Goal: Information Seeking & Learning: Learn about a topic

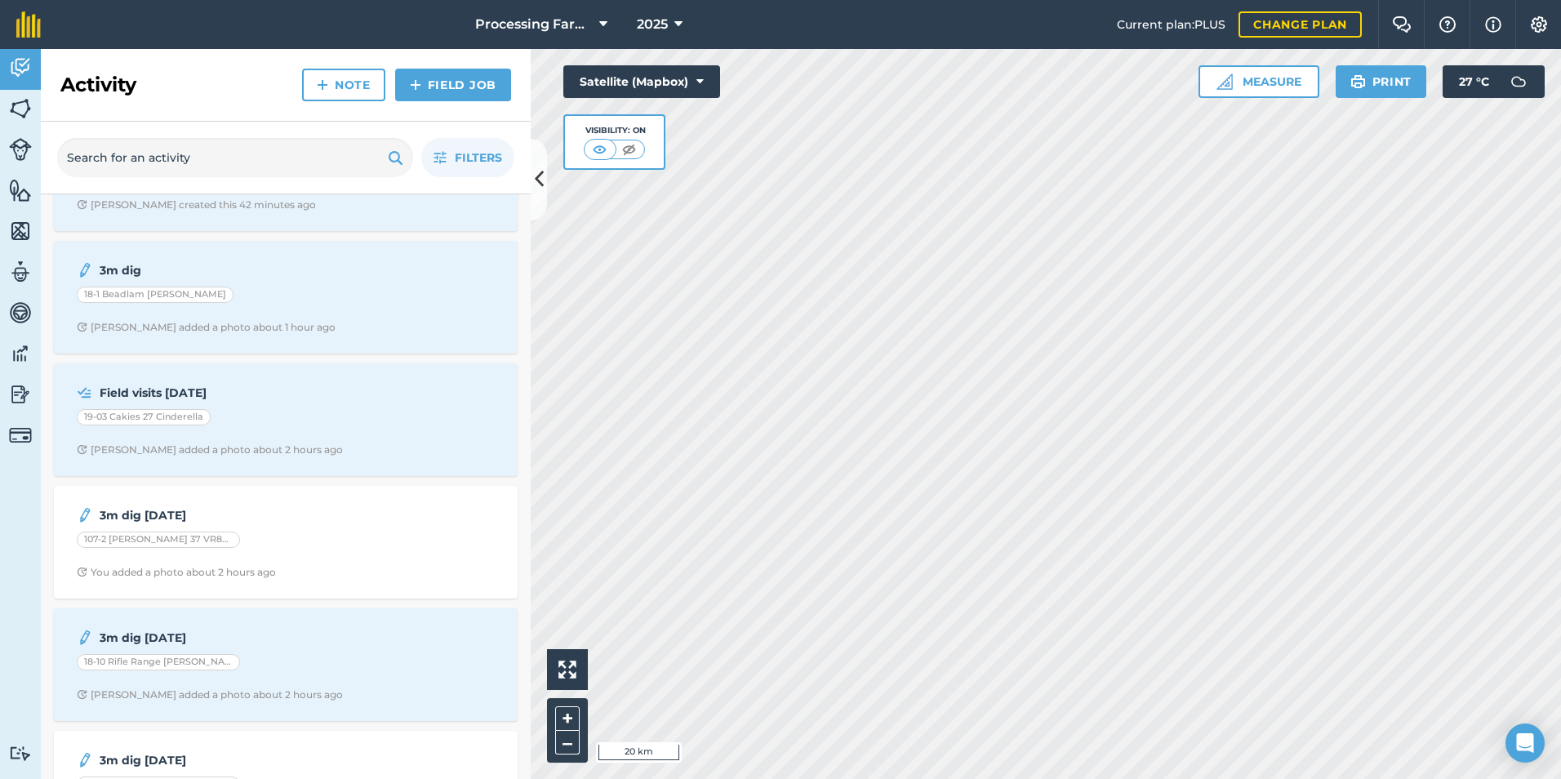
scroll to position [327, 0]
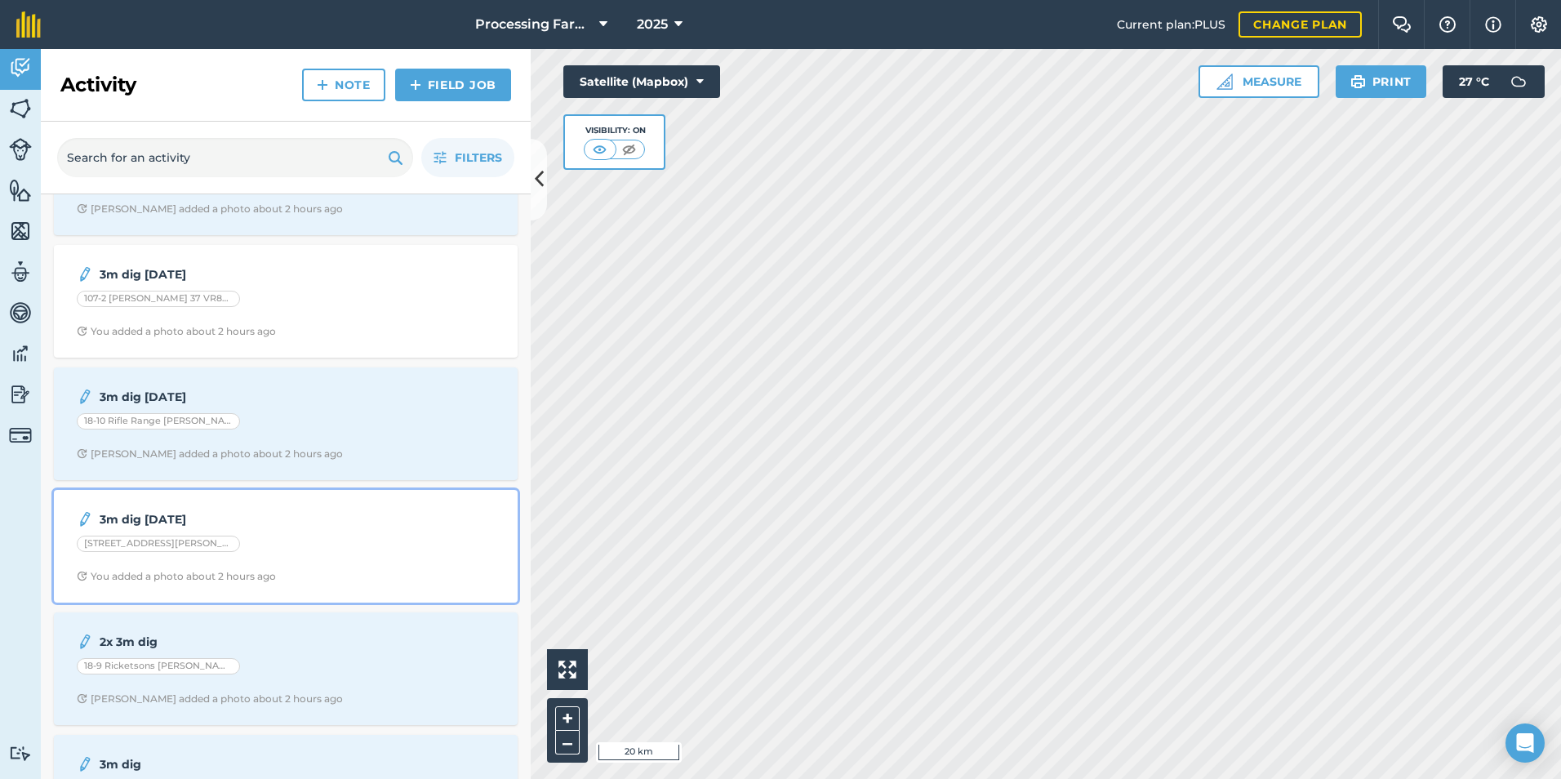
click at [333, 546] on div "107-1 Routh 36 VR808 I CROP" at bounding box center [286, 546] width 418 height 21
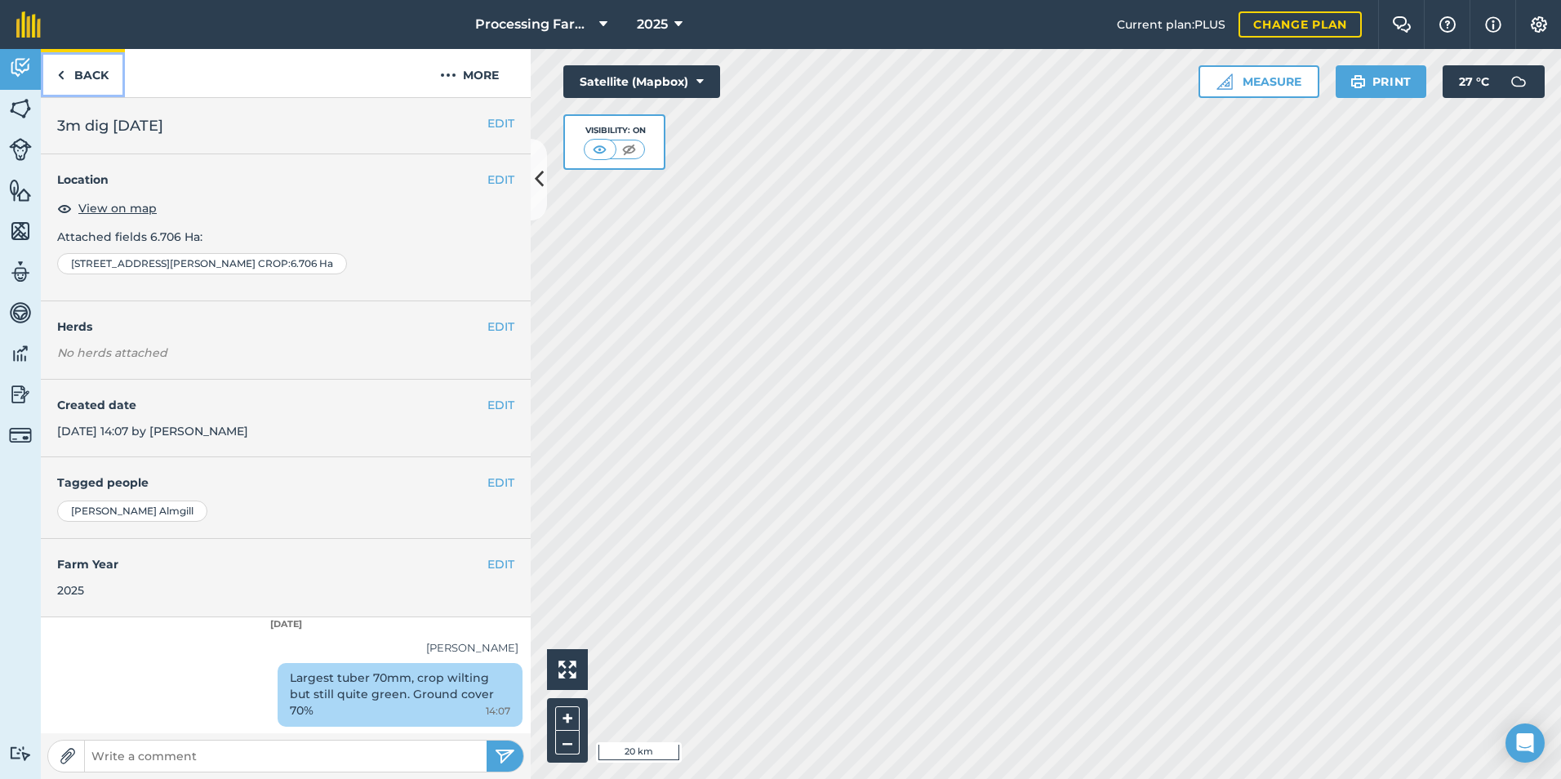
click at [72, 74] on link "Back" at bounding box center [83, 73] width 84 height 48
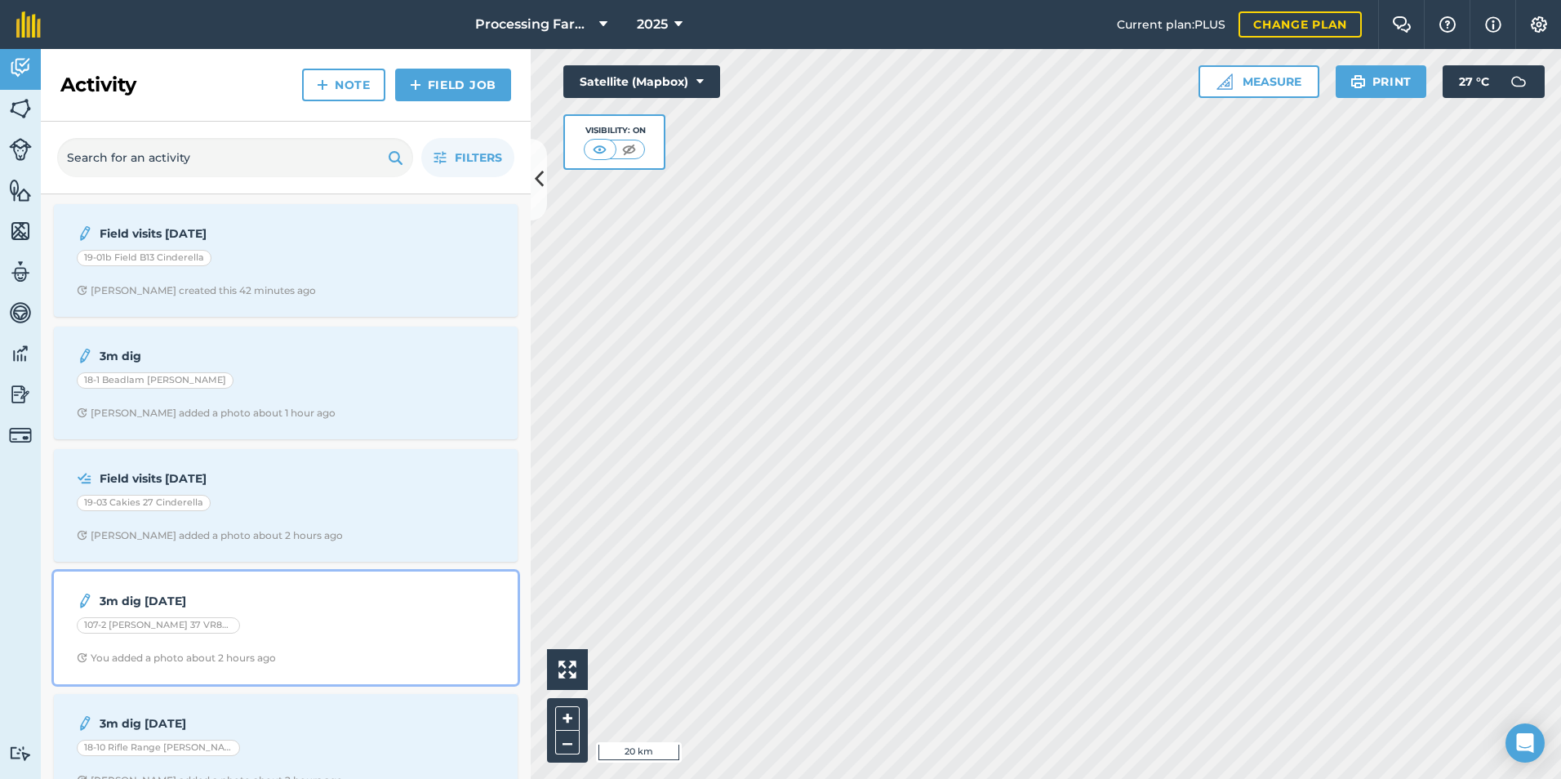
click at [192, 630] on div "107-2 Routh 37 VR808" at bounding box center [286, 627] width 418 height 21
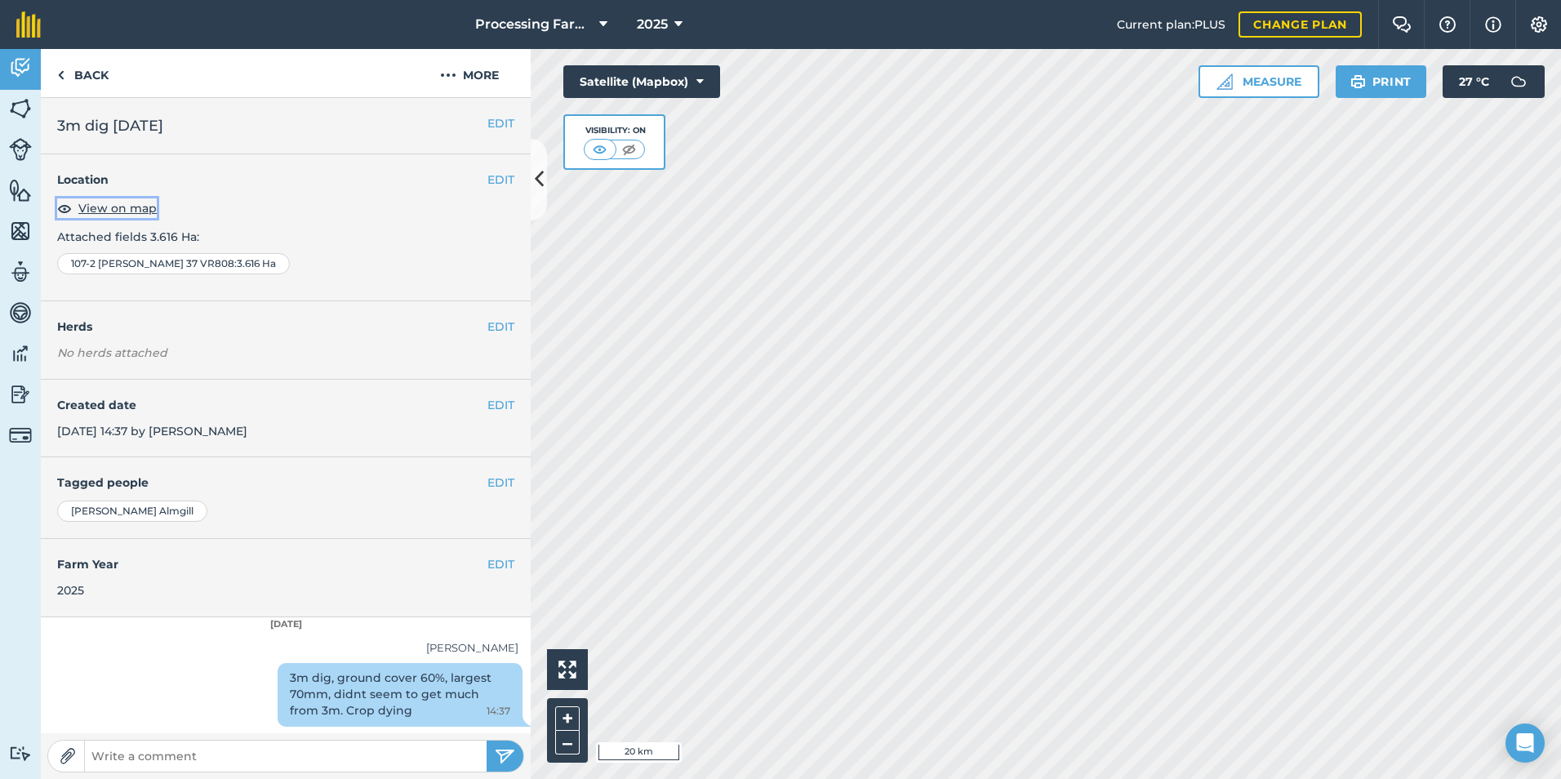
click at [118, 207] on span "View on map" at bounding box center [117, 208] width 78 height 18
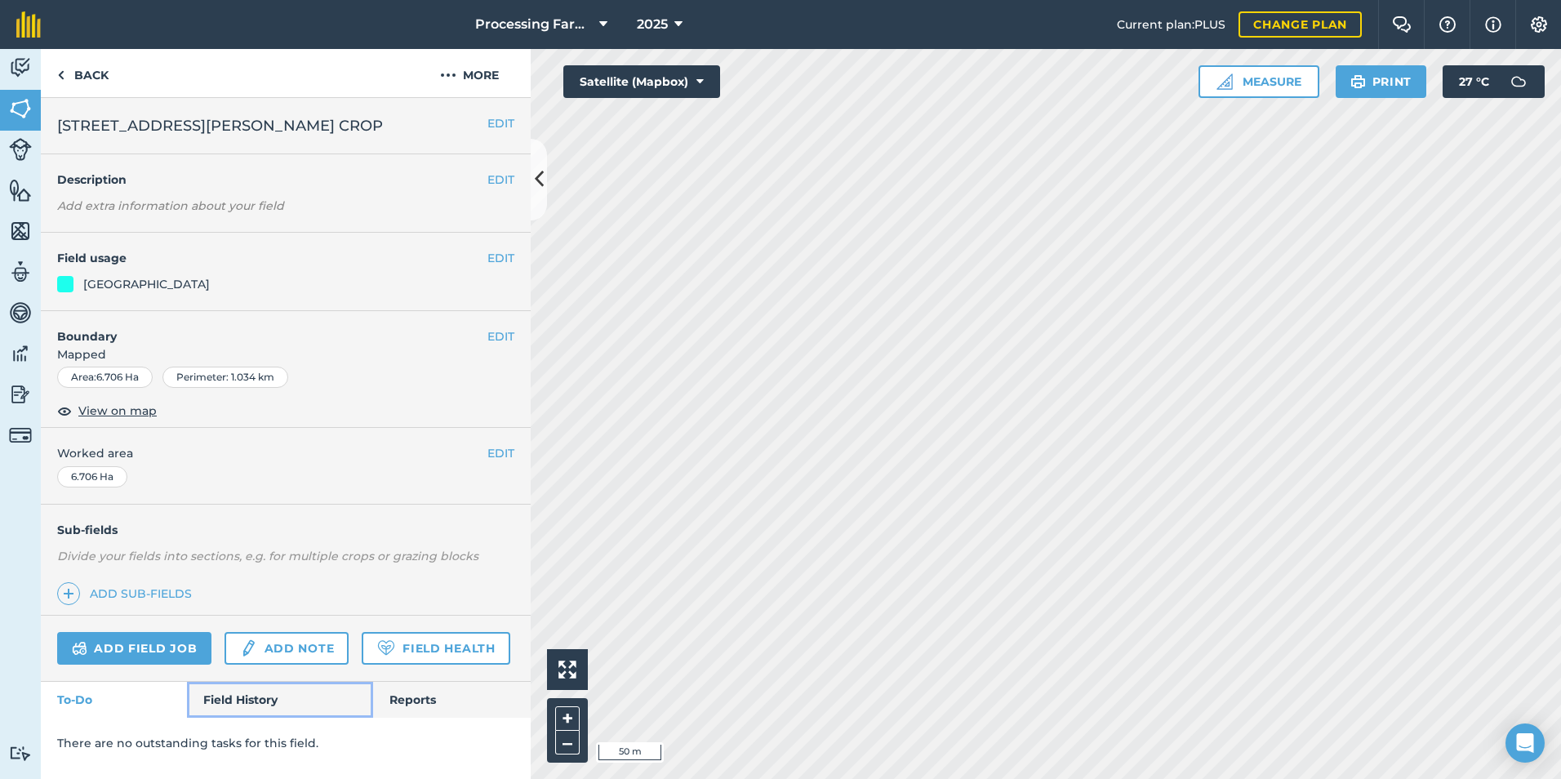
click at [256, 701] on link "Field History" at bounding box center [279, 700] width 185 height 36
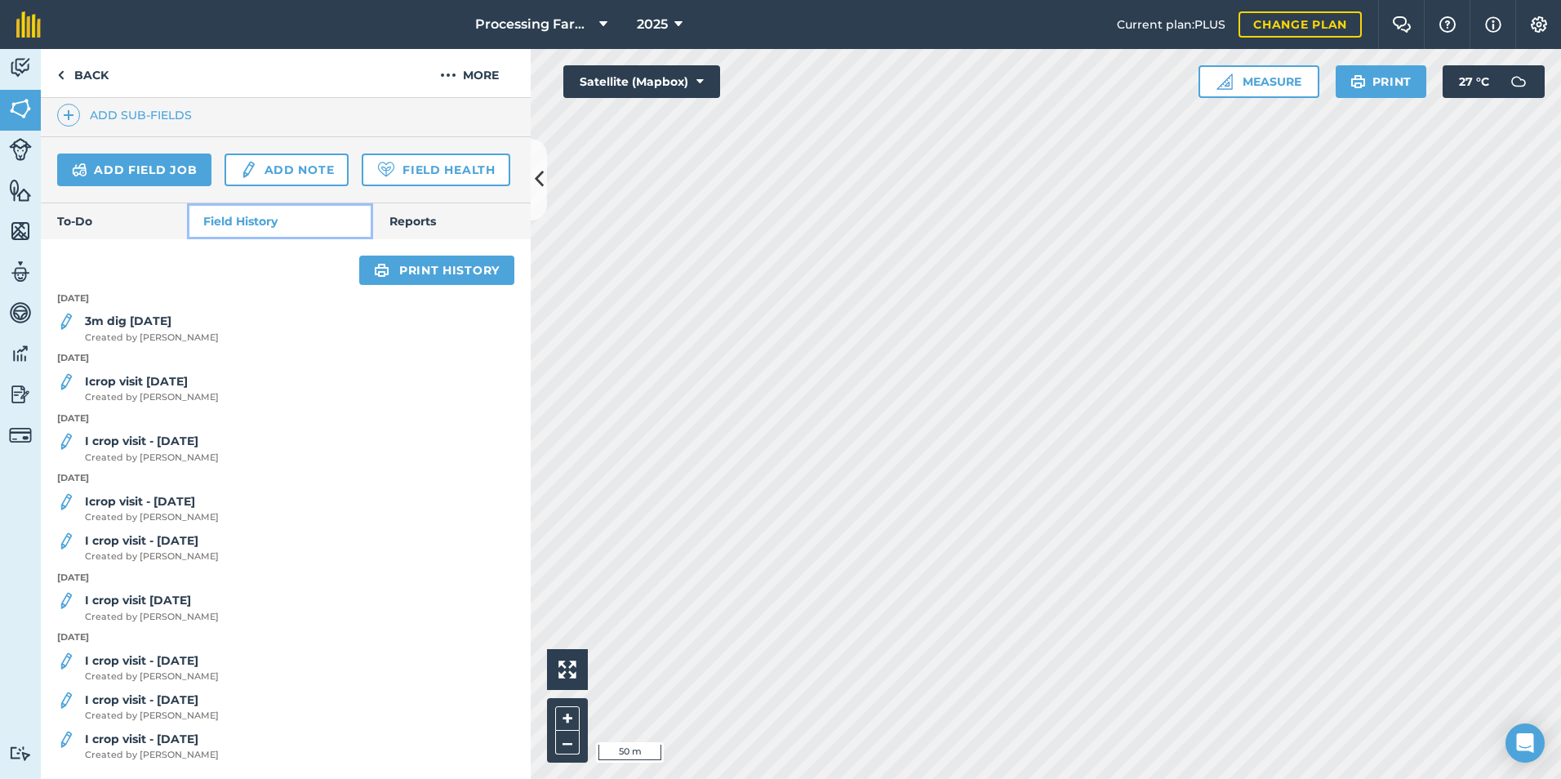
scroll to position [524, 0]
click at [170, 335] on span "Created by Tom A" at bounding box center [152, 338] width 134 height 15
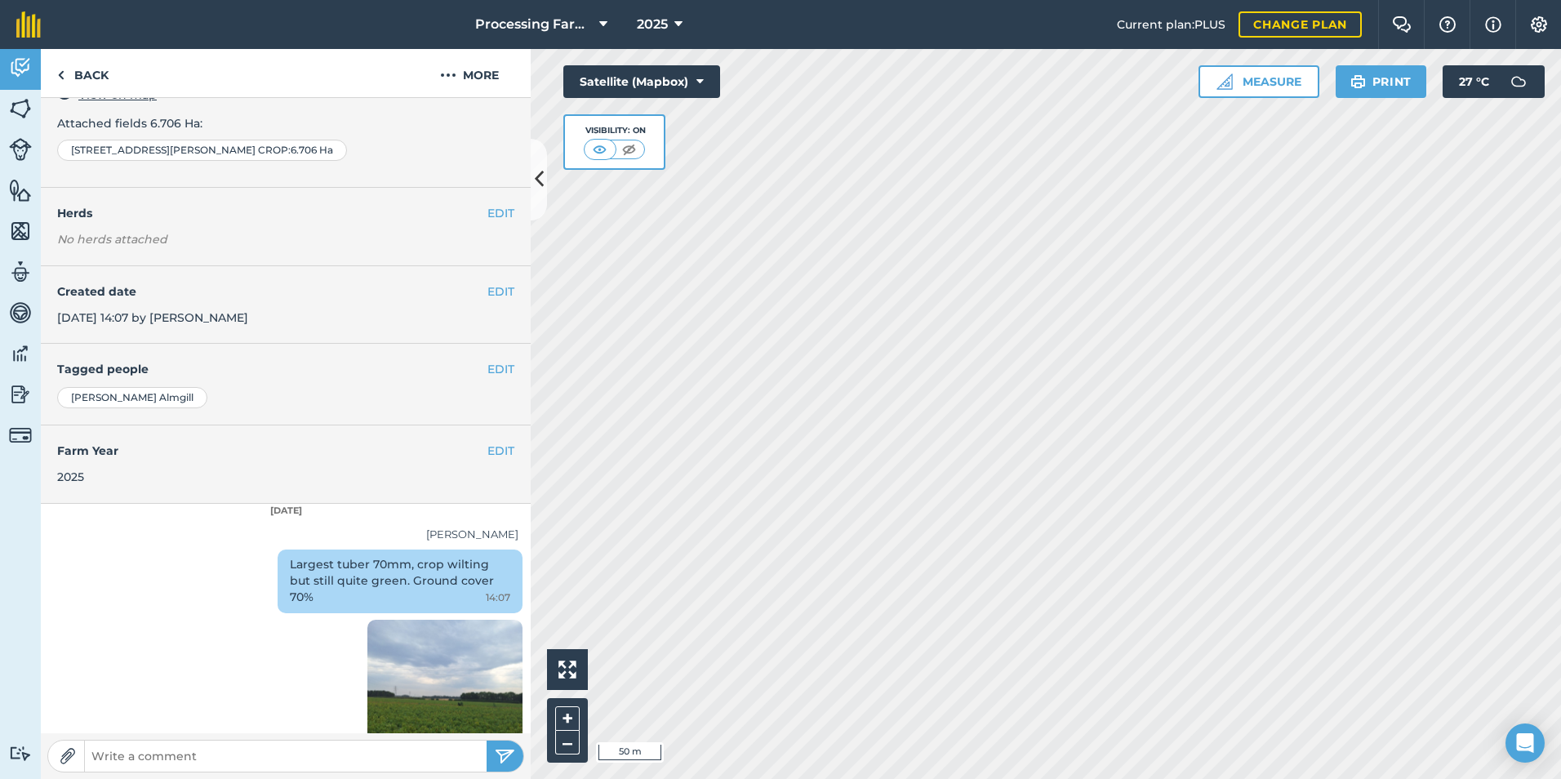
scroll to position [408, 0]
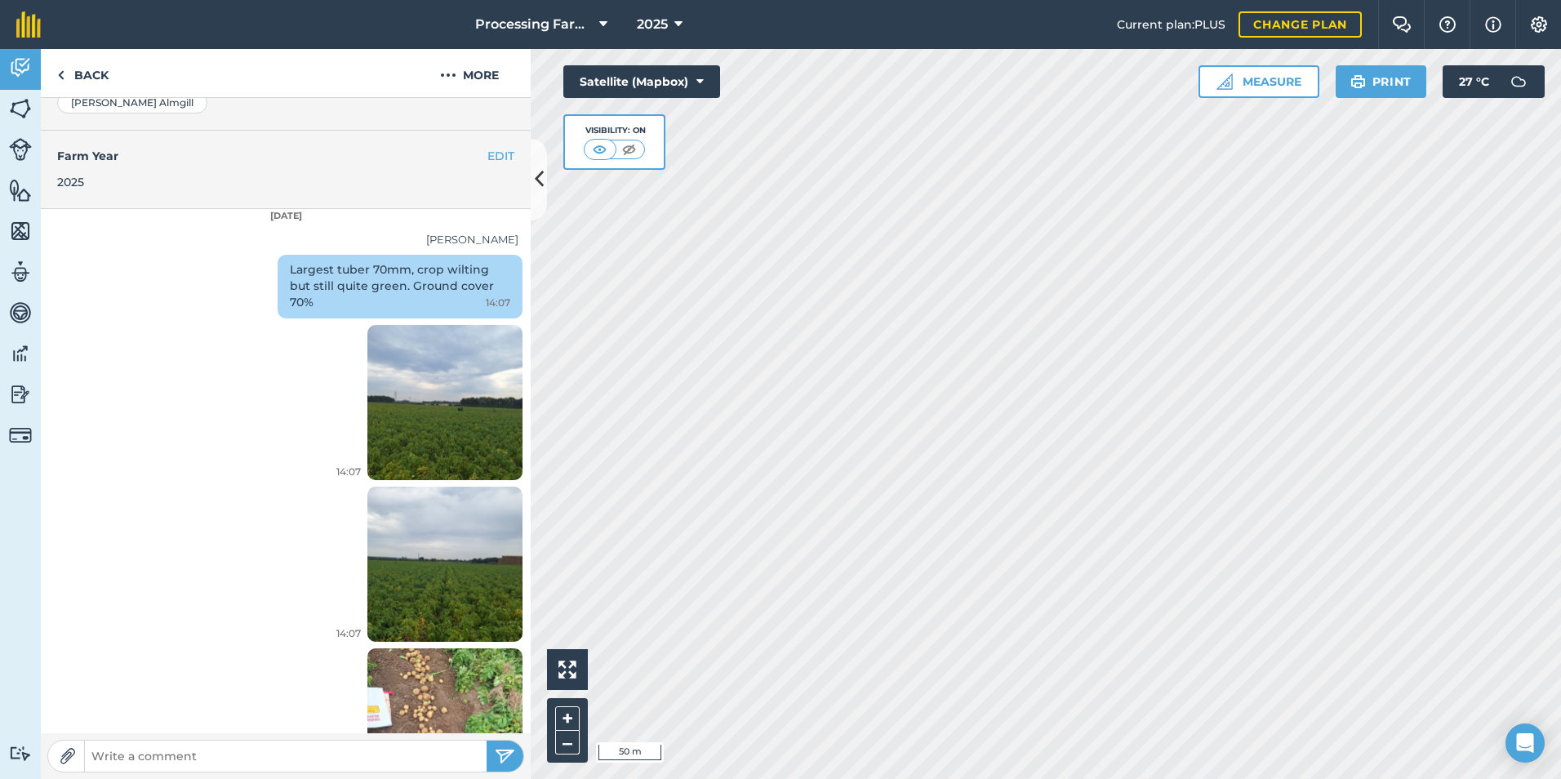
click at [383, 418] on img at bounding box center [444, 402] width 155 height 207
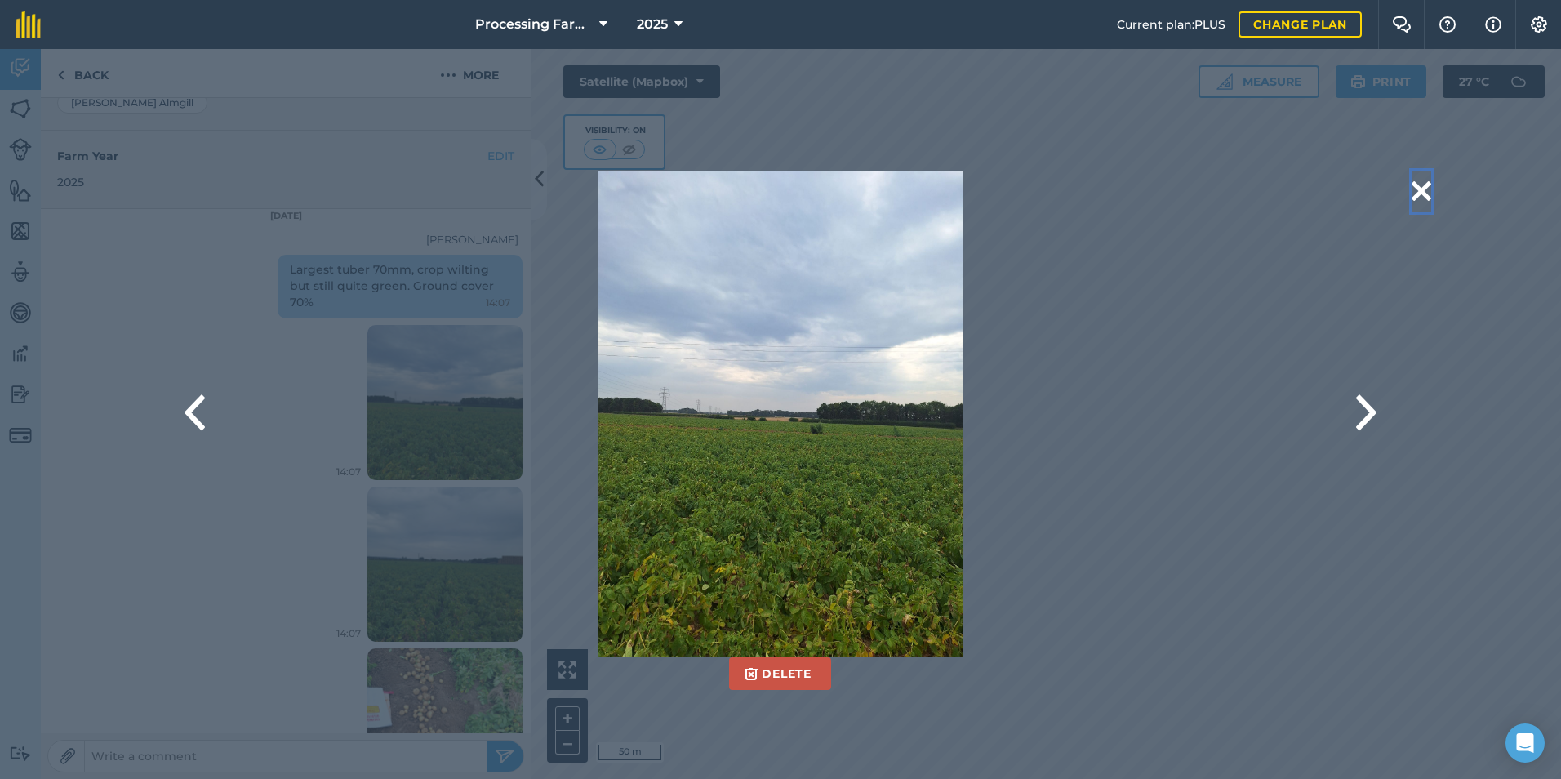
click at [1415, 189] on button at bounding box center [1422, 192] width 20 height 42
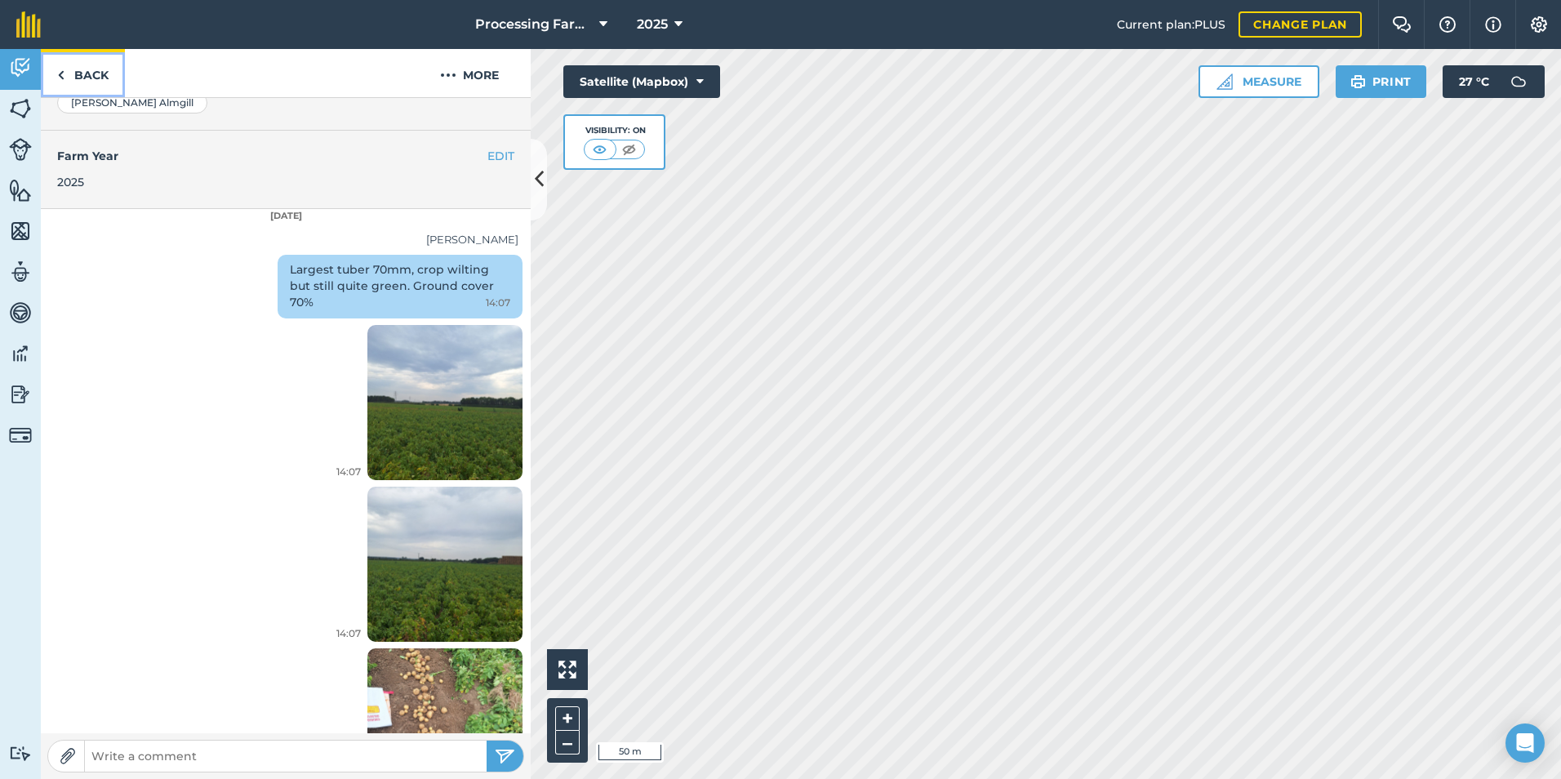
click at [82, 66] on link "Back" at bounding box center [83, 73] width 84 height 48
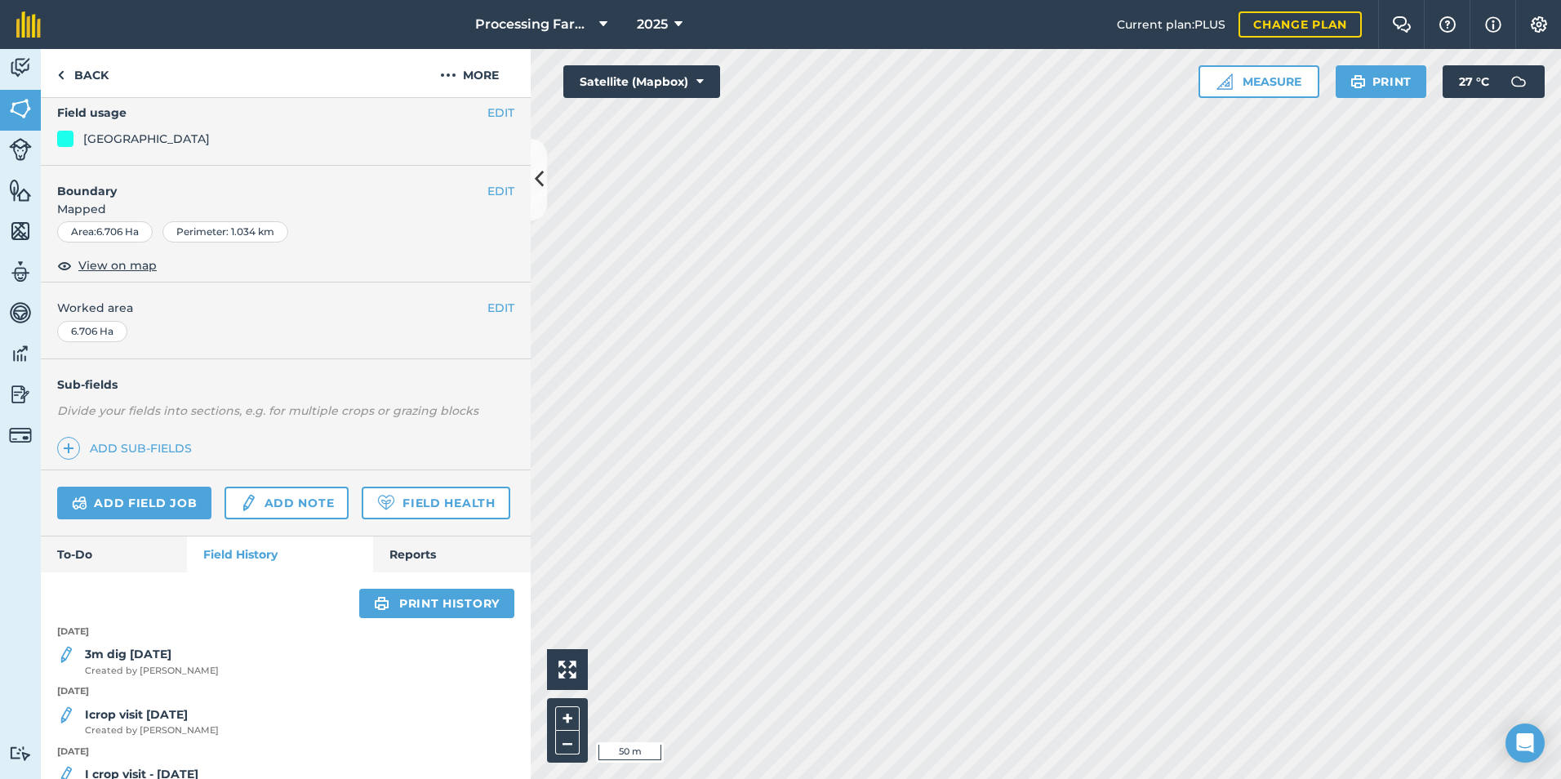
scroll to position [327, 0]
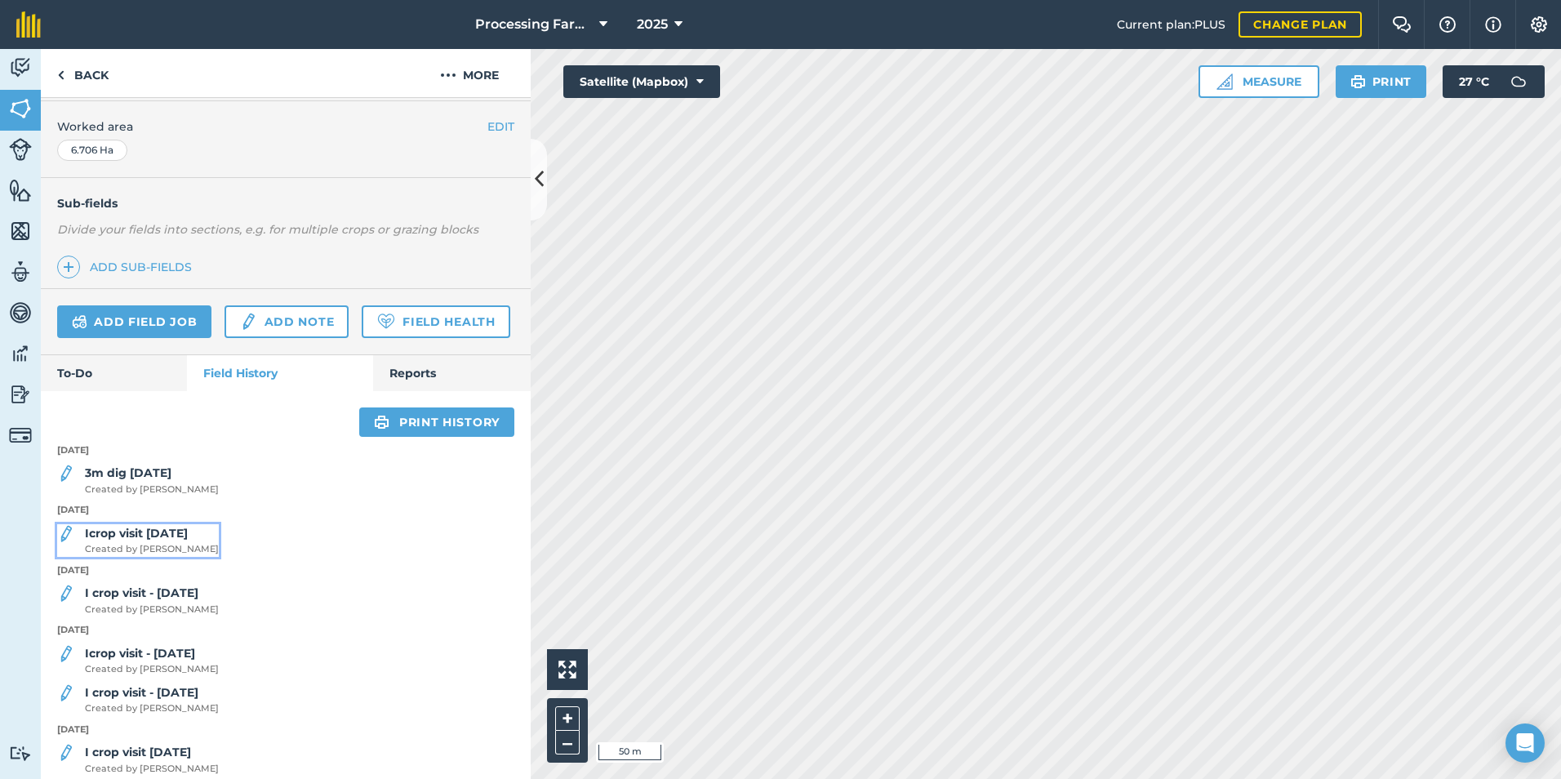
click at [162, 541] on strong "Icrop visit 04/08/25" at bounding box center [136, 533] width 103 height 15
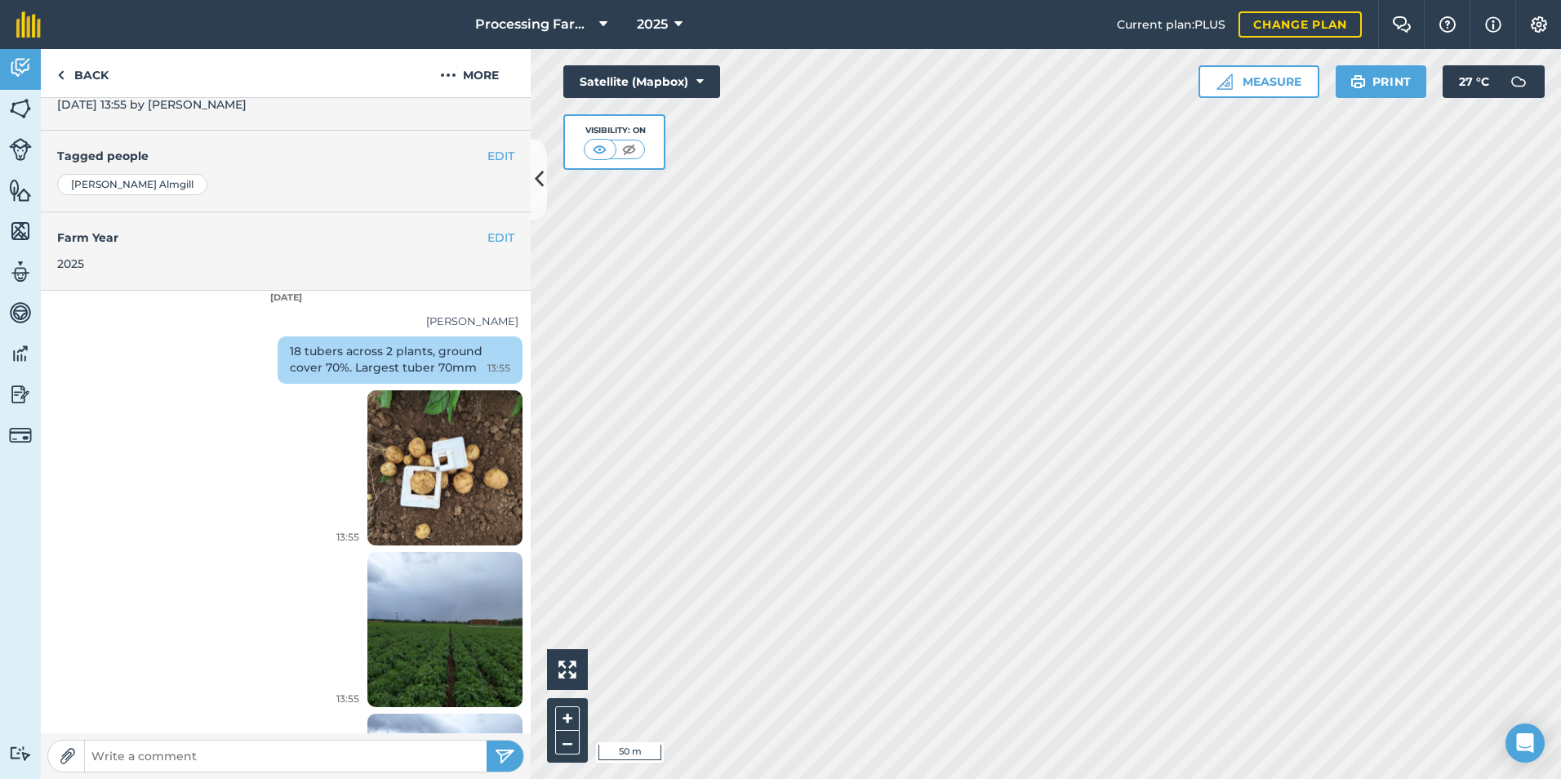
scroll to position [490, 0]
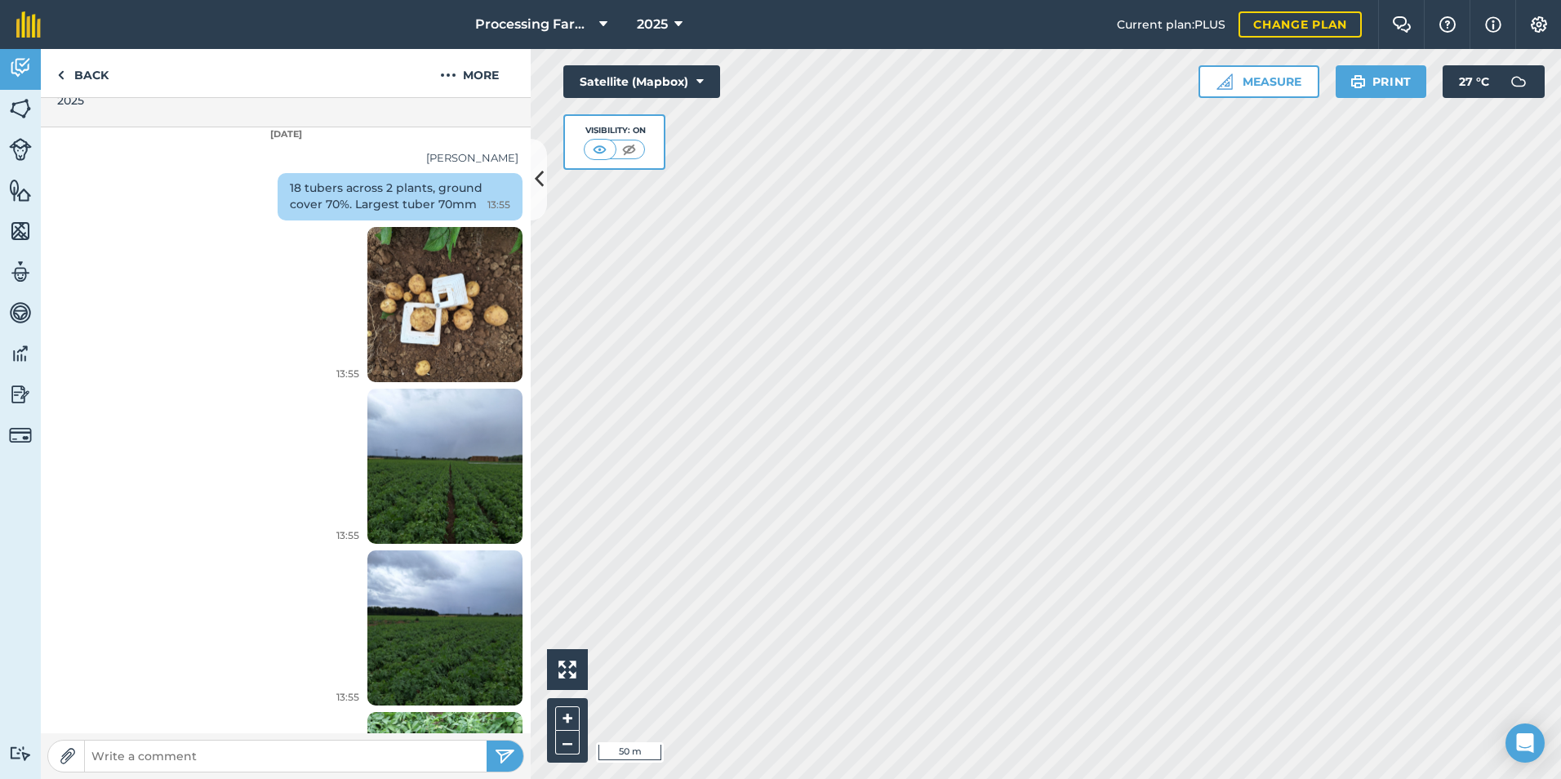
click at [435, 464] on img at bounding box center [444, 466] width 155 height 207
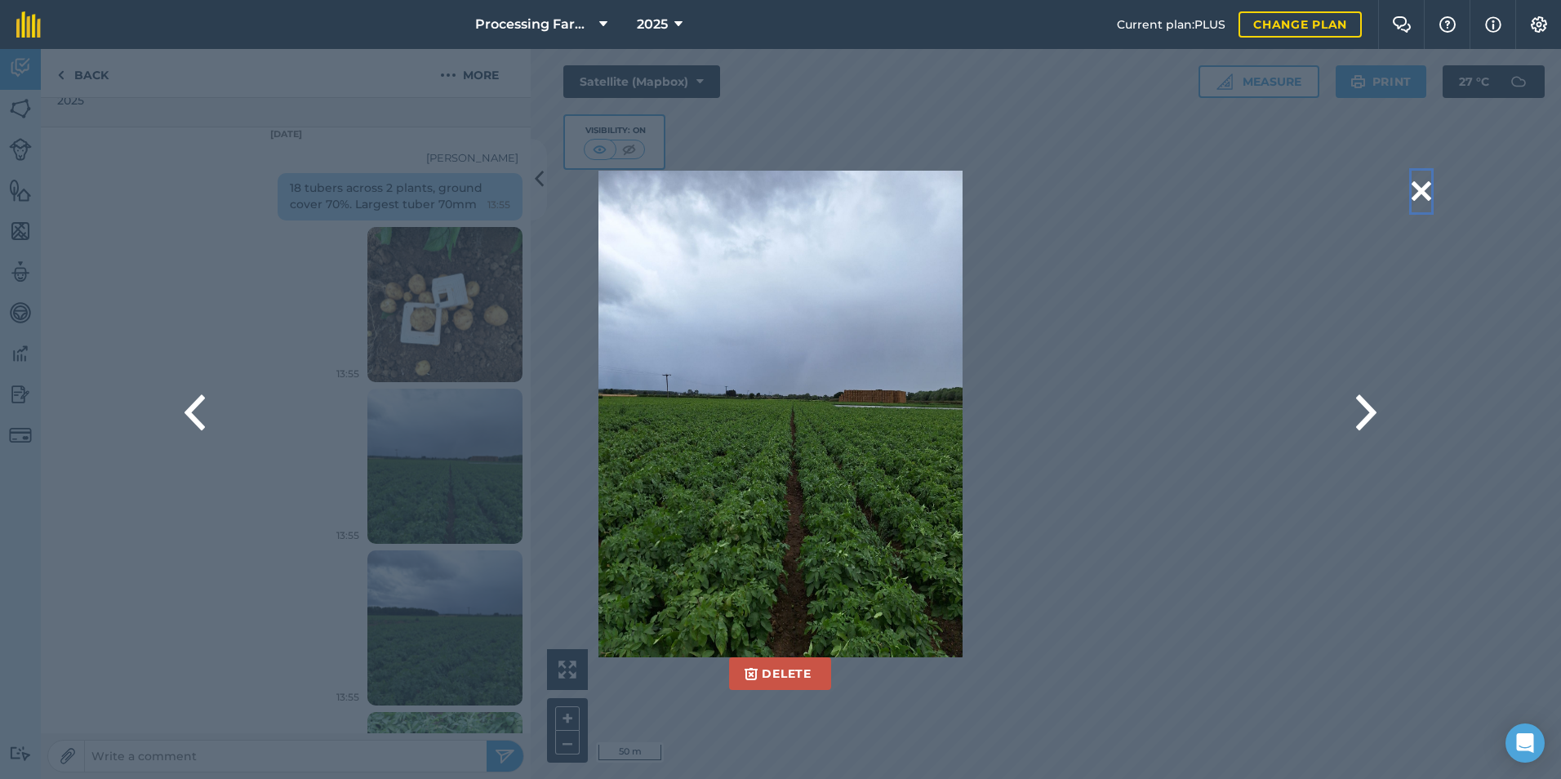
click at [1418, 189] on button at bounding box center [1422, 192] width 20 height 42
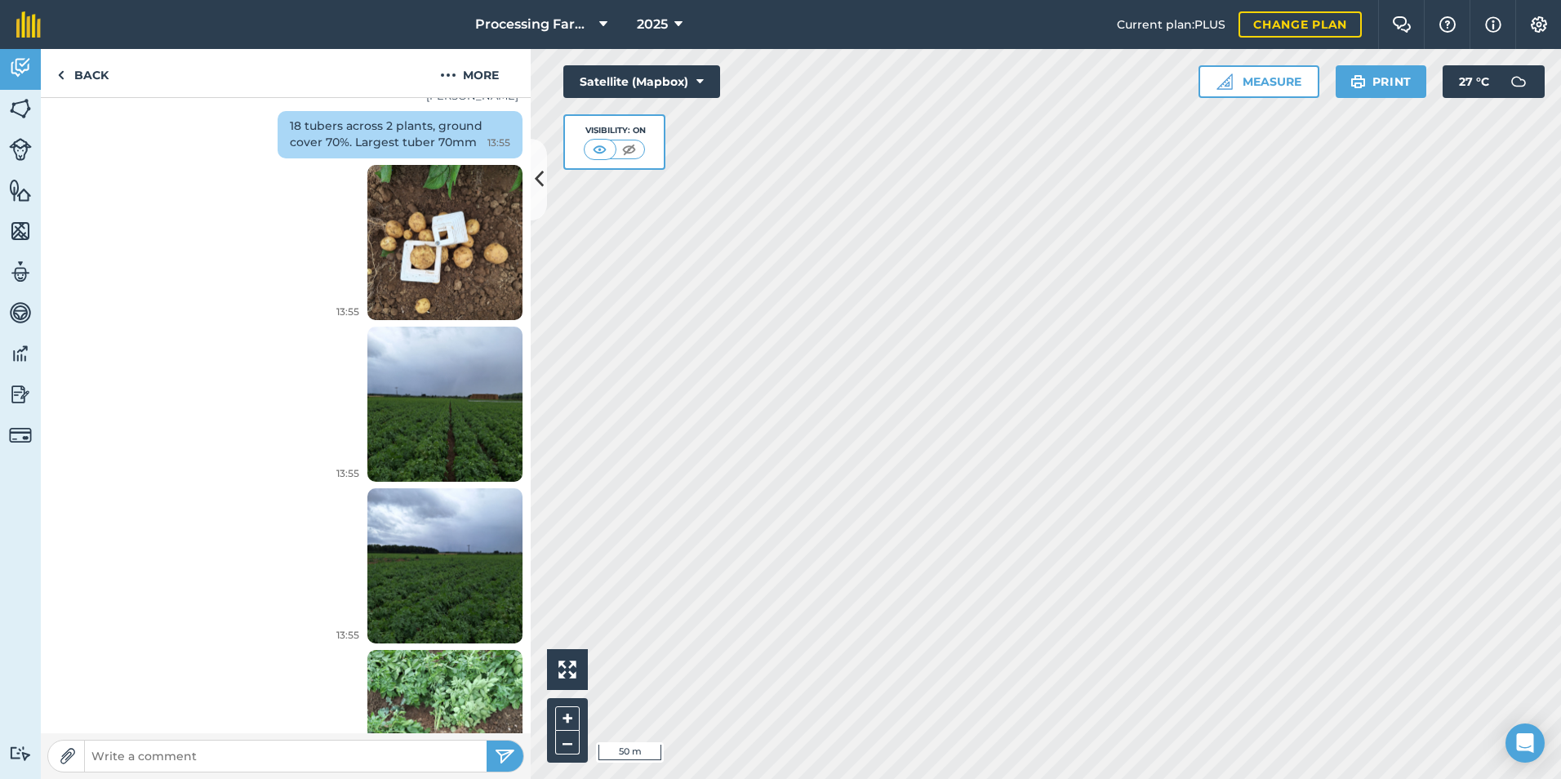
scroll to position [630, 0]
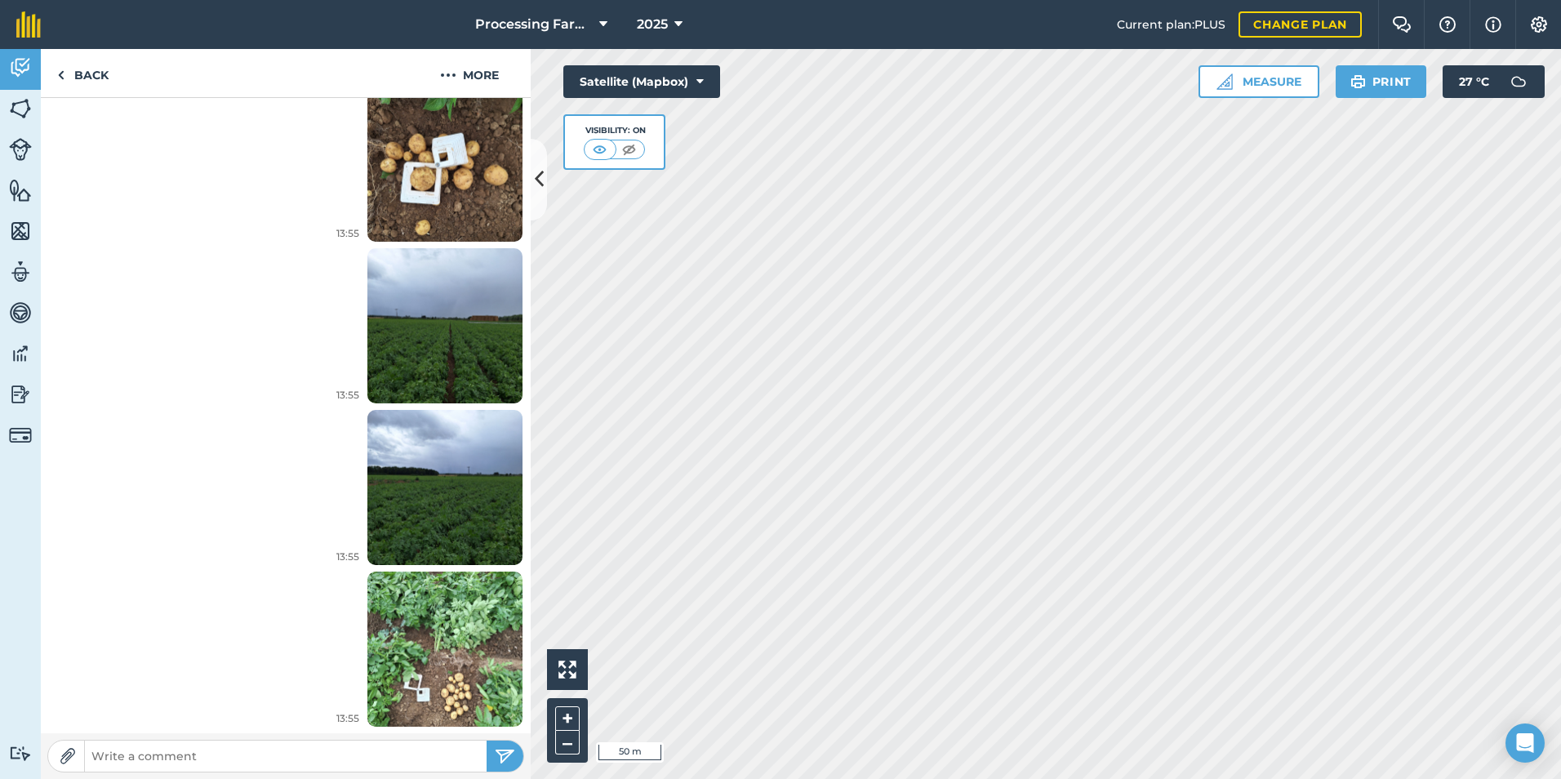
click at [418, 507] on img at bounding box center [444, 487] width 155 height 207
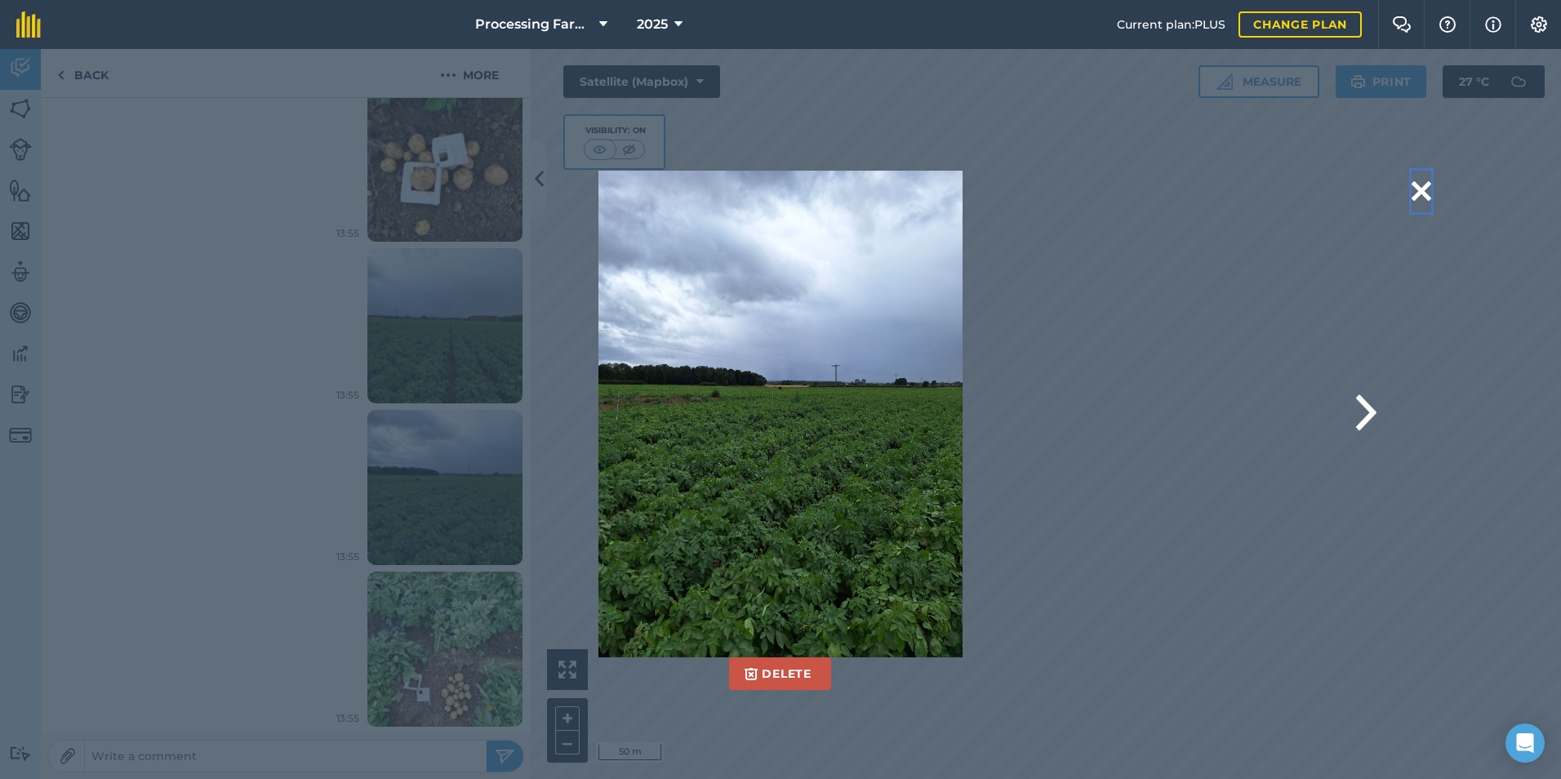
click at [1427, 194] on button at bounding box center [1422, 192] width 20 height 42
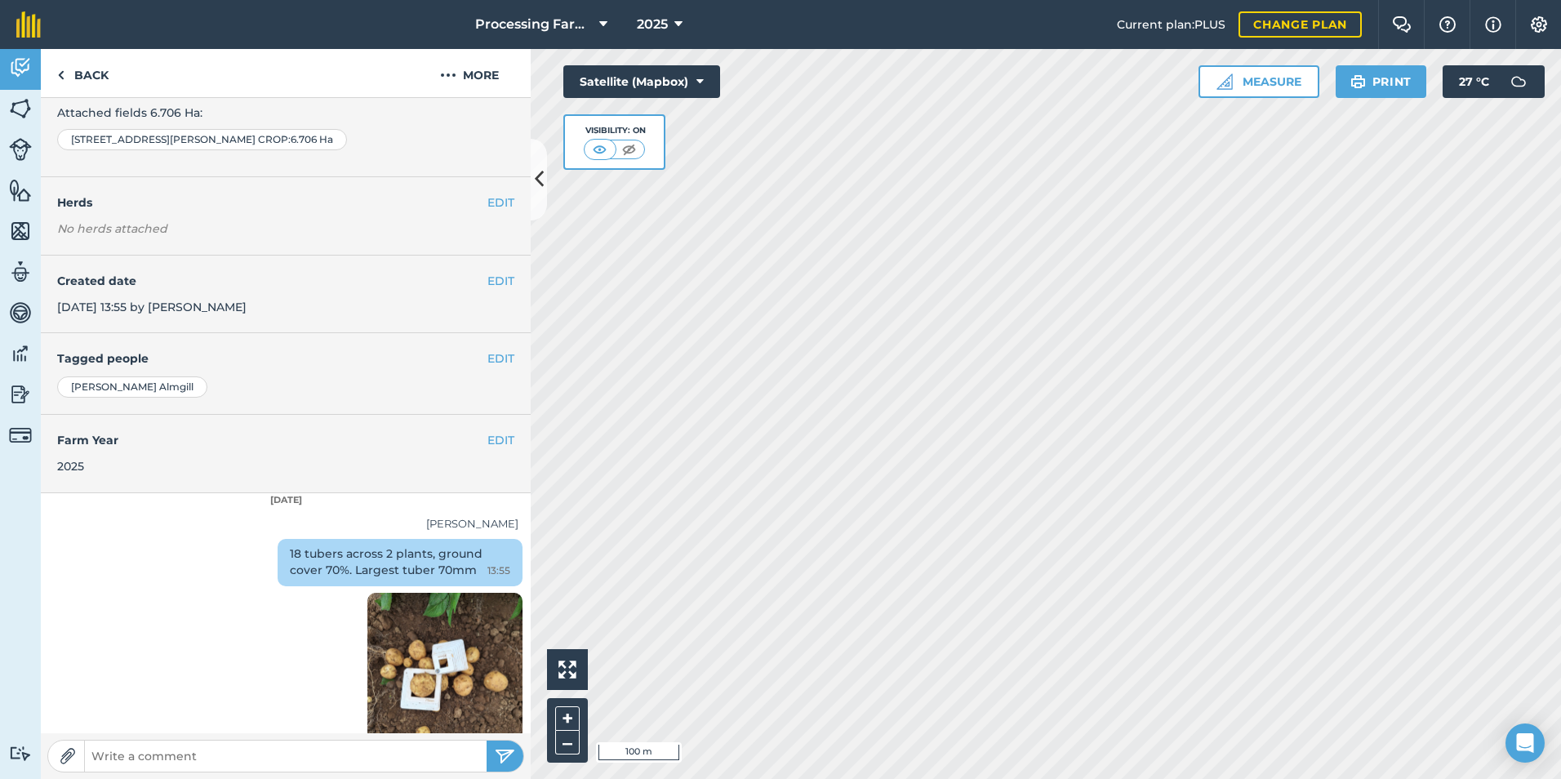
scroll to position [163, 0]
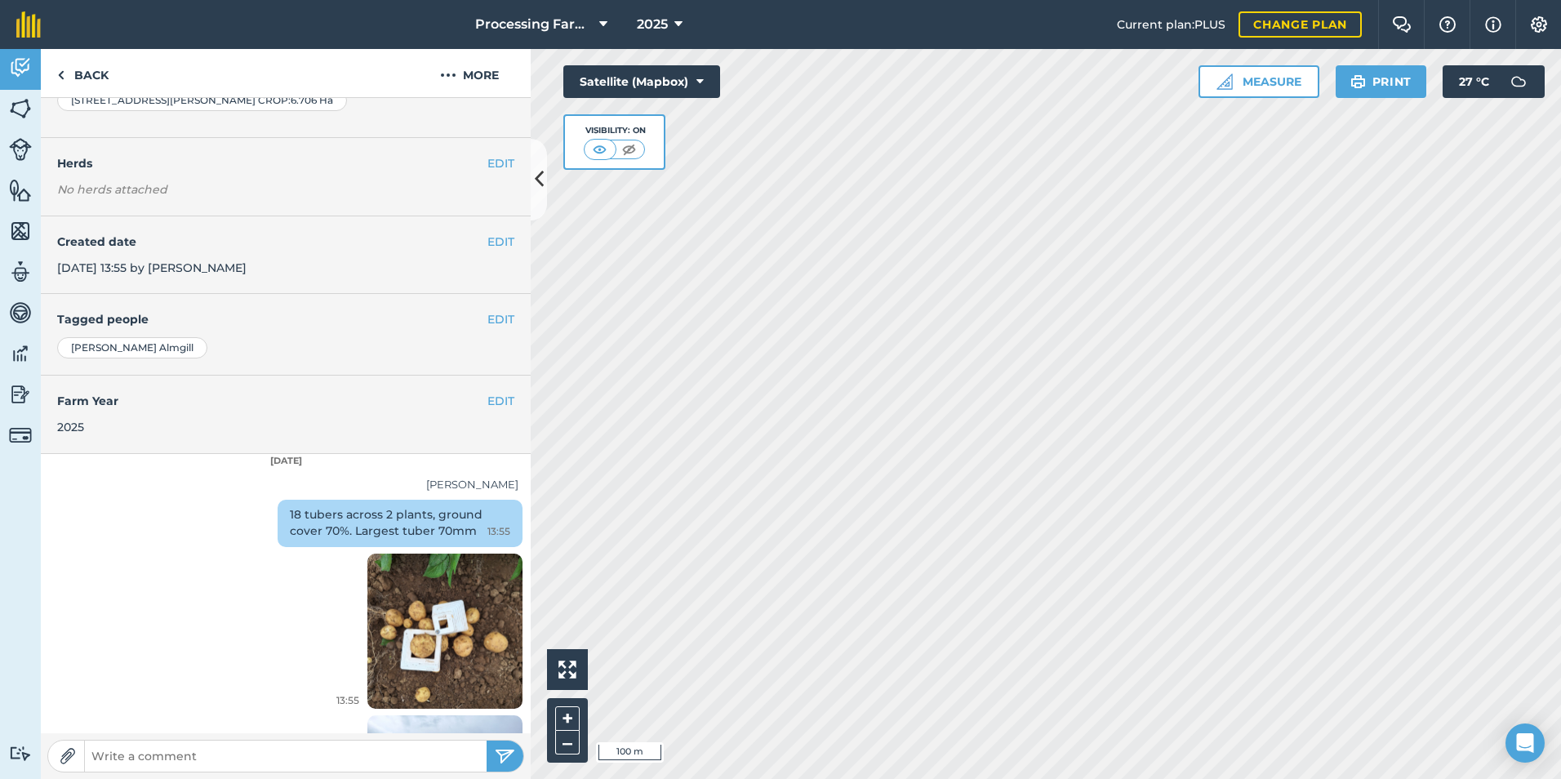
click at [421, 621] on img at bounding box center [444, 630] width 155 height 207
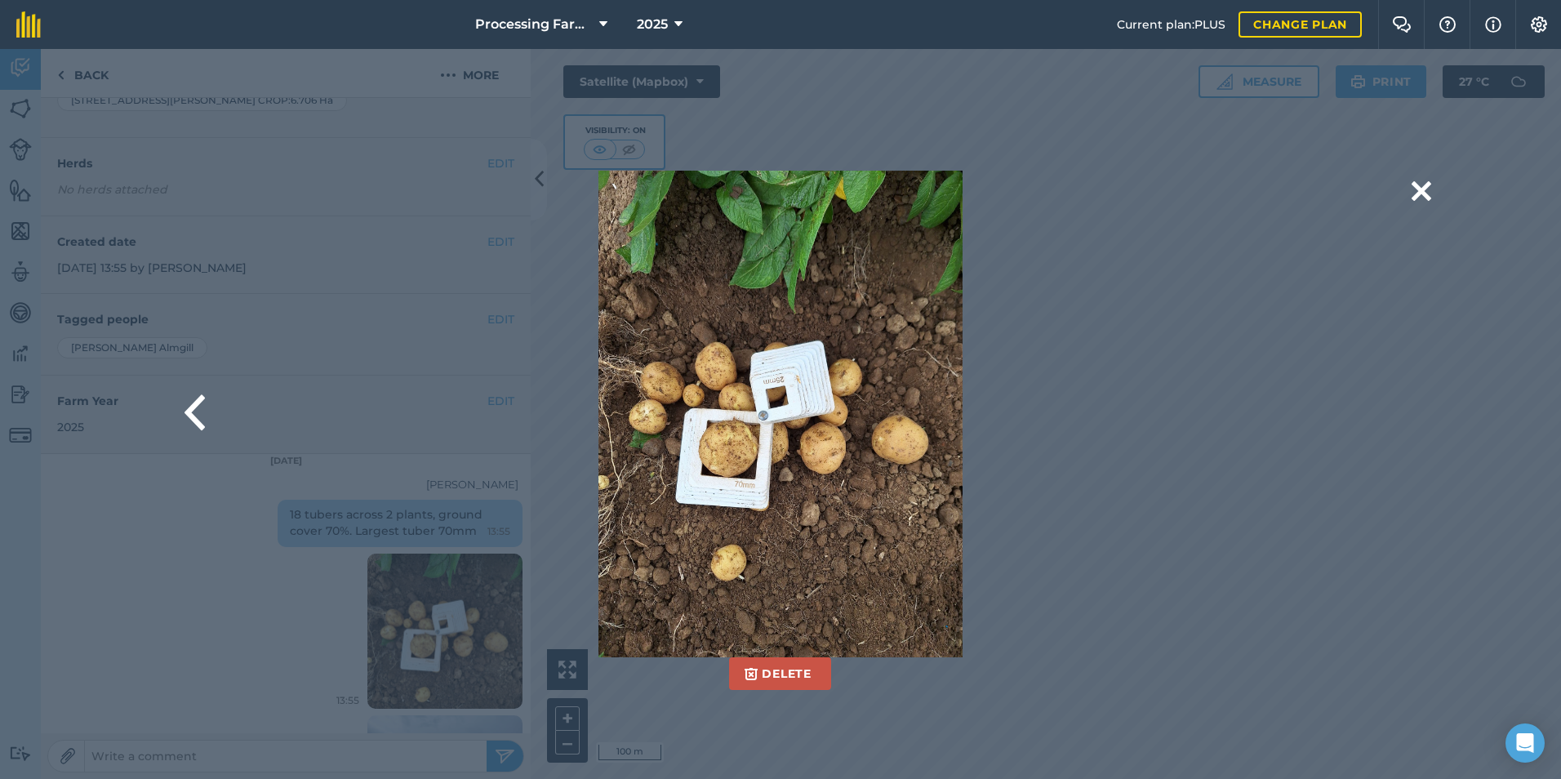
click at [728, 454] on img at bounding box center [781, 414] width 365 height 487
click at [727, 456] on img at bounding box center [781, 414] width 365 height 487
click at [726, 457] on img at bounding box center [781, 414] width 365 height 487
click at [1422, 190] on button at bounding box center [1422, 192] width 20 height 42
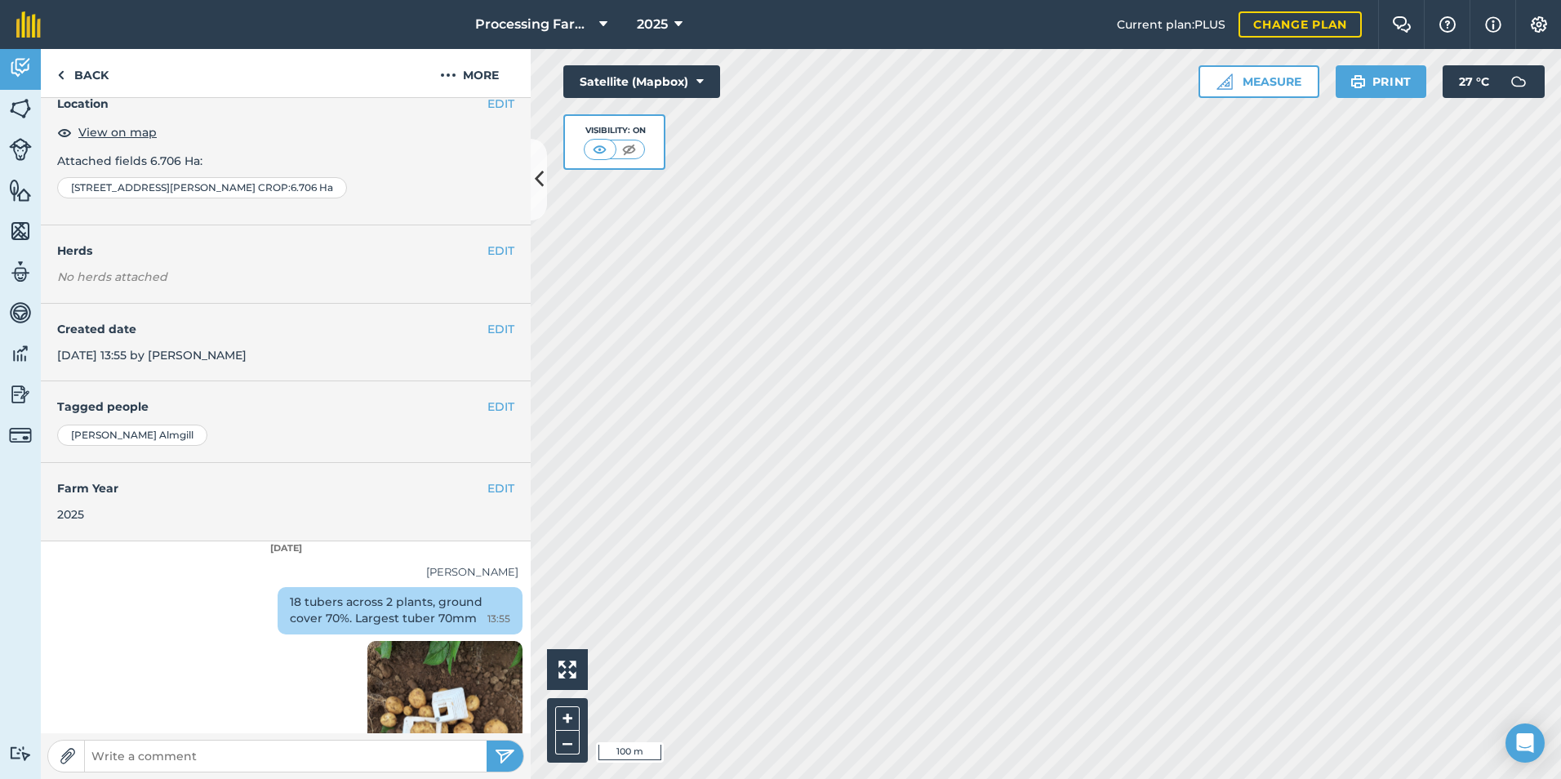
scroll to position [0, 0]
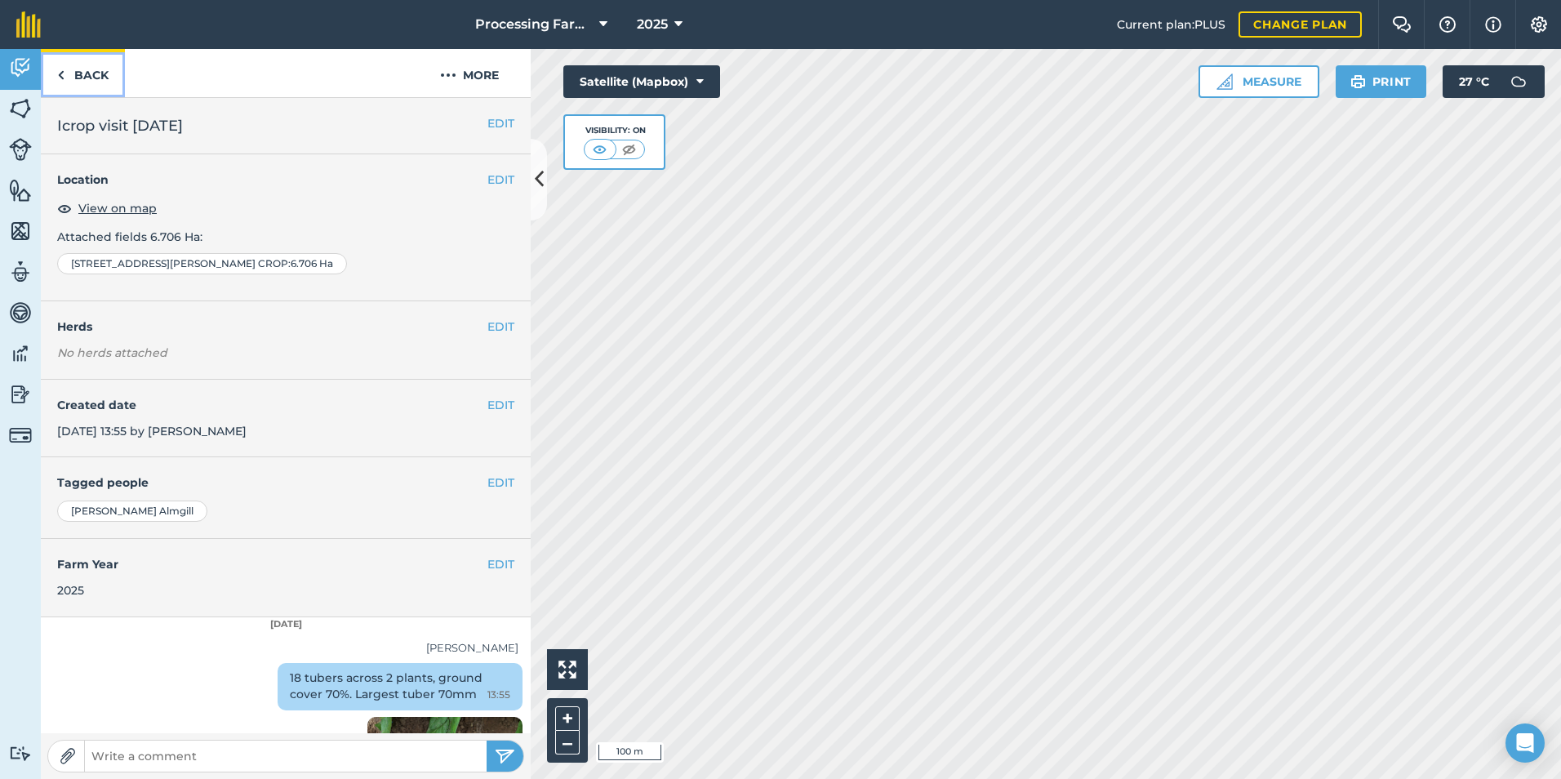
click at [73, 81] on link "Back" at bounding box center [83, 73] width 84 height 48
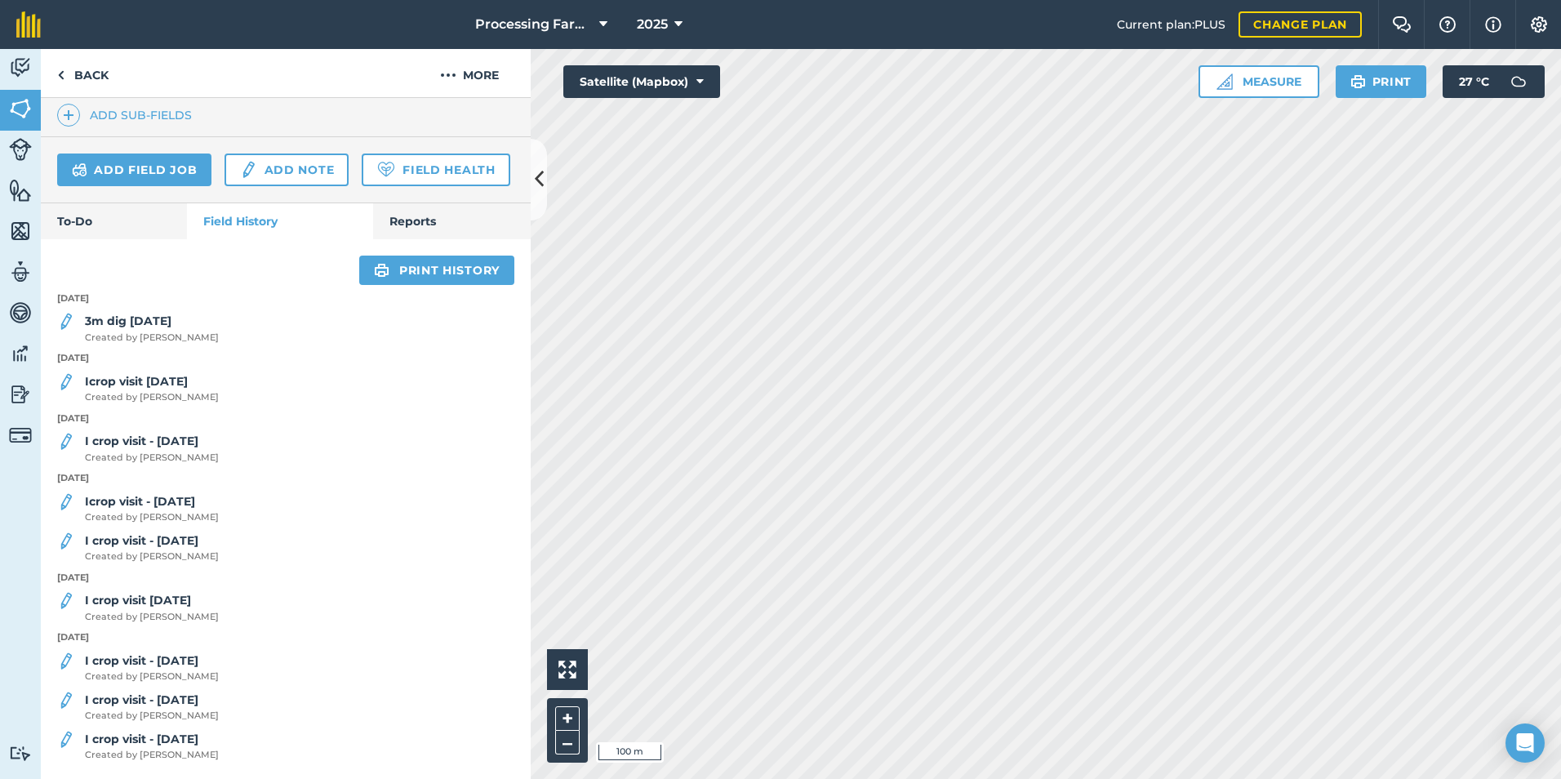
scroll to position [524, 0]
click at [179, 325] on div "3m dig 12/08/25 Created by Tom A" at bounding box center [286, 328] width 490 height 33
click at [105, 329] on div "3m dig 12/08/25 Created by Tom A" at bounding box center [152, 328] width 134 height 33
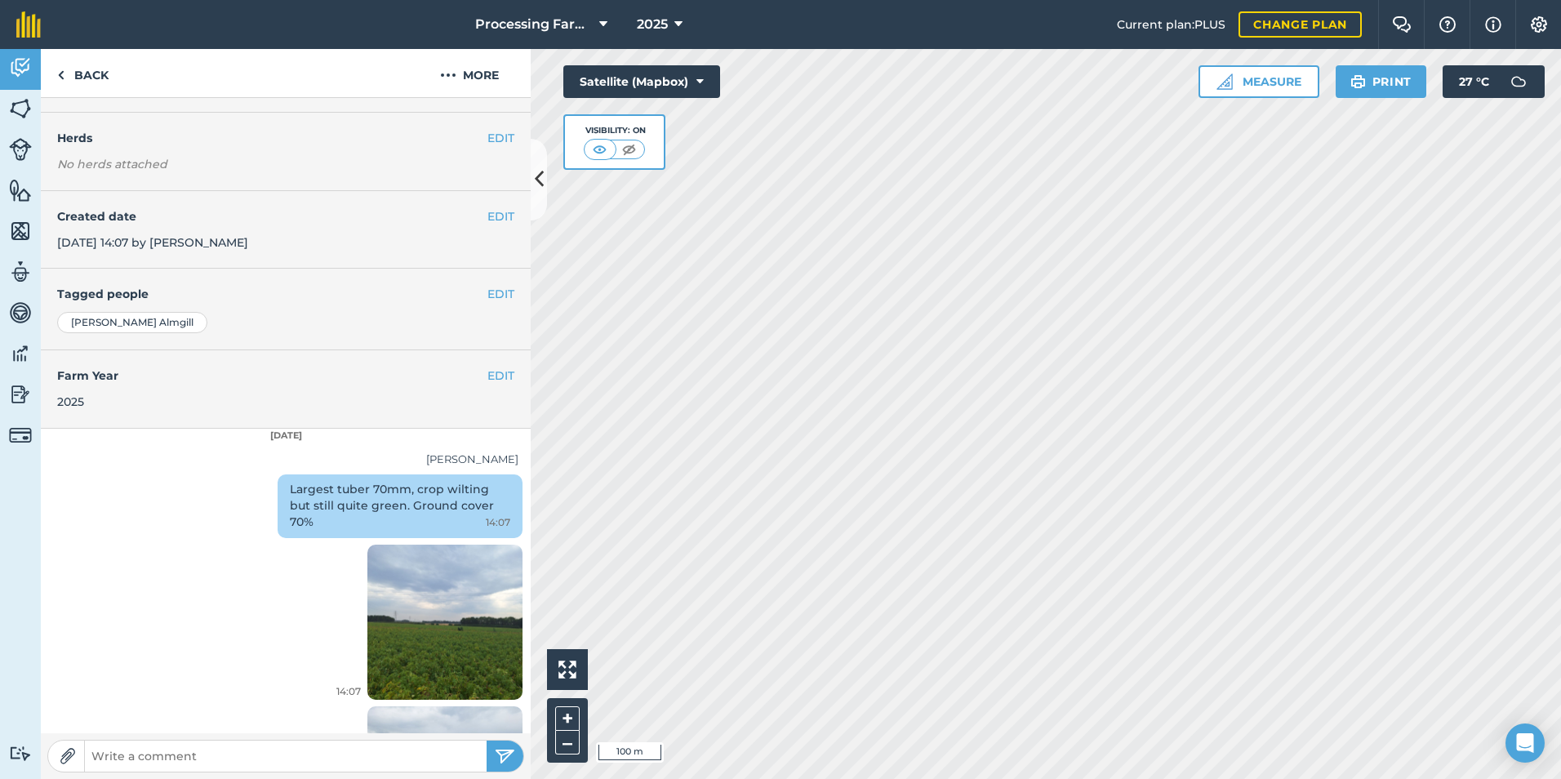
scroll to position [490, 0]
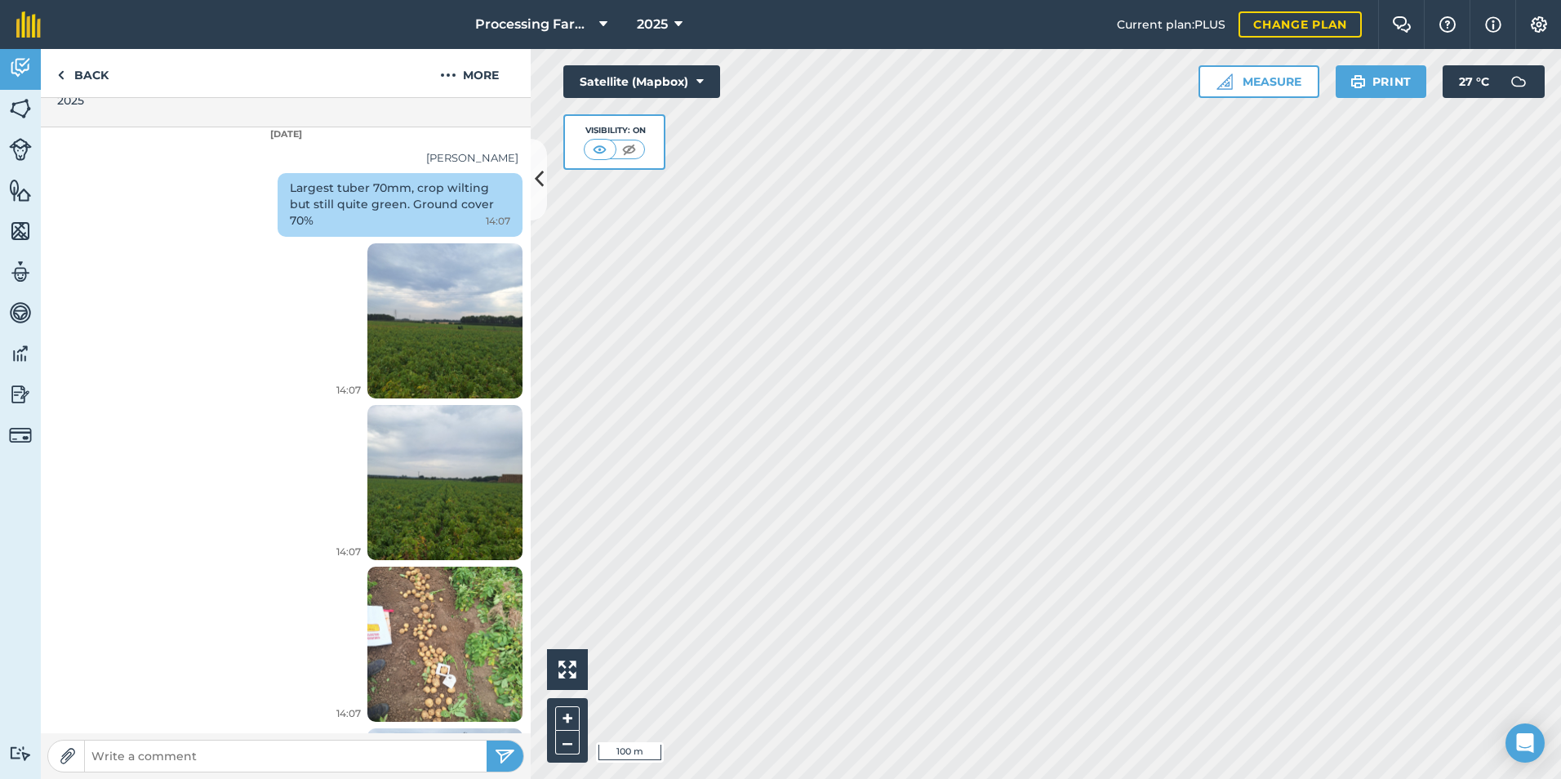
click at [427, 363] on img at bounding box center [444, 320] width 155 height 207
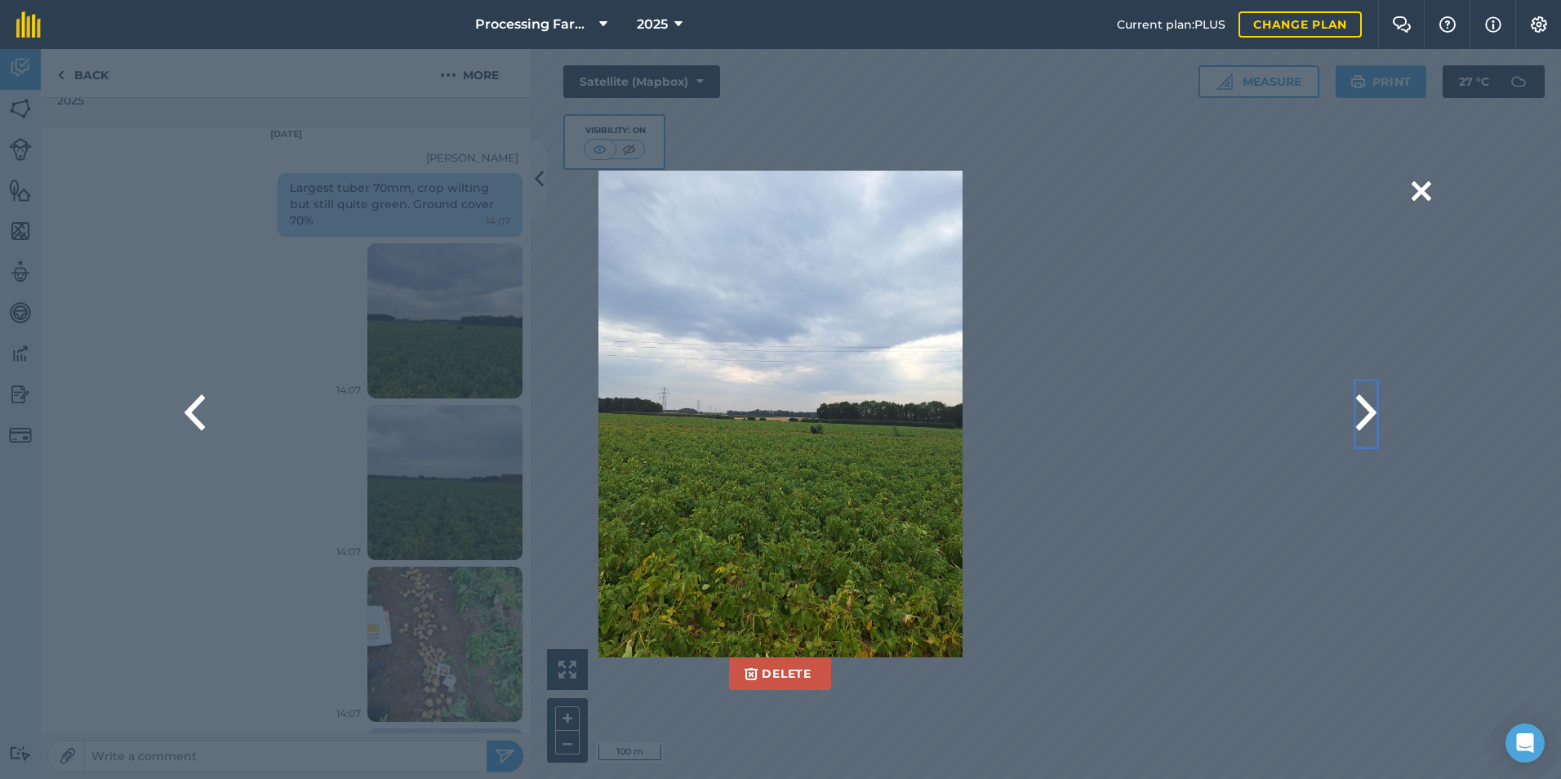
click at [1368, 407] on button at bounding box center [1366, 413] width 20 height 65
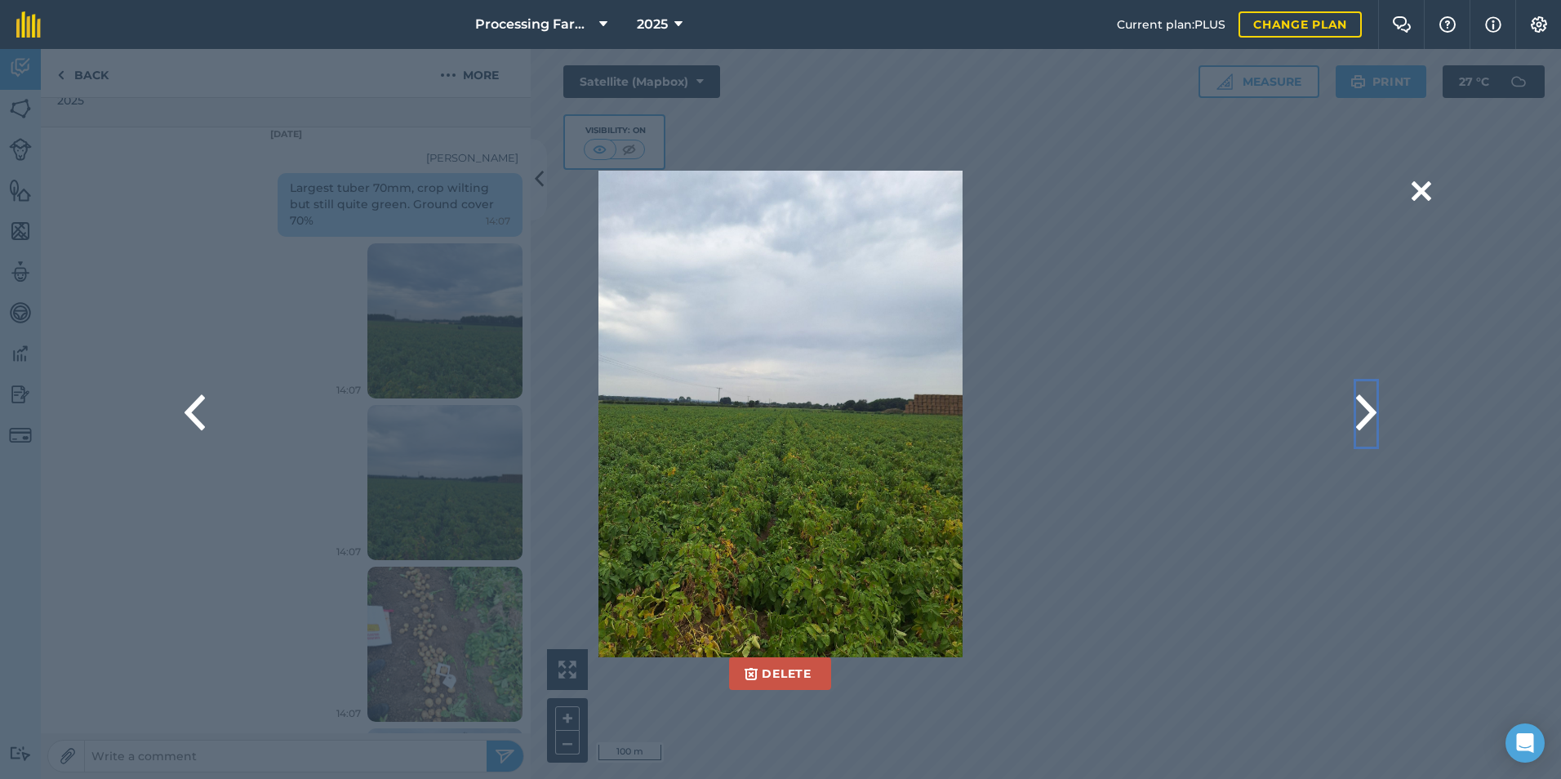
click at [1368, 407] on button at bounding box center [1366, 413] width 20 height 65
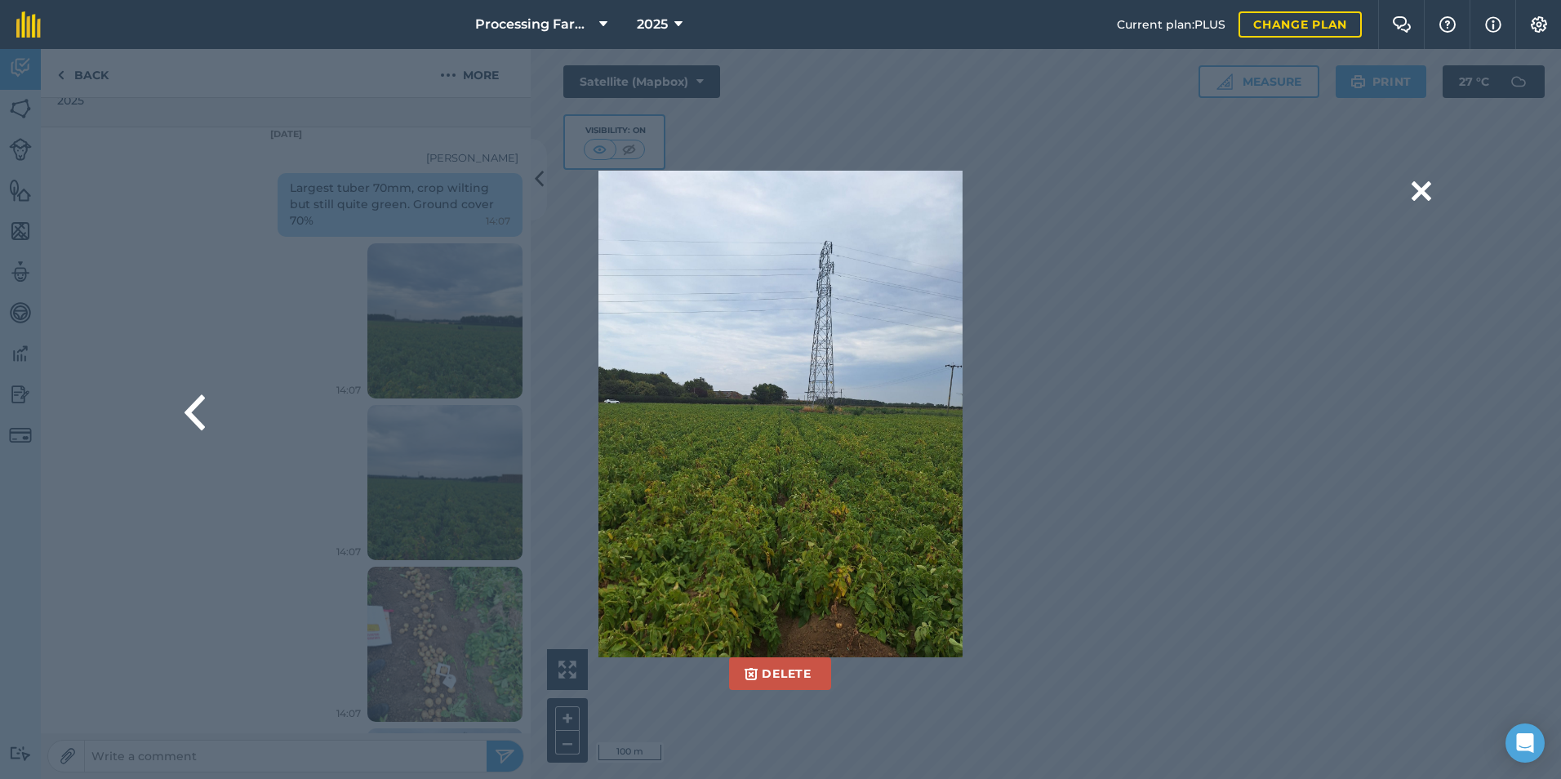
click at [1368, 407] on div "Delete Are you sure you would like to delete this image? Delete" at bounding box center [780, 414] width 1301 height 487
click at [1426, 189] on button at bounding box center [1422, 192] width 20 height 42
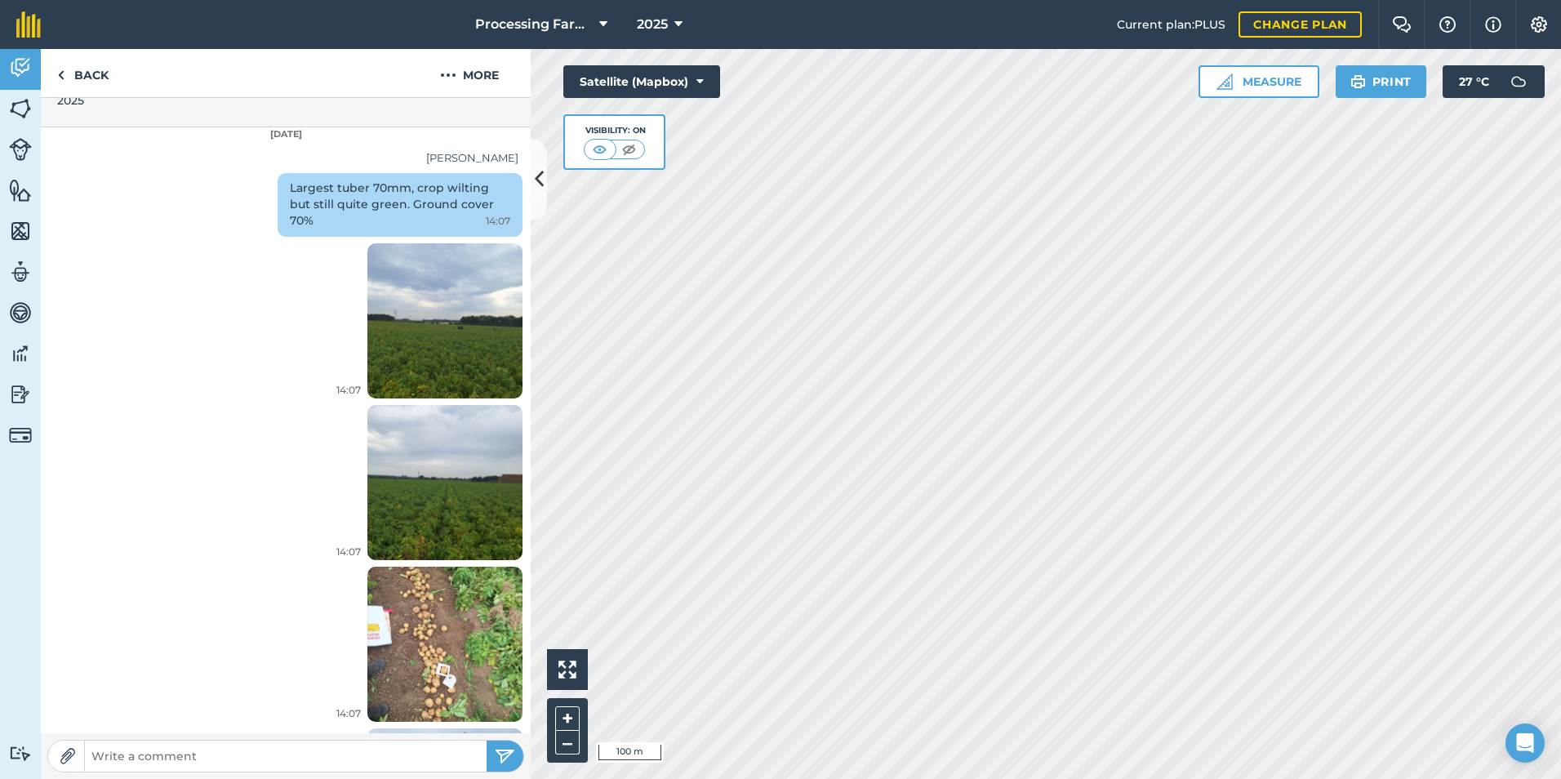
click at [390, 643] on img at bounding box center [444, 644] width 155 height 207
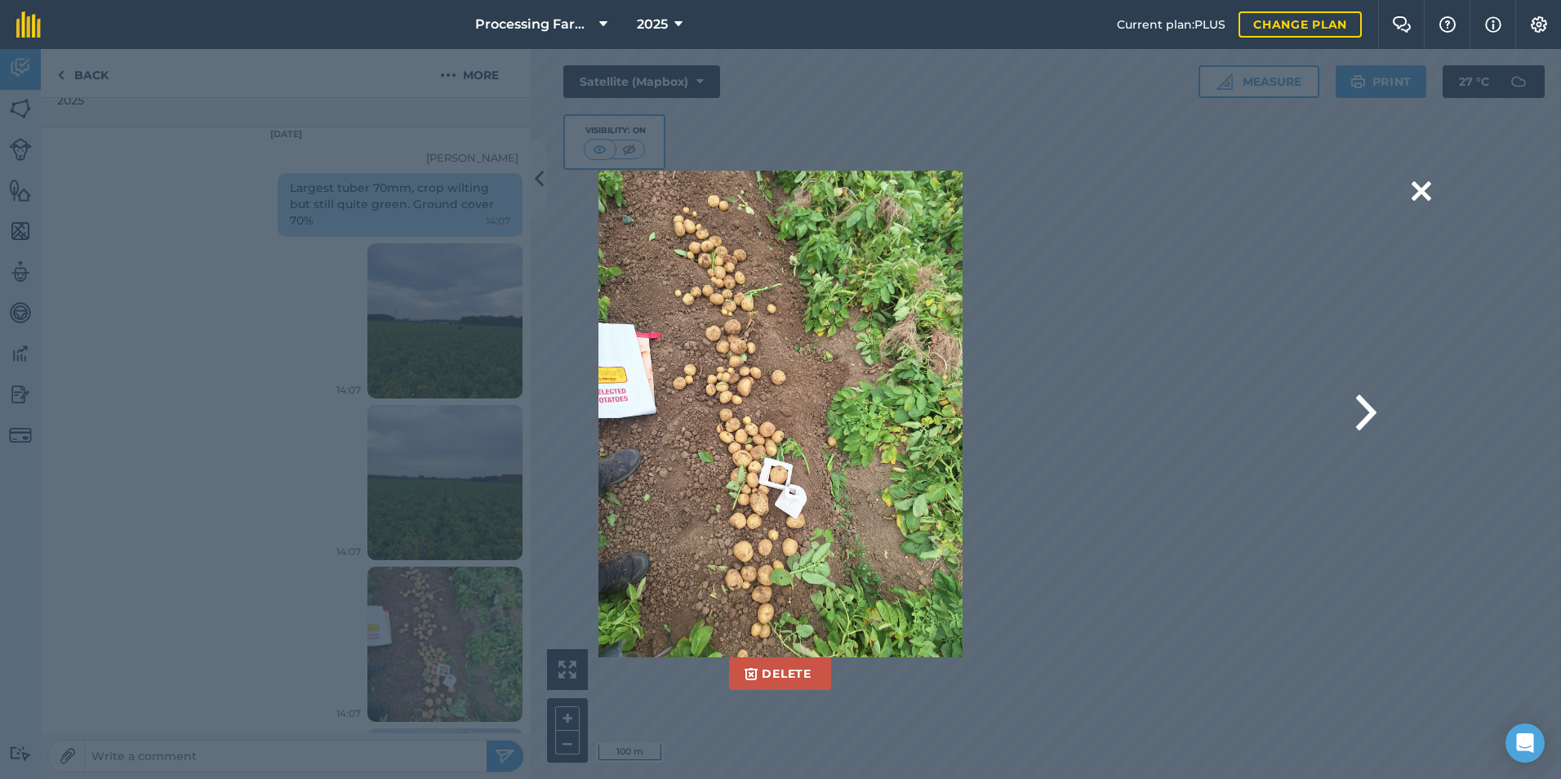
click at [271, 469] on div "Delete Are you sure you would like to delete this image? Delete" at bounding box center [780, 414] width 1084 height 487
drag, startPoint x: 136, startPoint y: 603, endPoint x: 243, endPoint y: 612, distance: 107.4
click at [141, 605] on div "Delete Are you sure you would like to delete this image? Delete" at bounding box center [780, 414] width 1301 height 487
click at [1431, 185] on button at bounding box center [1422, 192] width 20 height 42
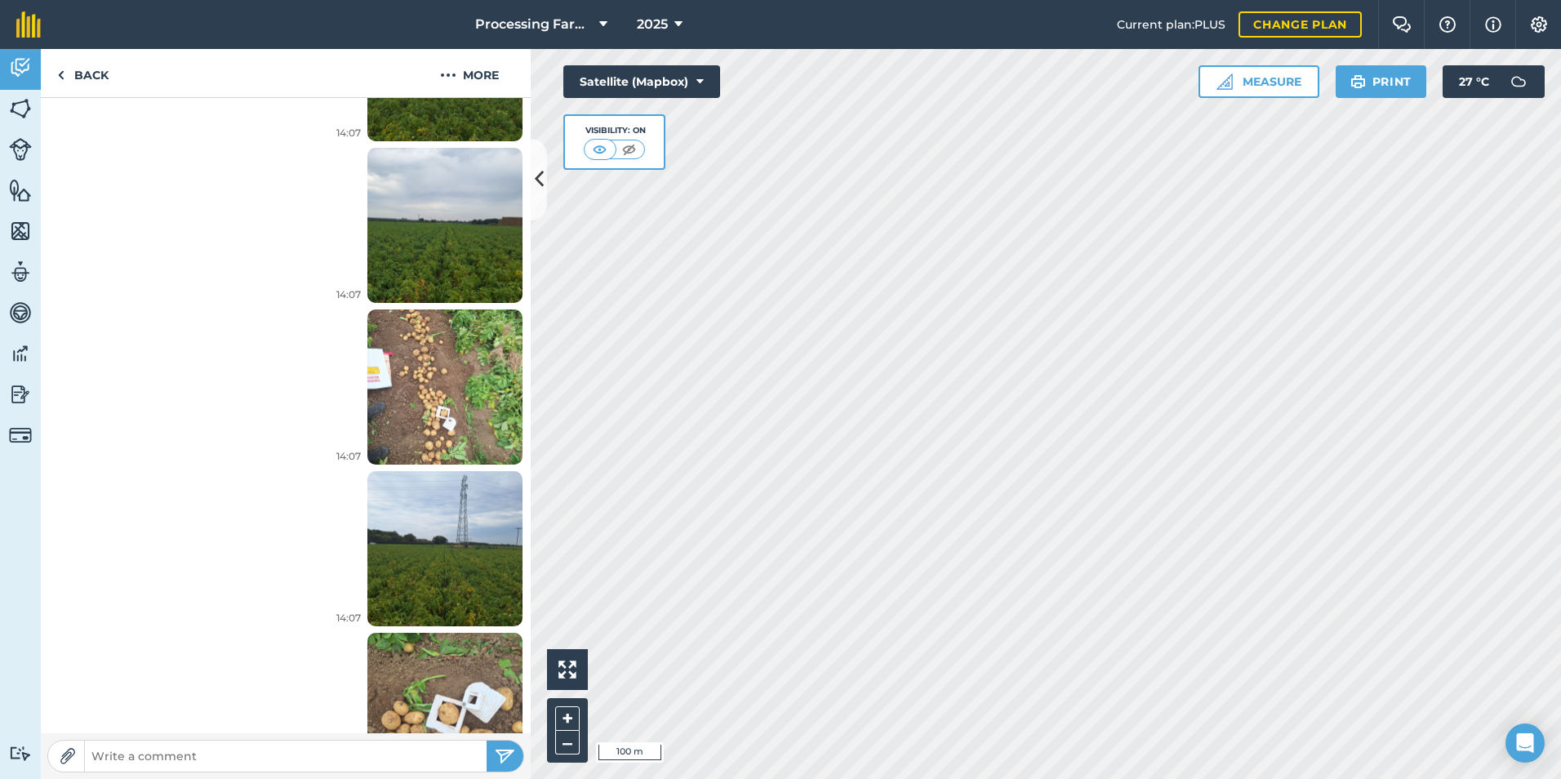
scroll to position [808, 0]
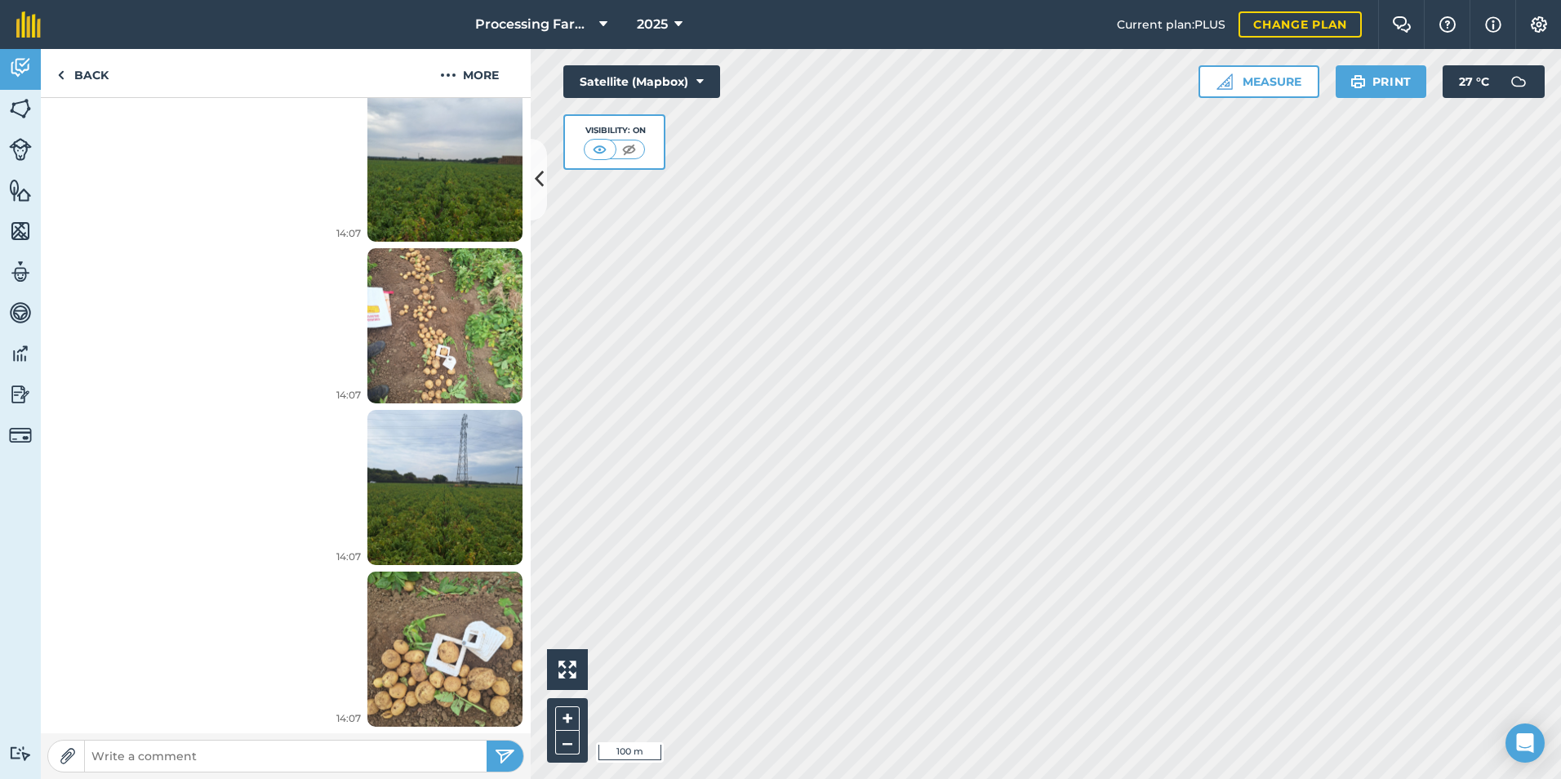
click at [435, 666] on img at bounding box center [444, 648] width 155 height 207
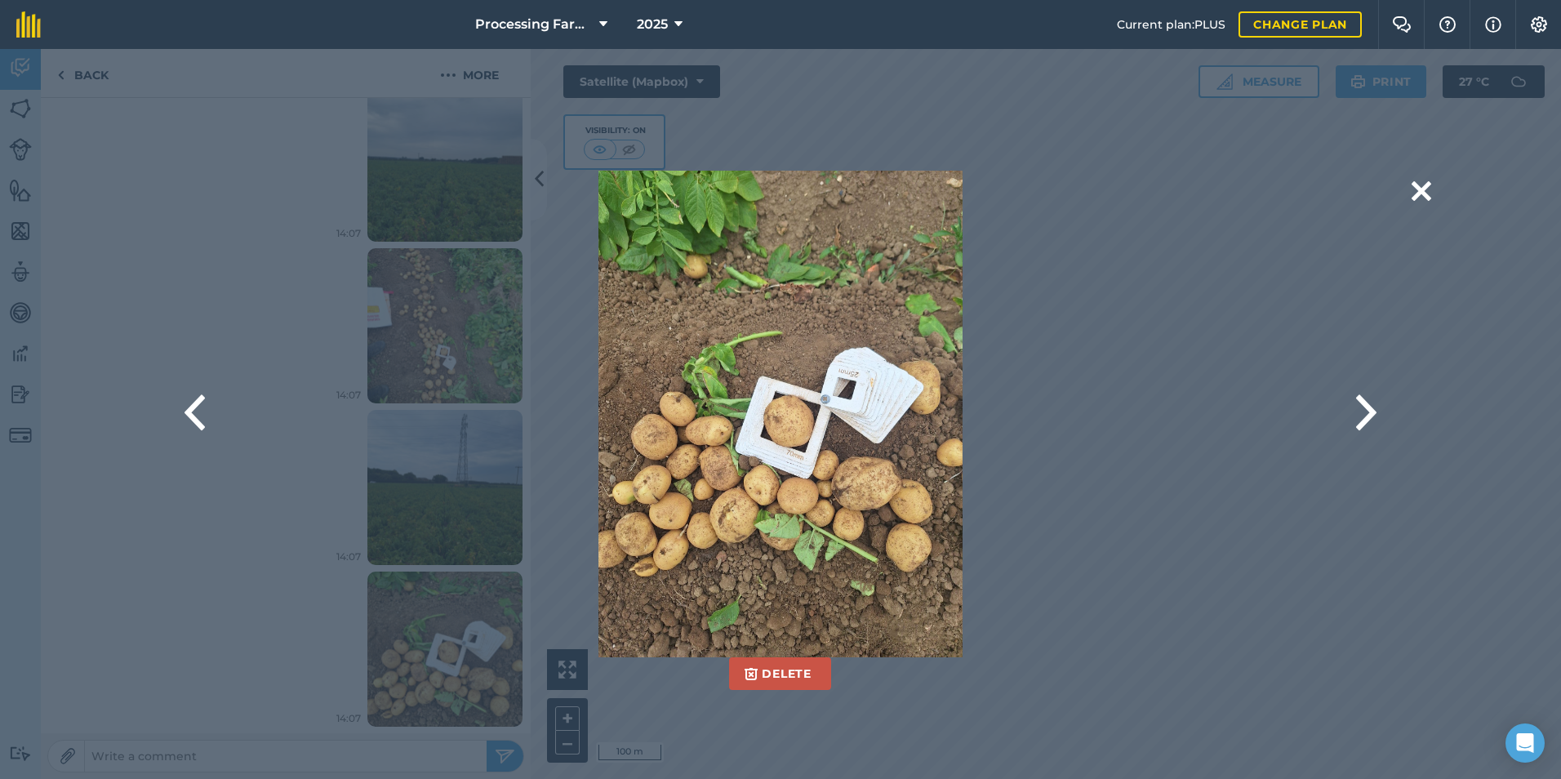
click at [741, 509] on img at bounding box center [781, 414] width 365 height 487
click at [1413, 191] on button at bounding box center [1422, 192] width 20 height 42
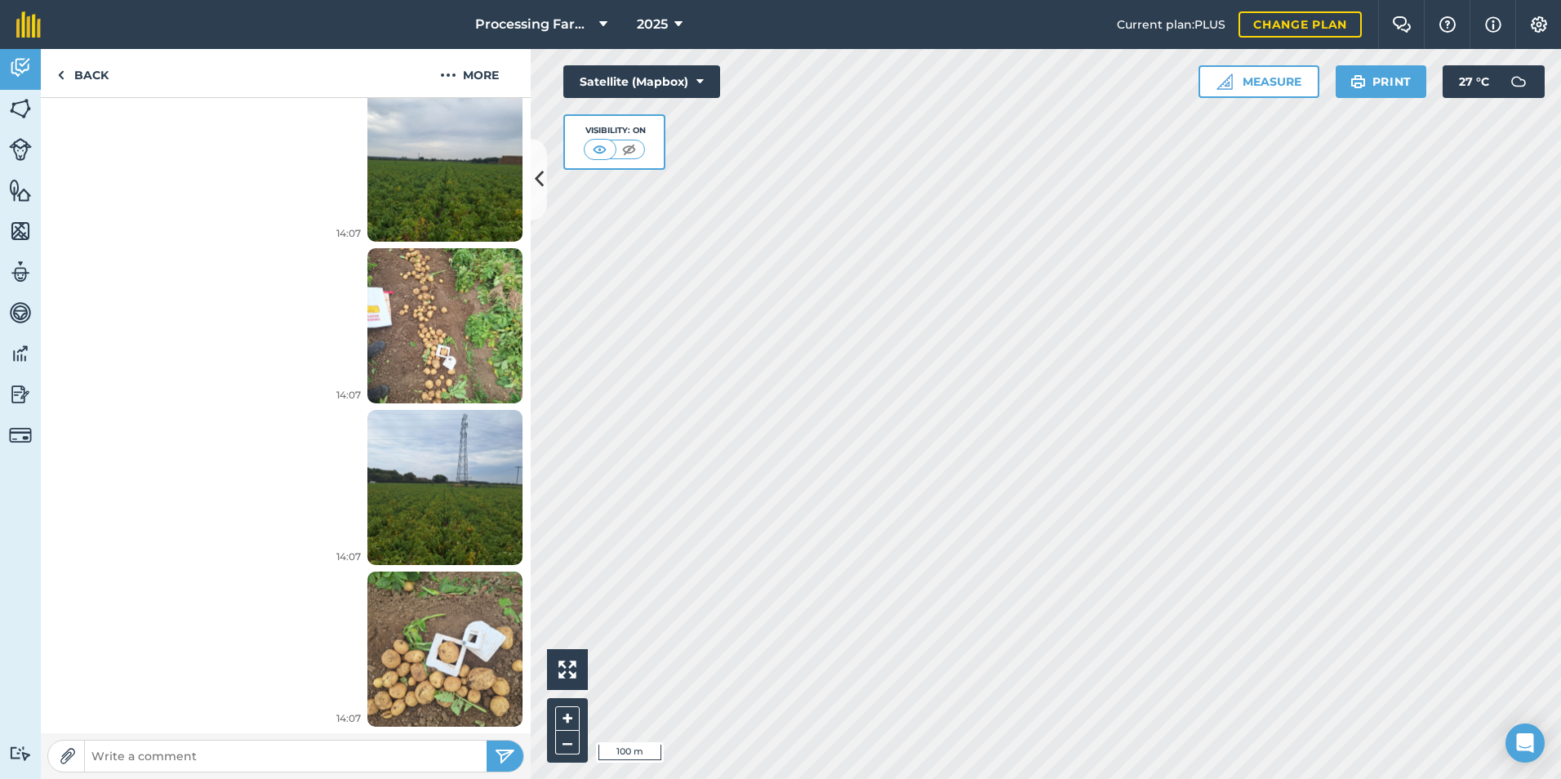
click at [411, 480] on img at bounding box center [444, 487] width 155 height 207
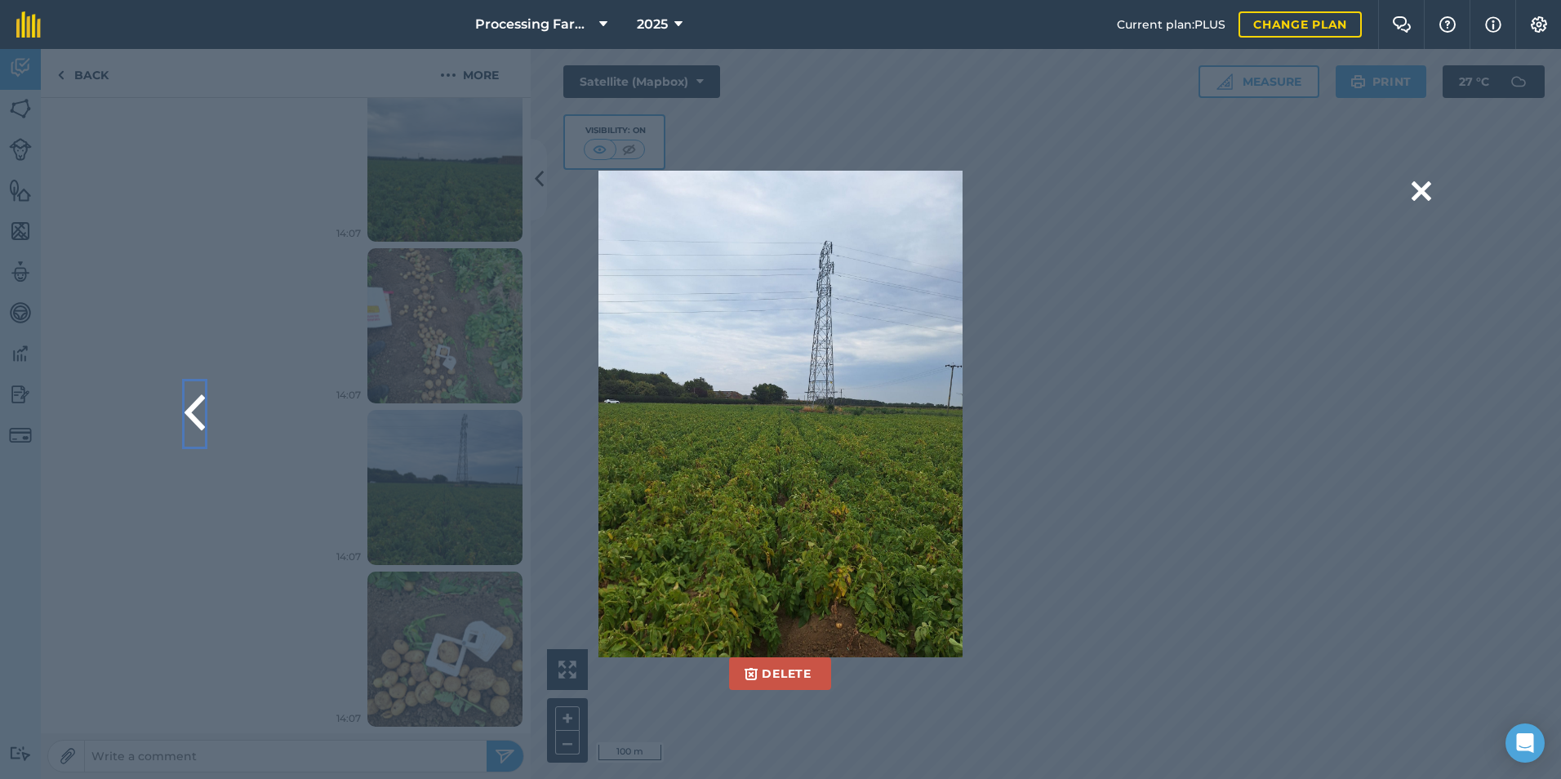
click at [200, 418] on button at bounding box center [195, 413] width 20 height 65
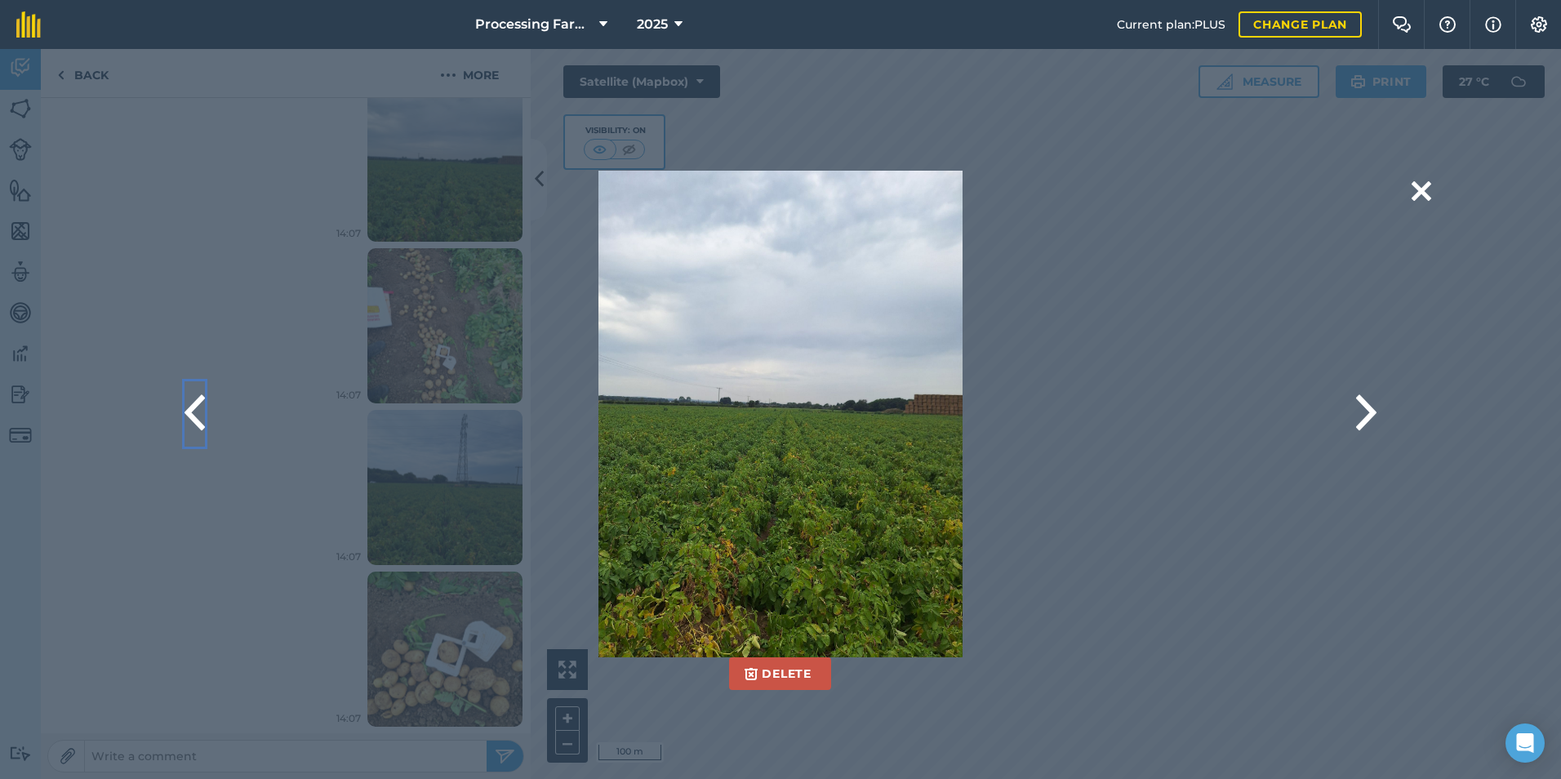
click at [200, 418] on button at bounding box center [195, 413] width 20 height 65
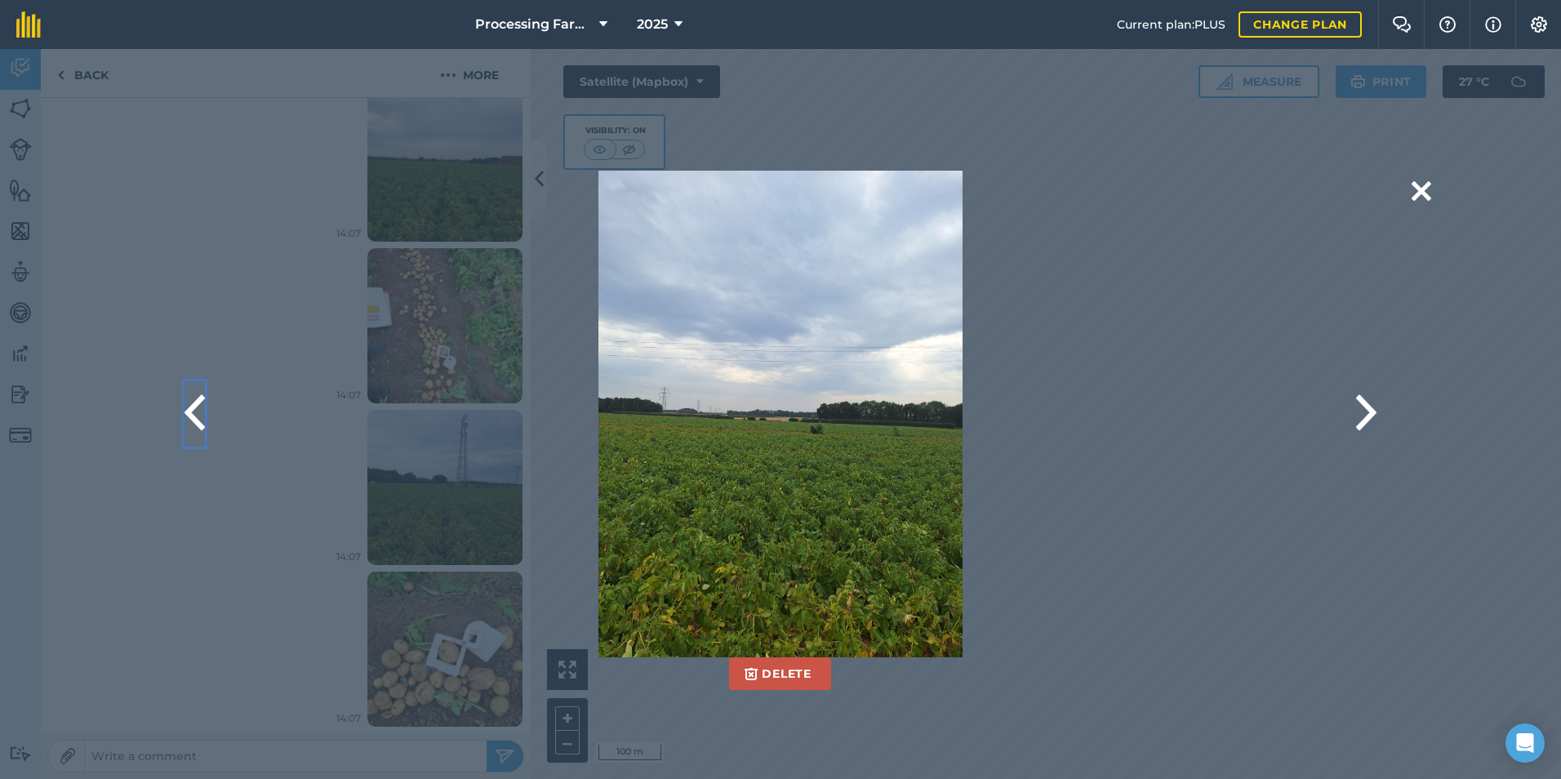
click at [200, 418] on button at bounding box center [195, 413] width 20 height 65
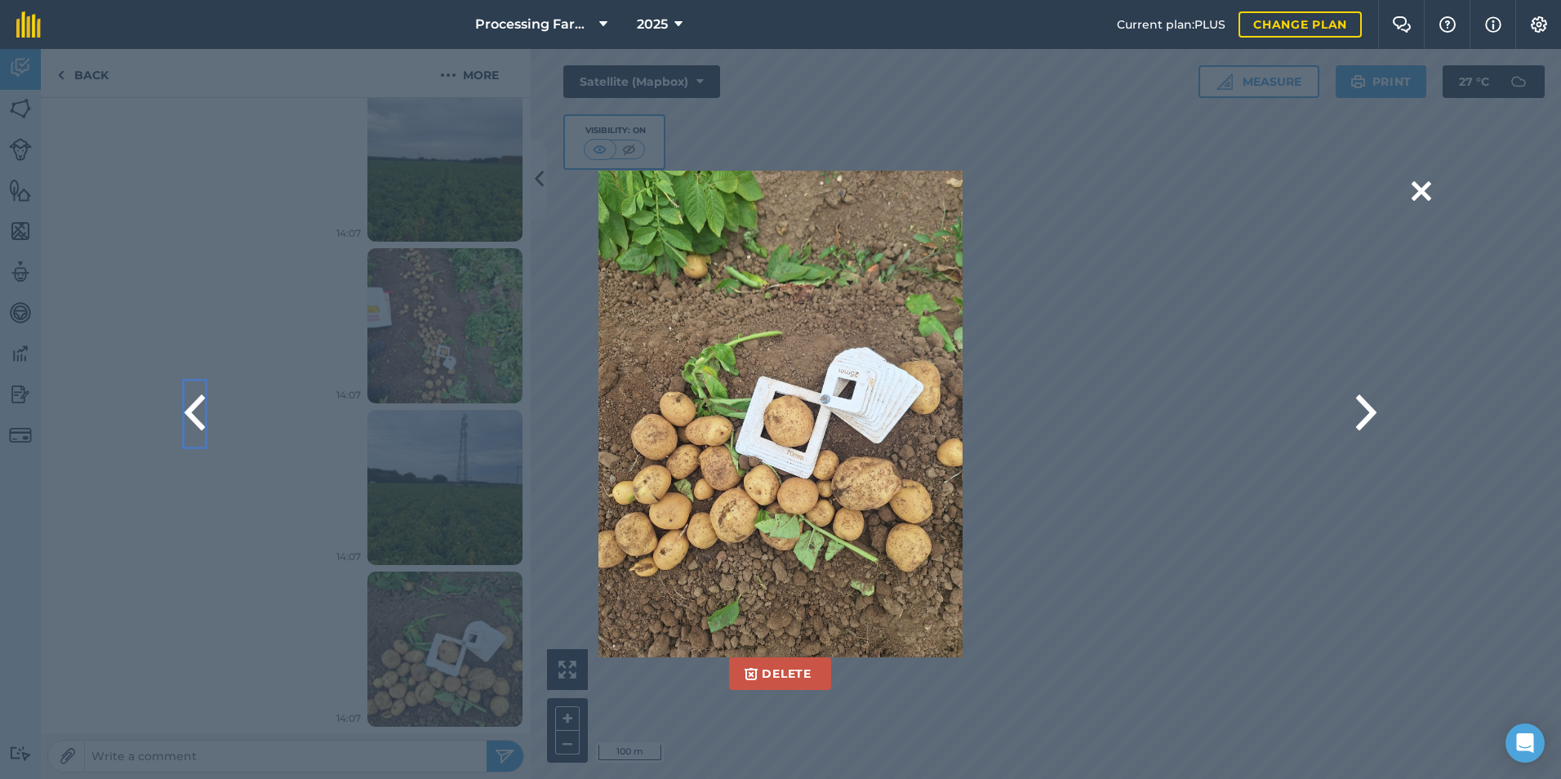
click at [200, 418] on button at bounding box center [195, 413] width 20 height 65
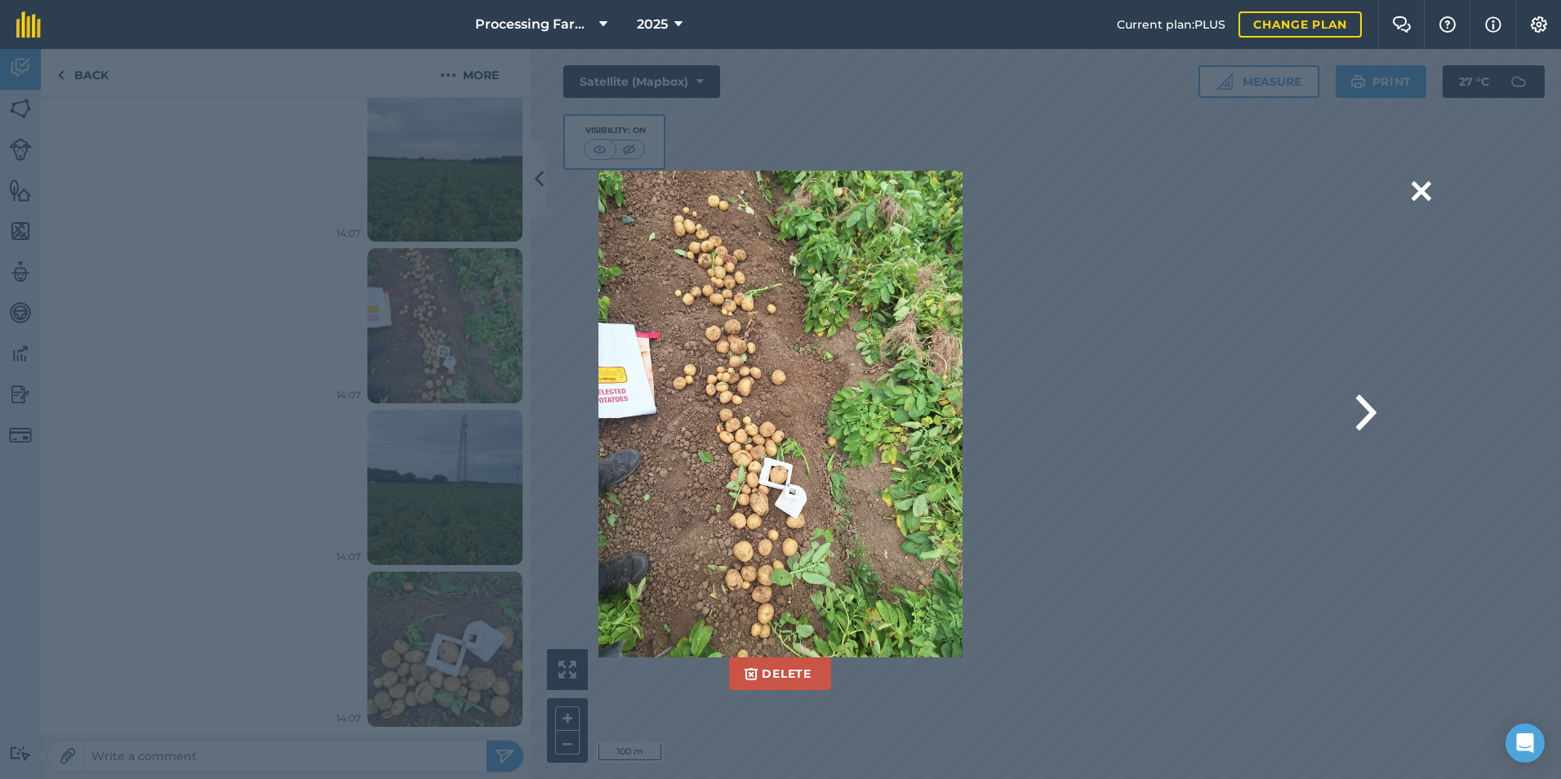
click at [200, 418] on div "Delete Are you sure you would like to delete this image? Delete" at bounding box center [780, 414] width 1301 height 487
click at [1418, 186] on button at bounding box center [1422, 192] width 20 height 42
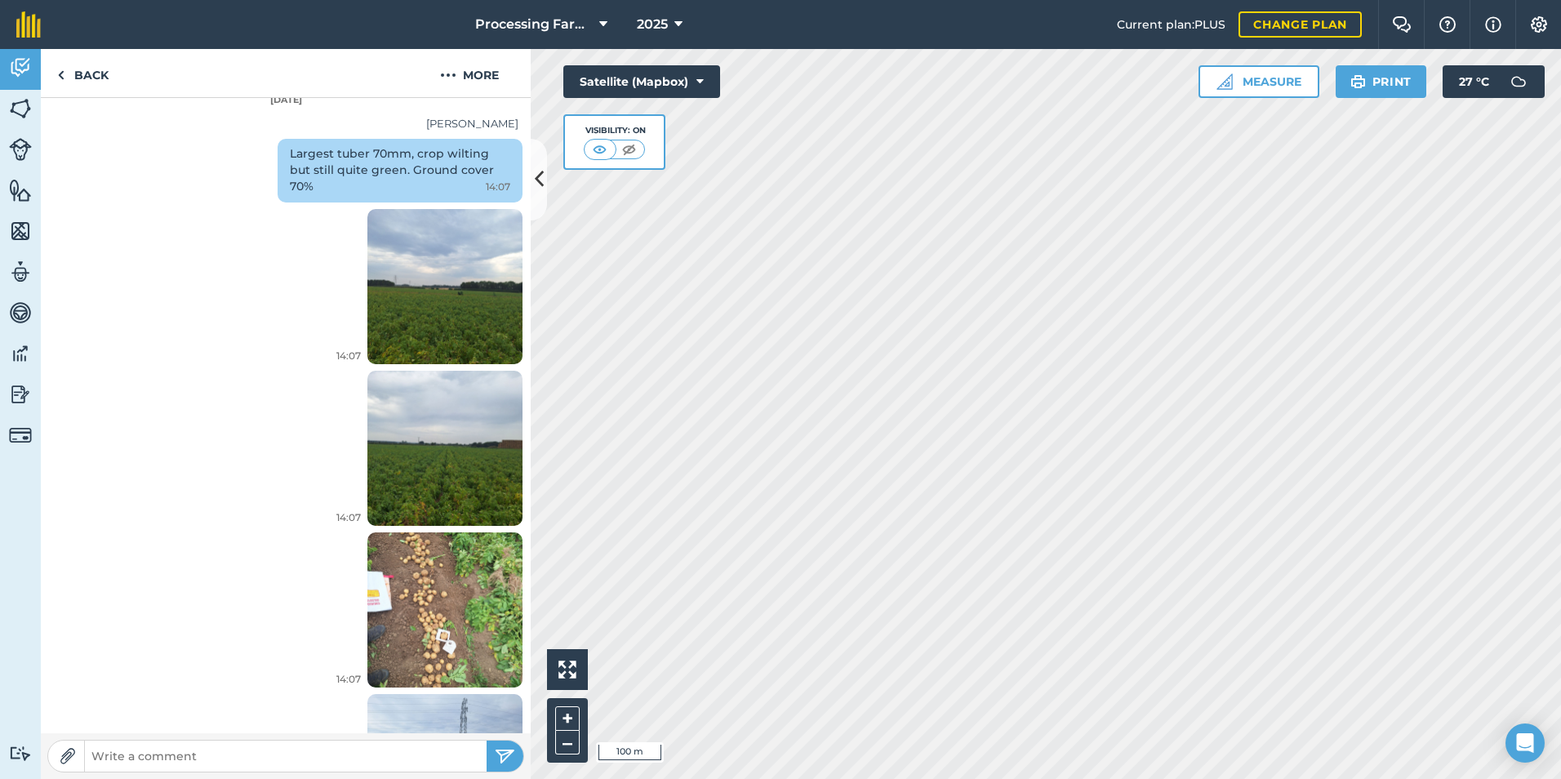
scroll to position [400, 0]
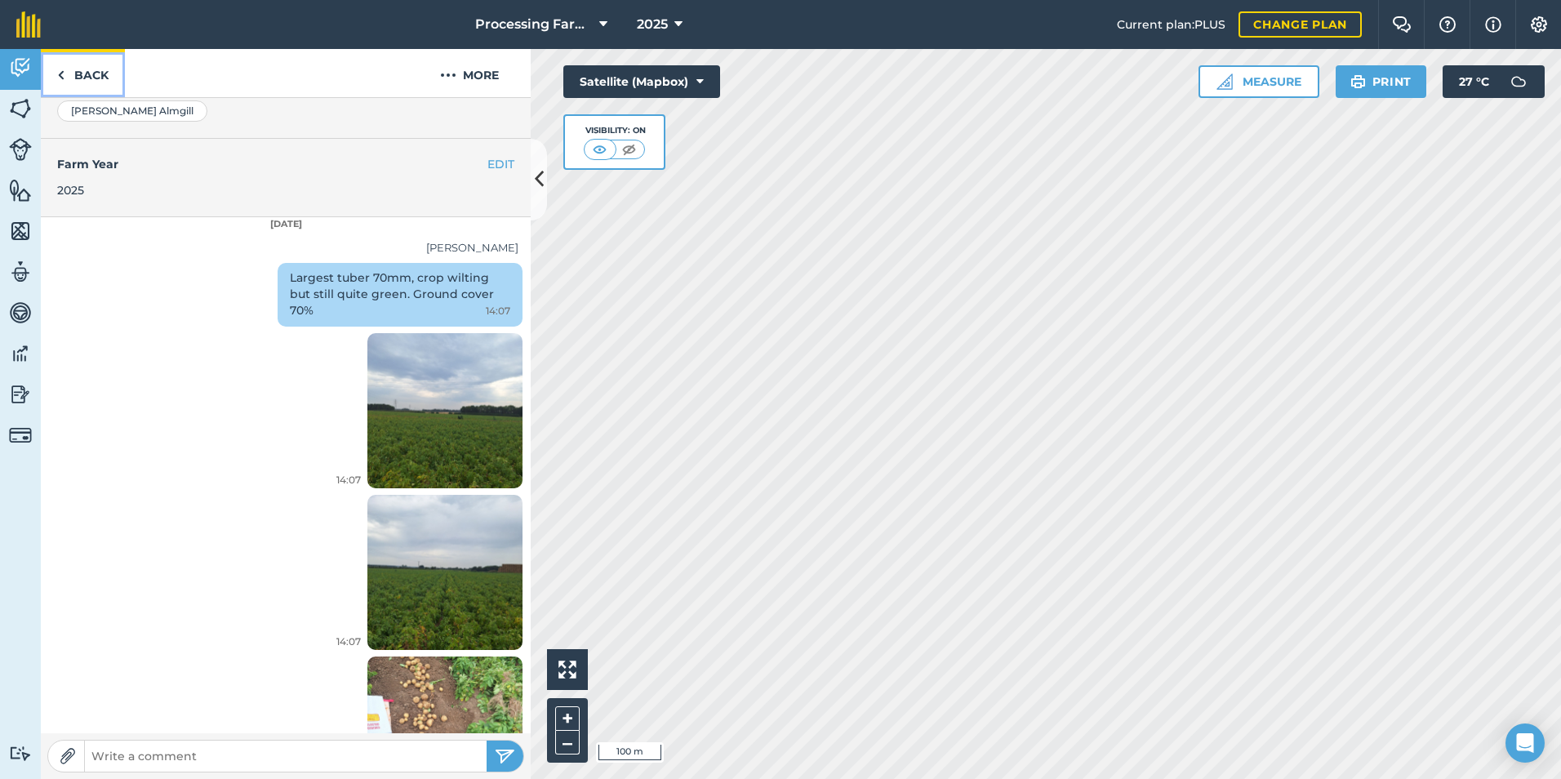
click at [96, 82] on link "Back" at bounding box center [83, 73] width 84 height 48
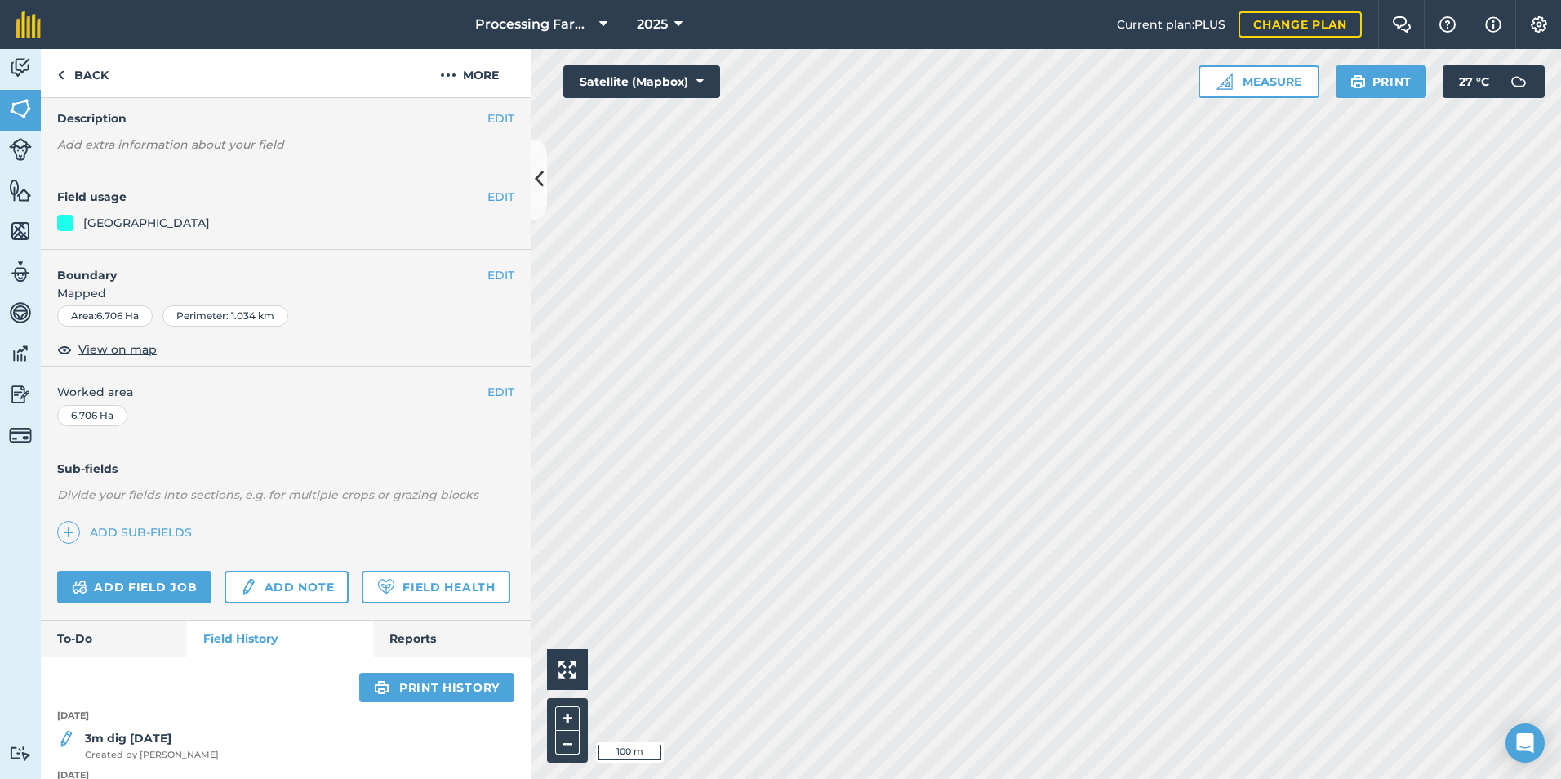
scroll to position [245, 0]
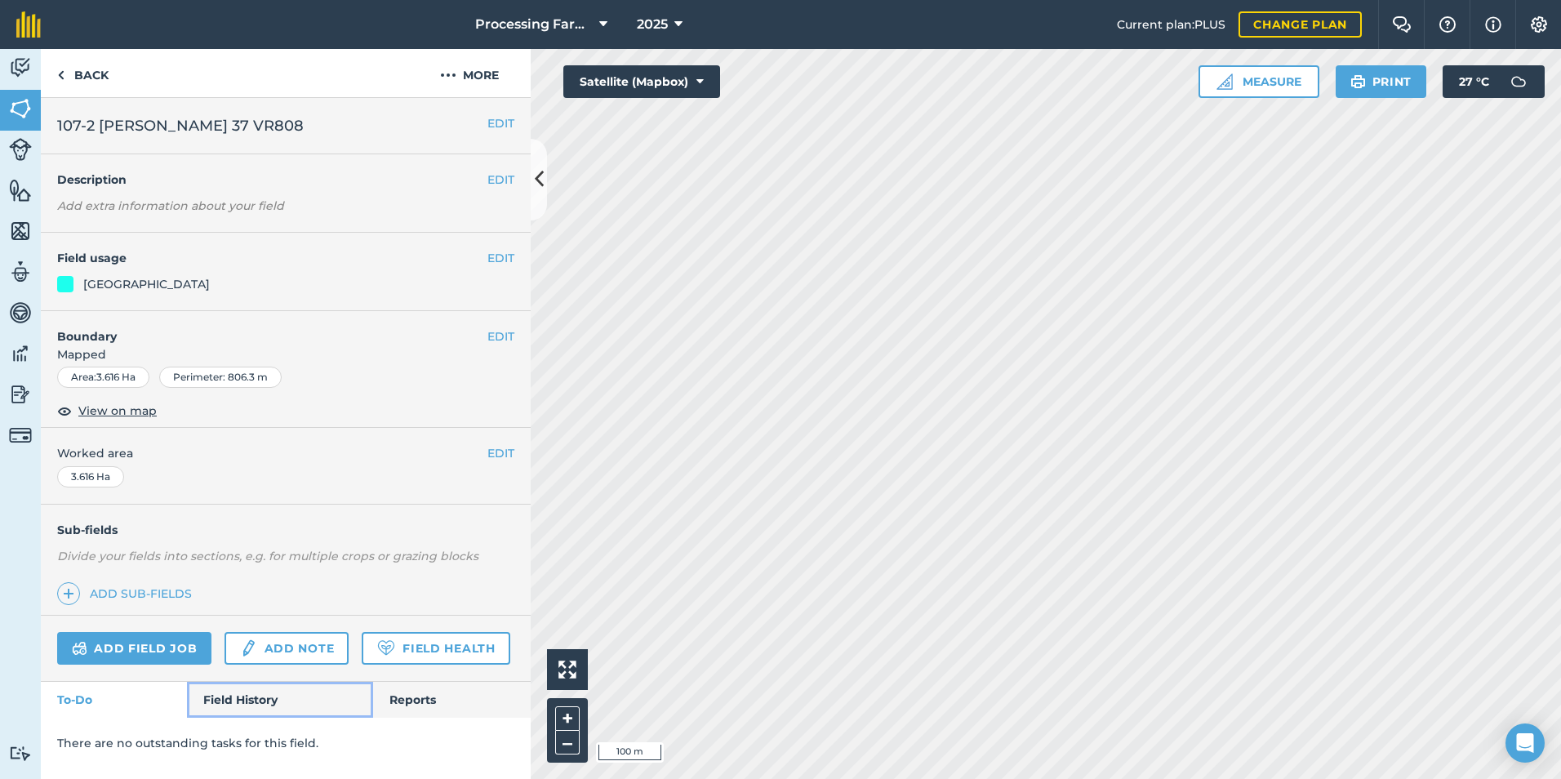
click at [243, 703] on link "Field History" at bounding box center [279, 700] width 185 height 36
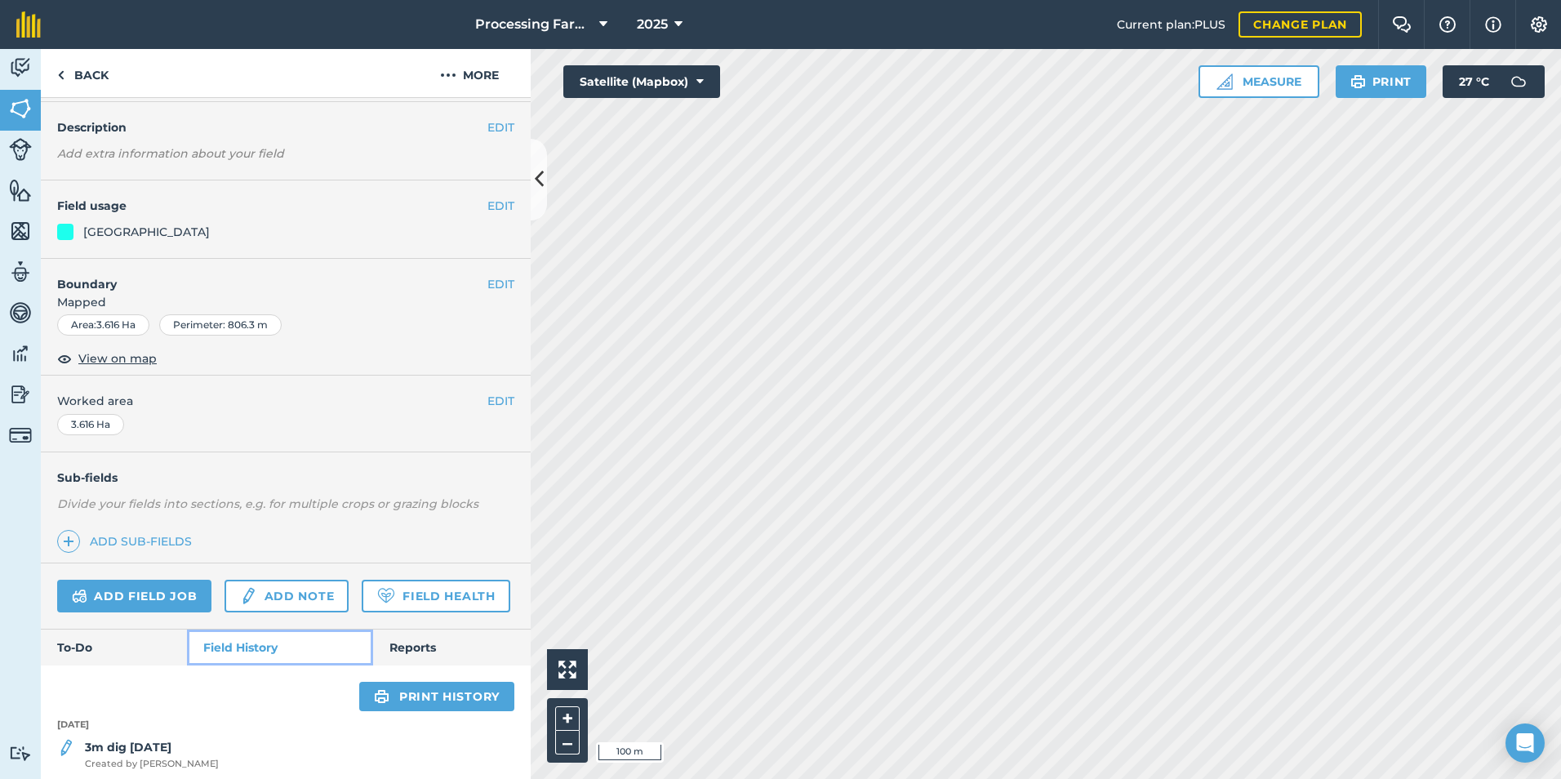
scroll to position [106, 0]
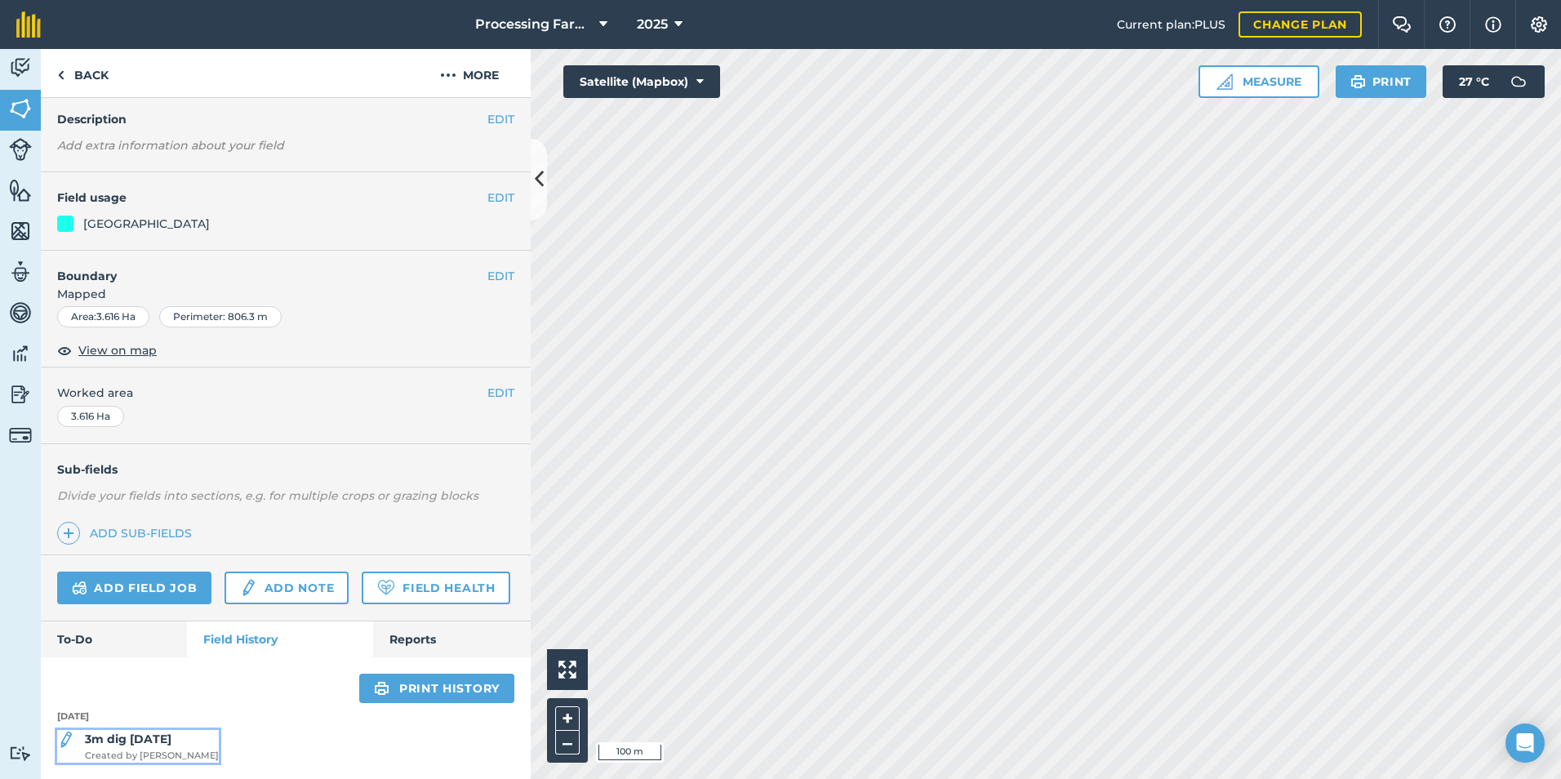
click at [145, 743] on strong "3m dig 12/08/25" at bounding box center [128, 739] width 87 height 15
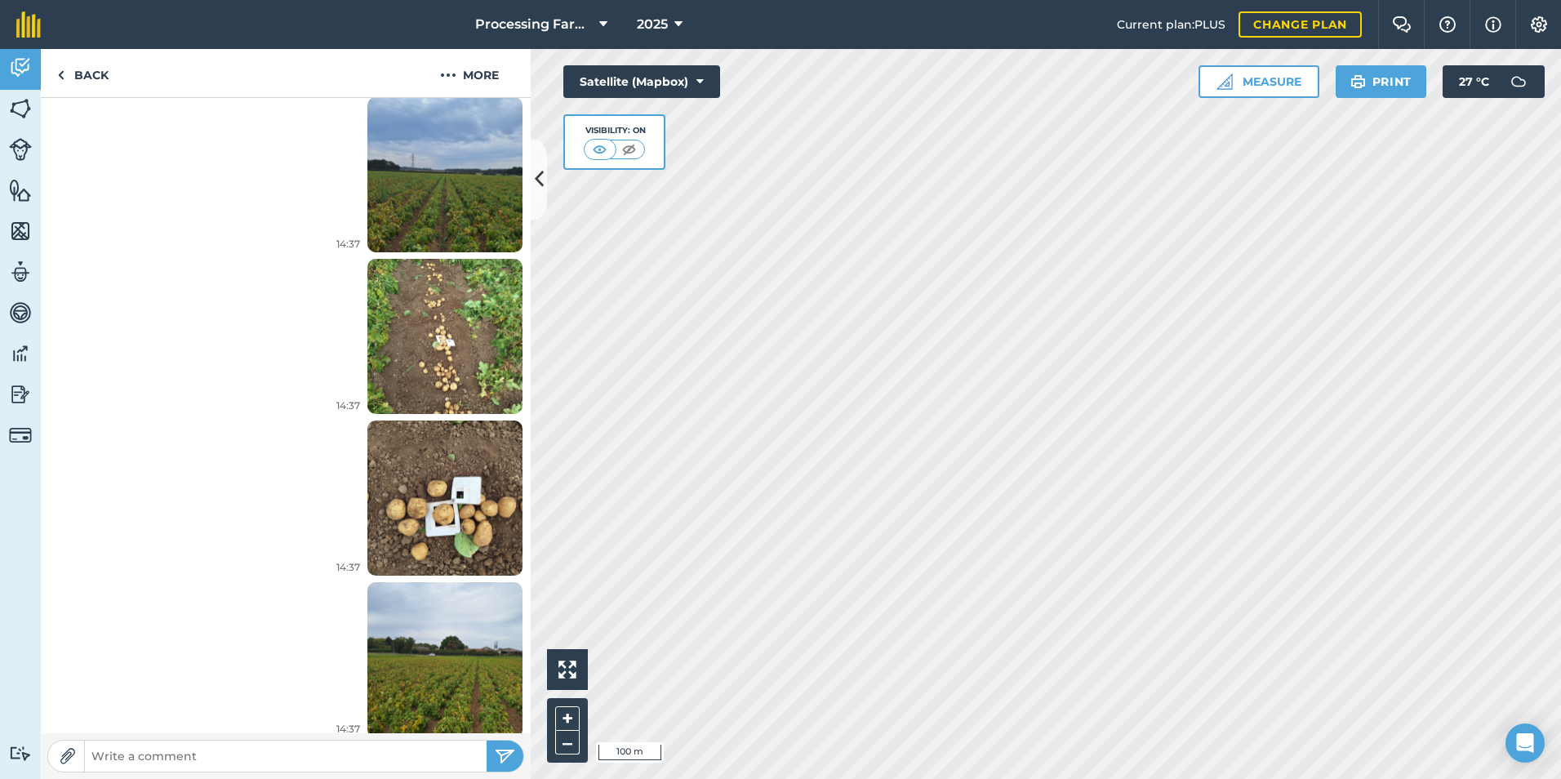
scroll to position [808, 0]
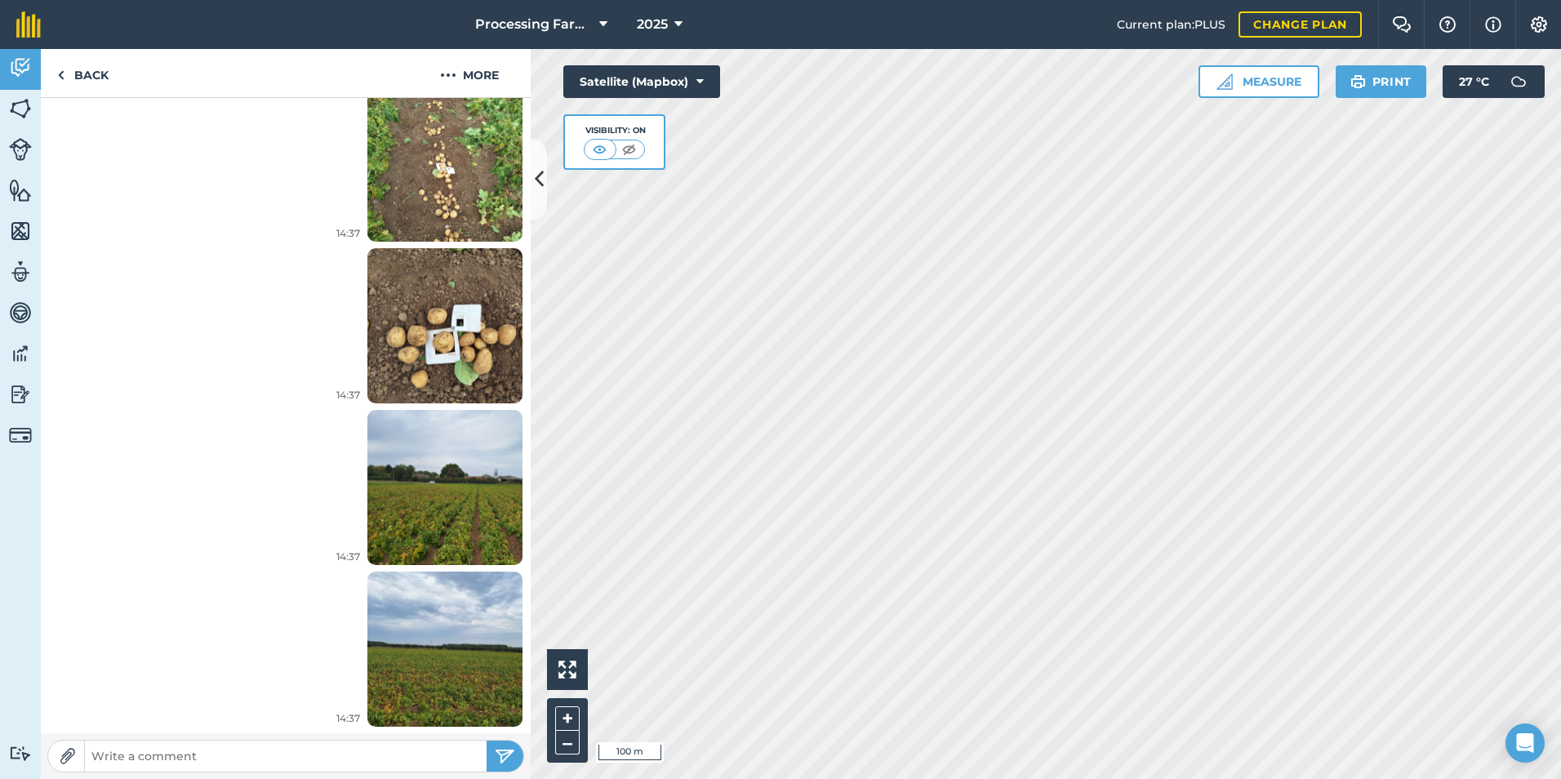
click at [434, 502] on img at bounding box center [444, 487] width 155 height 207
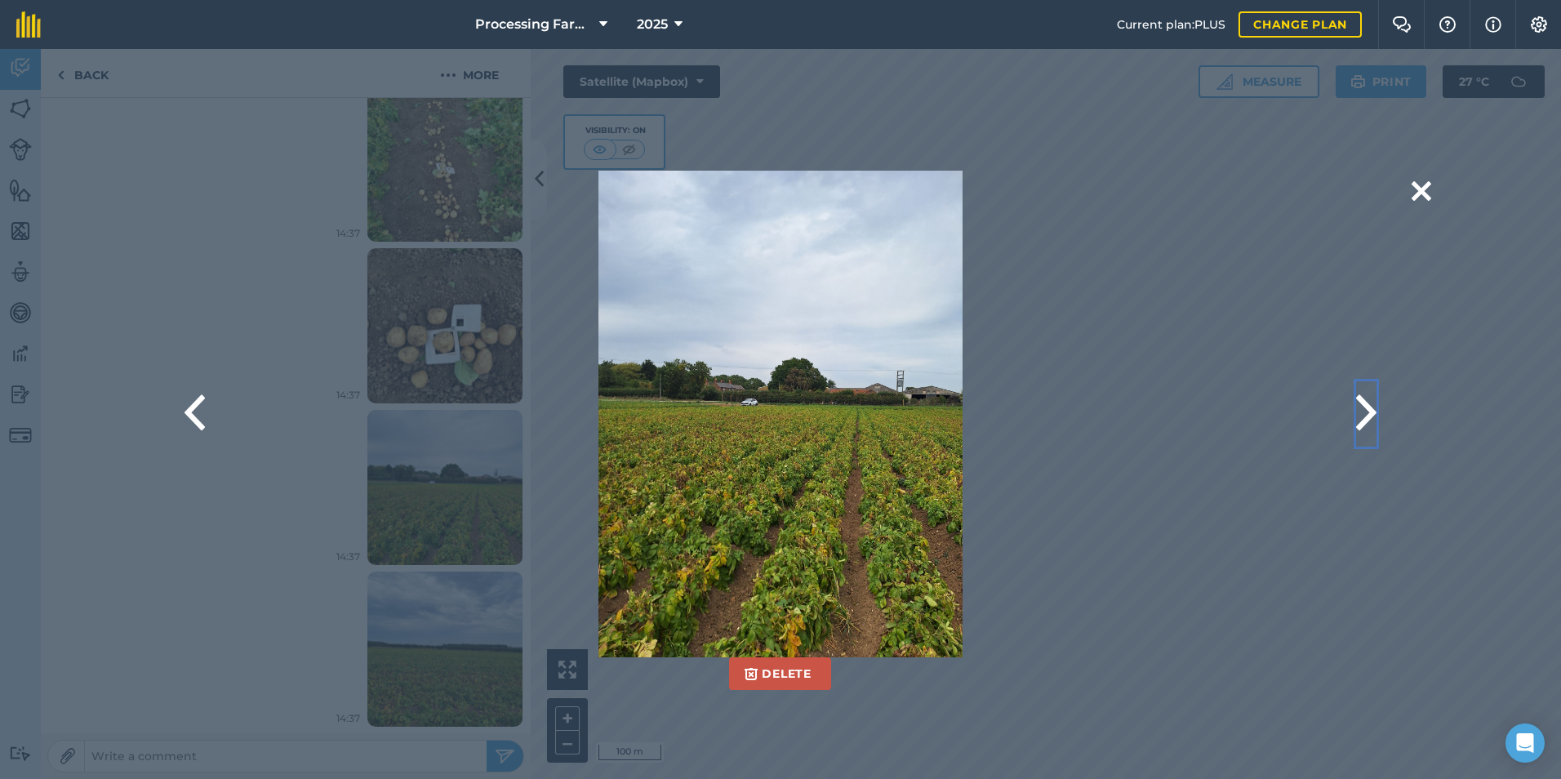
click at [1364, 404] on button at bounding box center [1366, 413] width 20 height 65
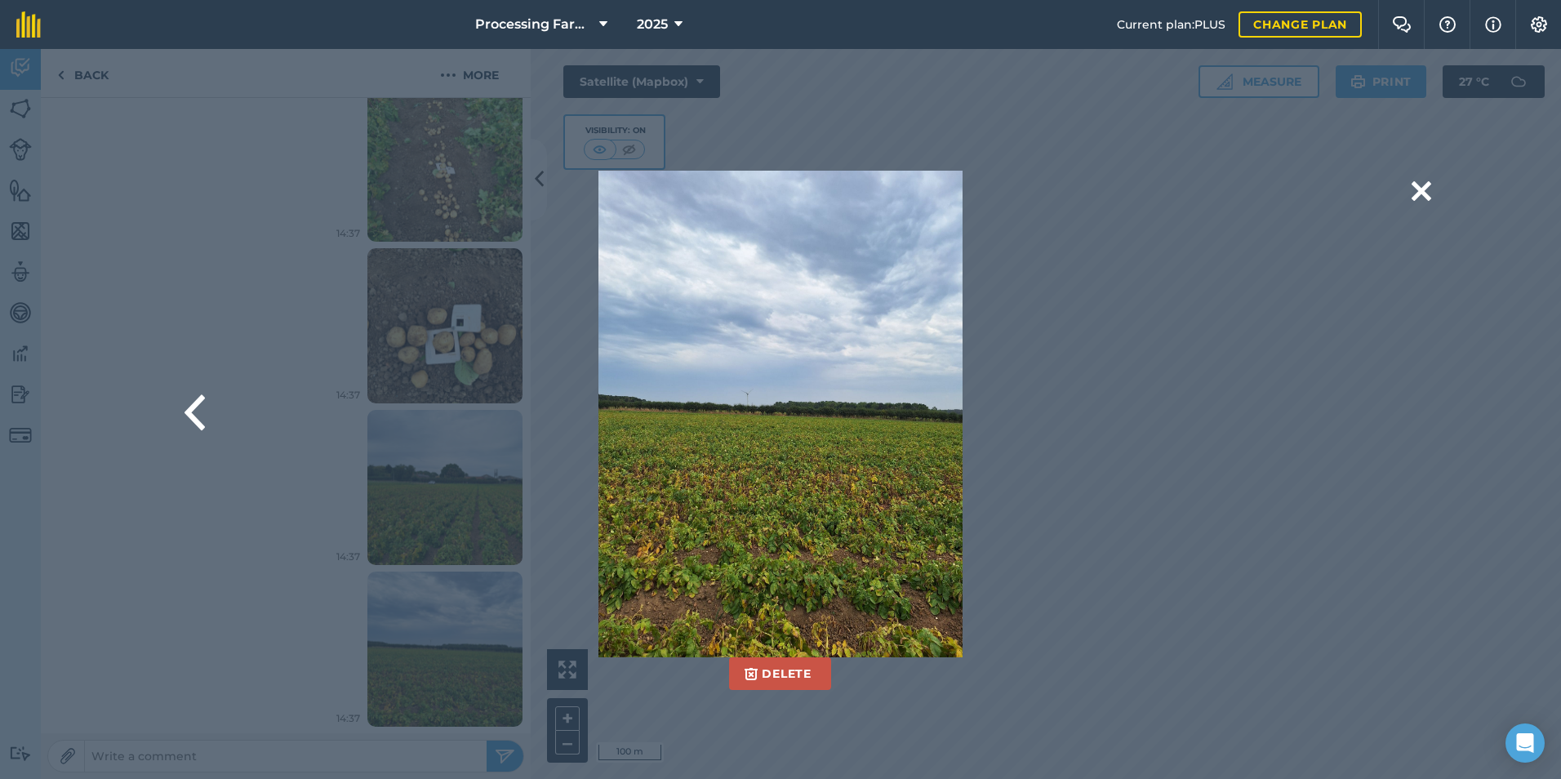
click at [1364, 404] on div "Delete Are you sure you would like to delete this image? Delete" at bounding box center [780, 414] width 1301 height 487
click at [205, 408] on div "Delete Are you sure you would like to delete this image? Delete" at bounding box center [780, 414] width 1301 height 487
click at [200, 408] on button at bounding box center [195, 413] width 20 height 65
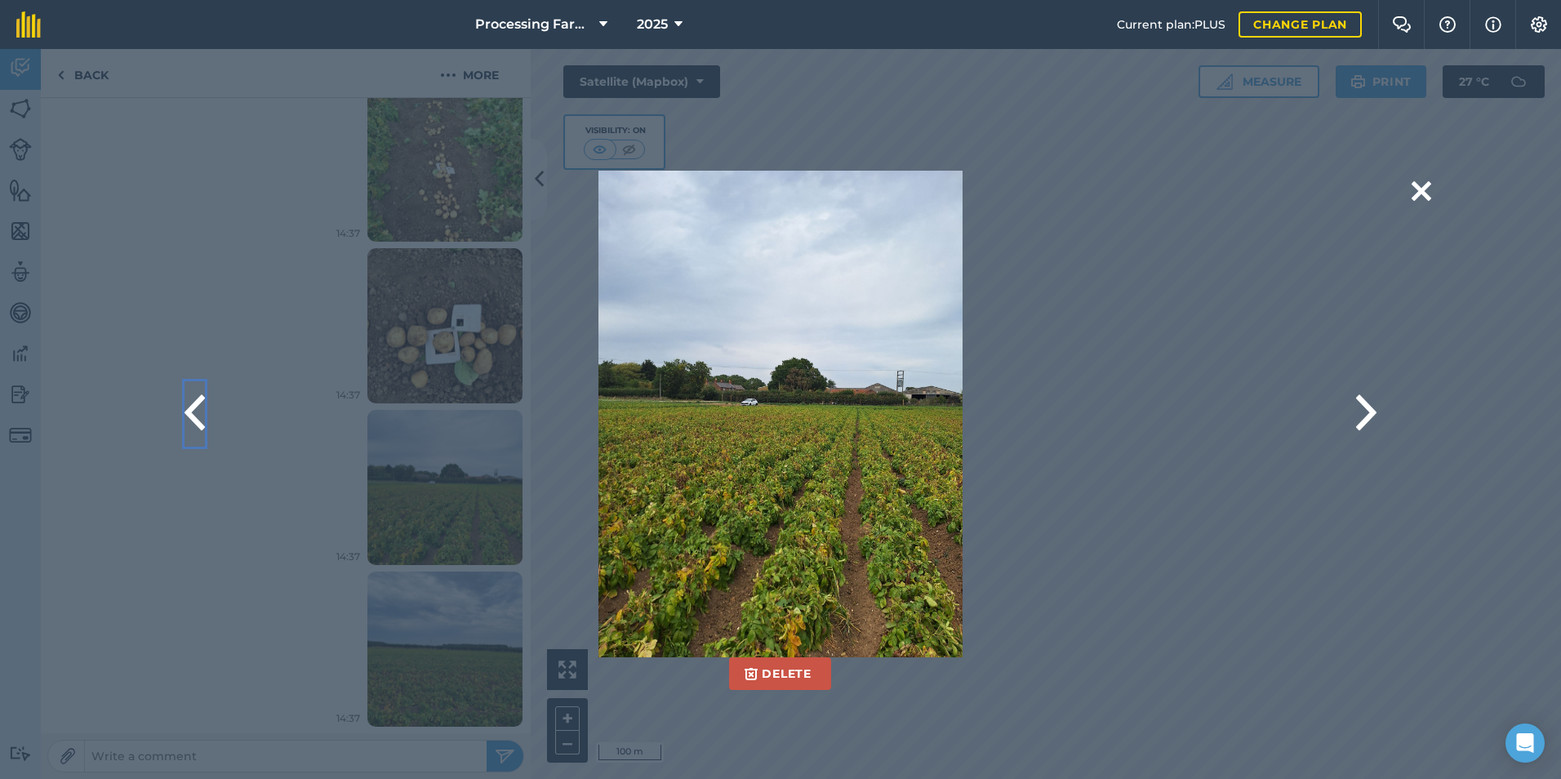
click at [200, 408] on button at bounding box center [195, 413] width 20 height 65
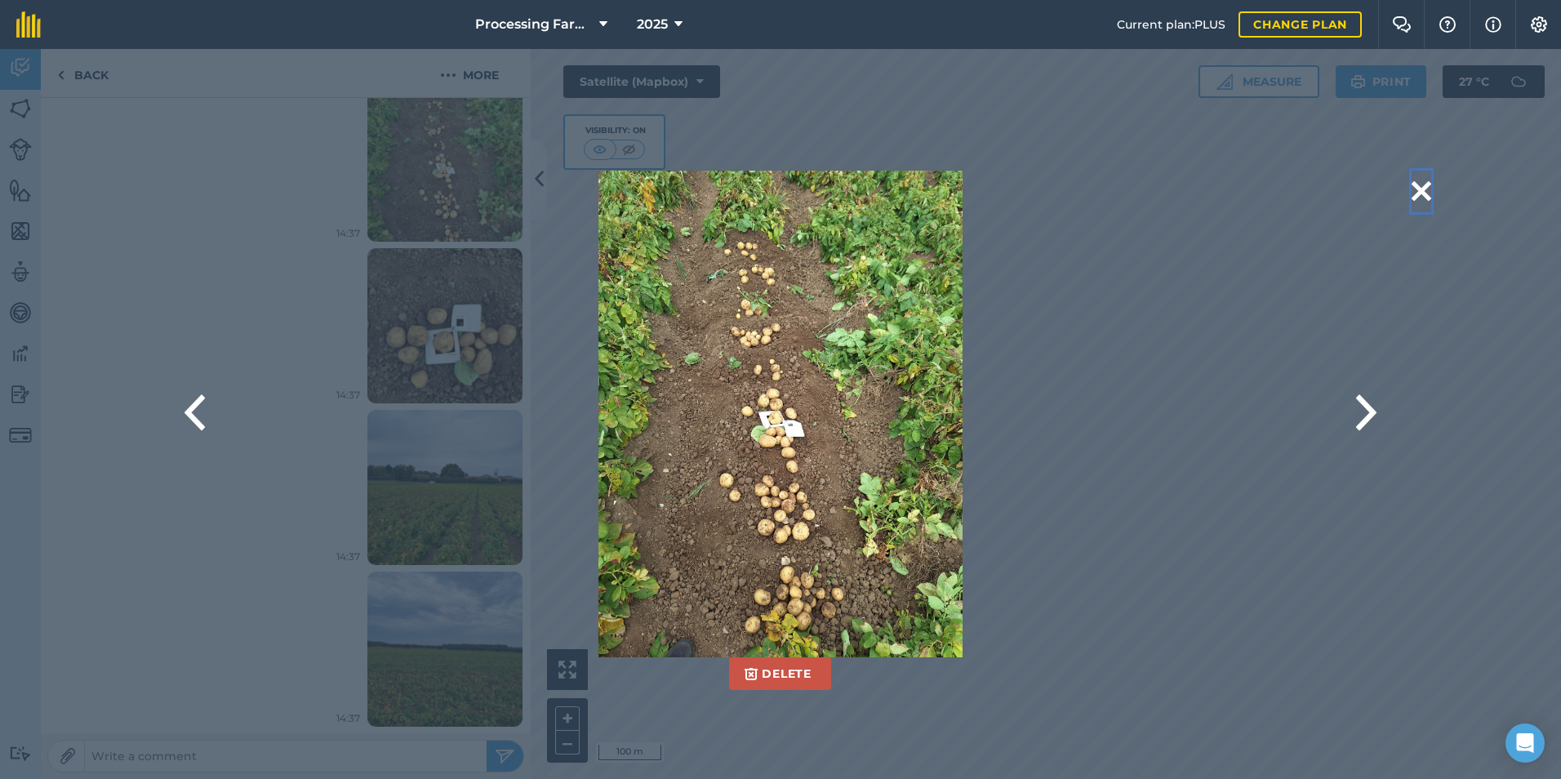
click at [1422, 189] on button at bounding box center [1422, 192] width 20 height 42
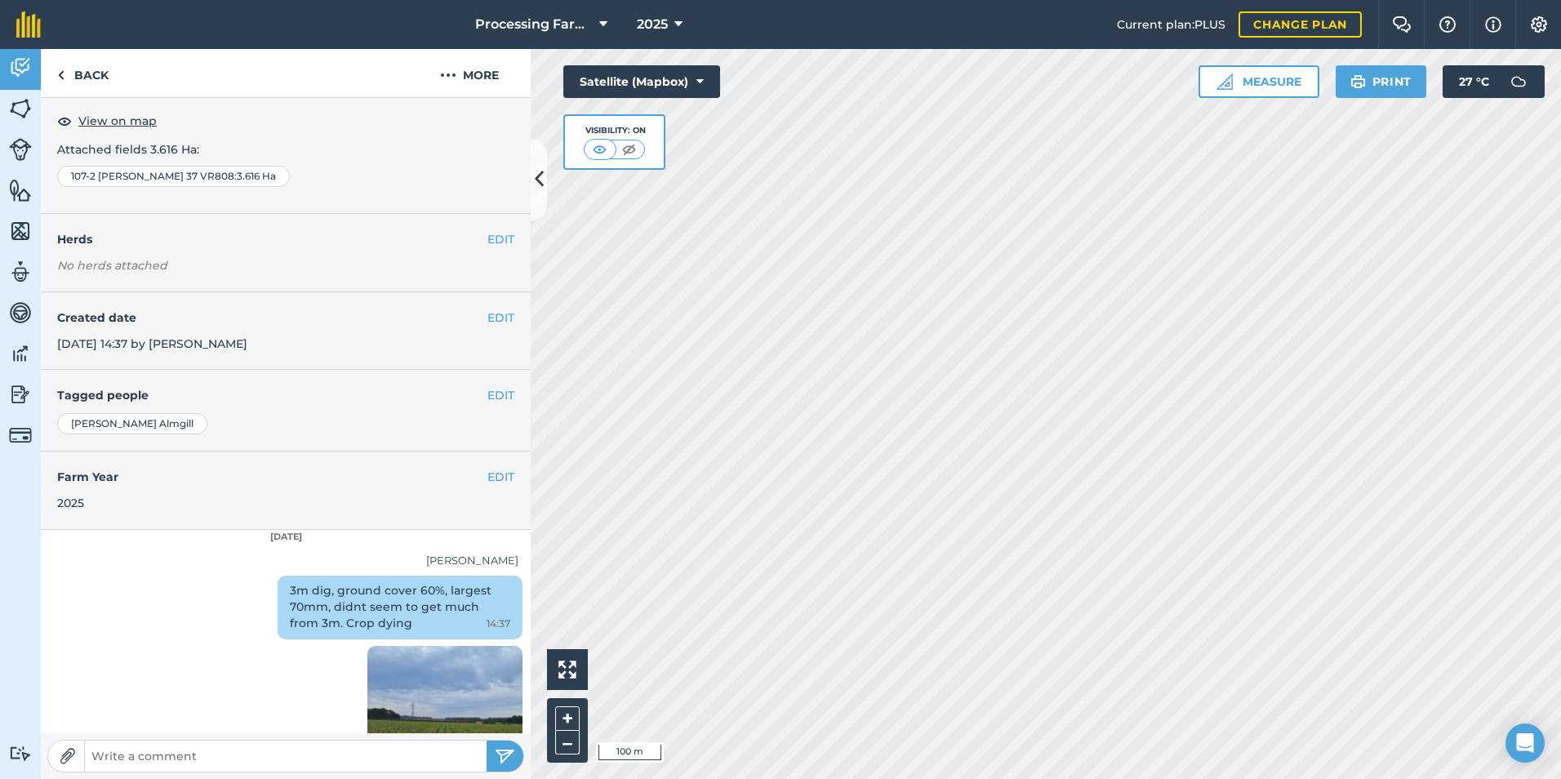
scroll to position [0, 0]
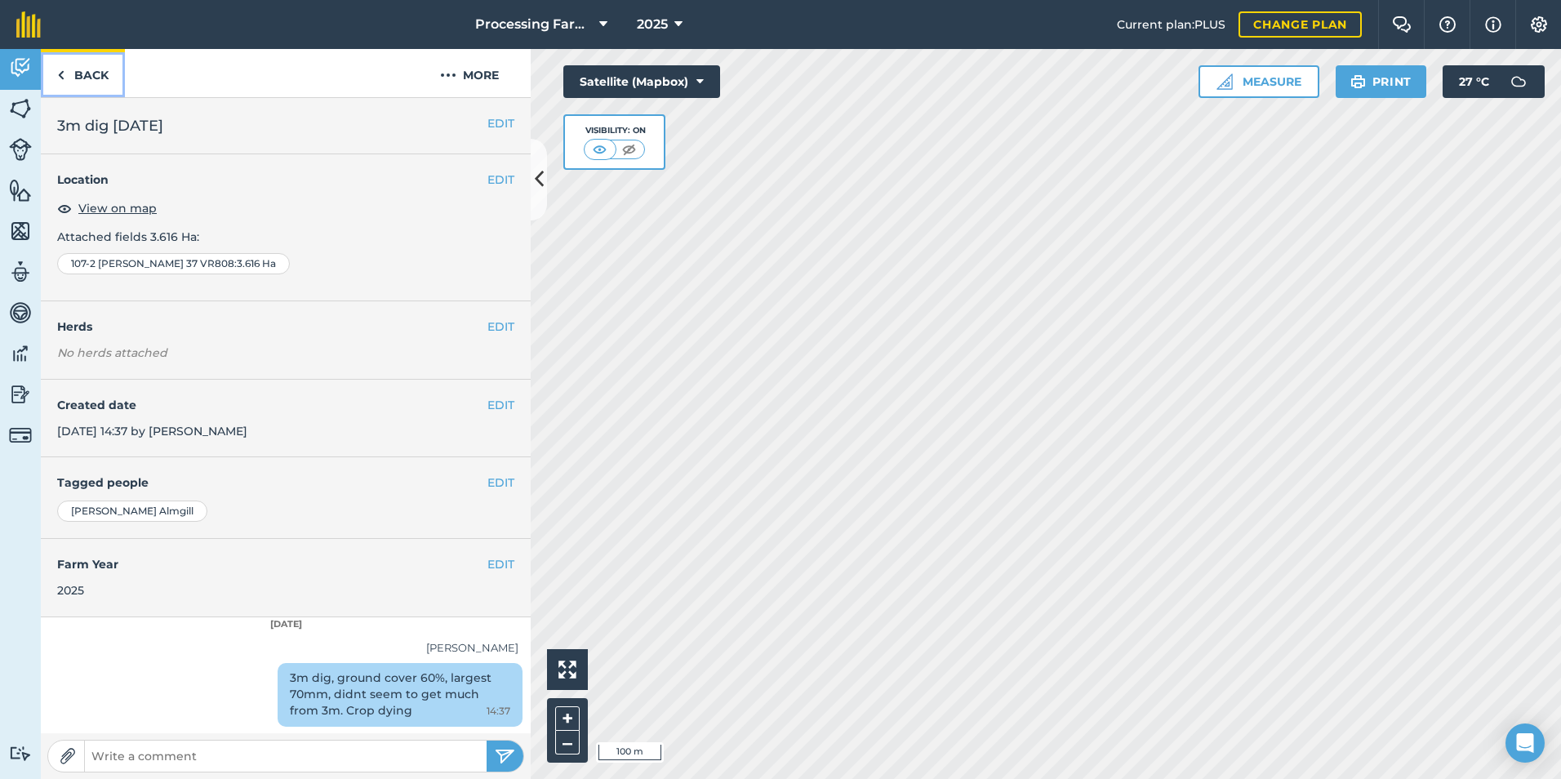
click at [70, 73] on link "Back" at bounding box center [83, 73] width 84 height 48
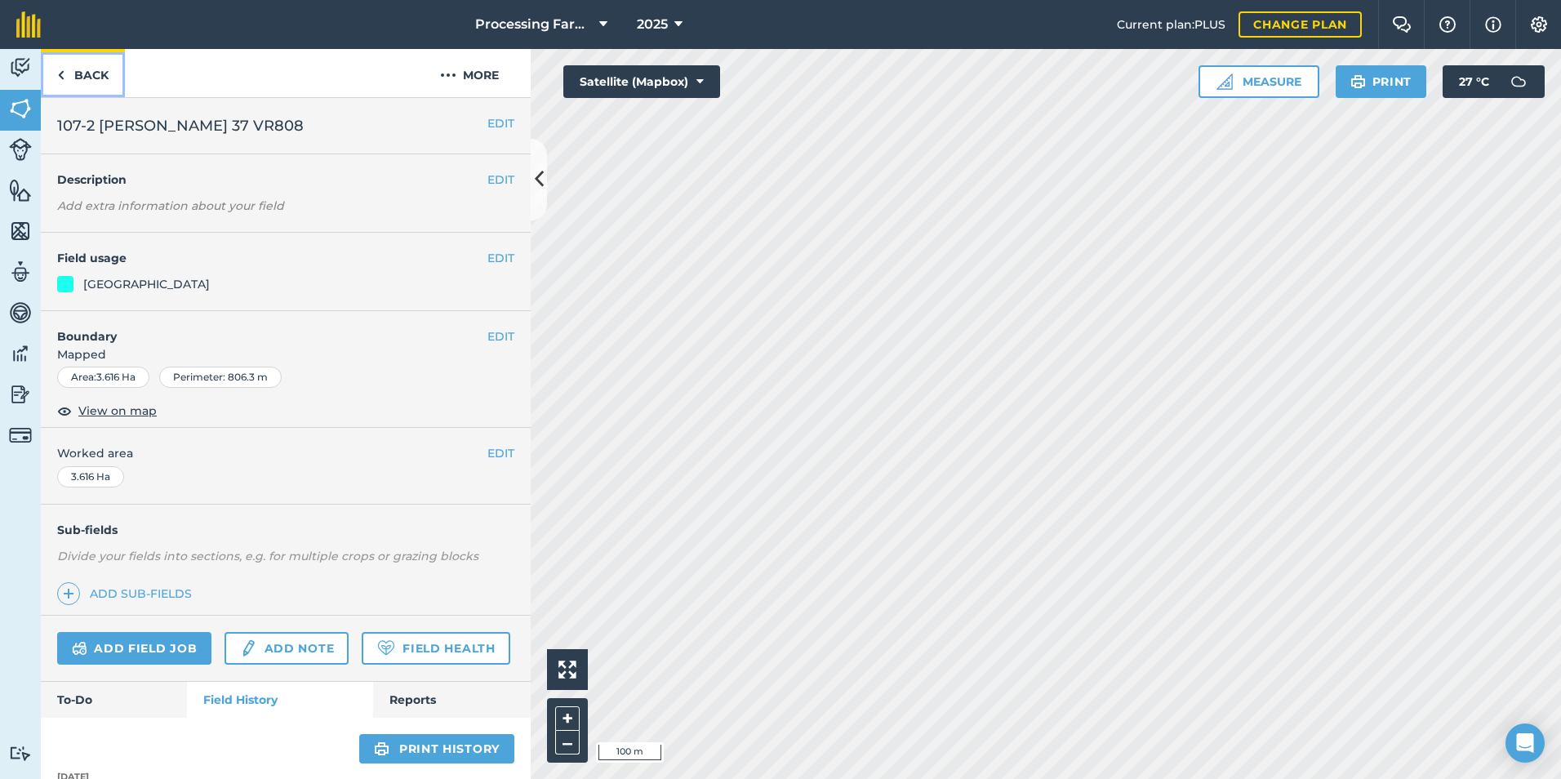
click at [82, 78] on link "Back" at bounding box center [83, 73] width 84 height 48
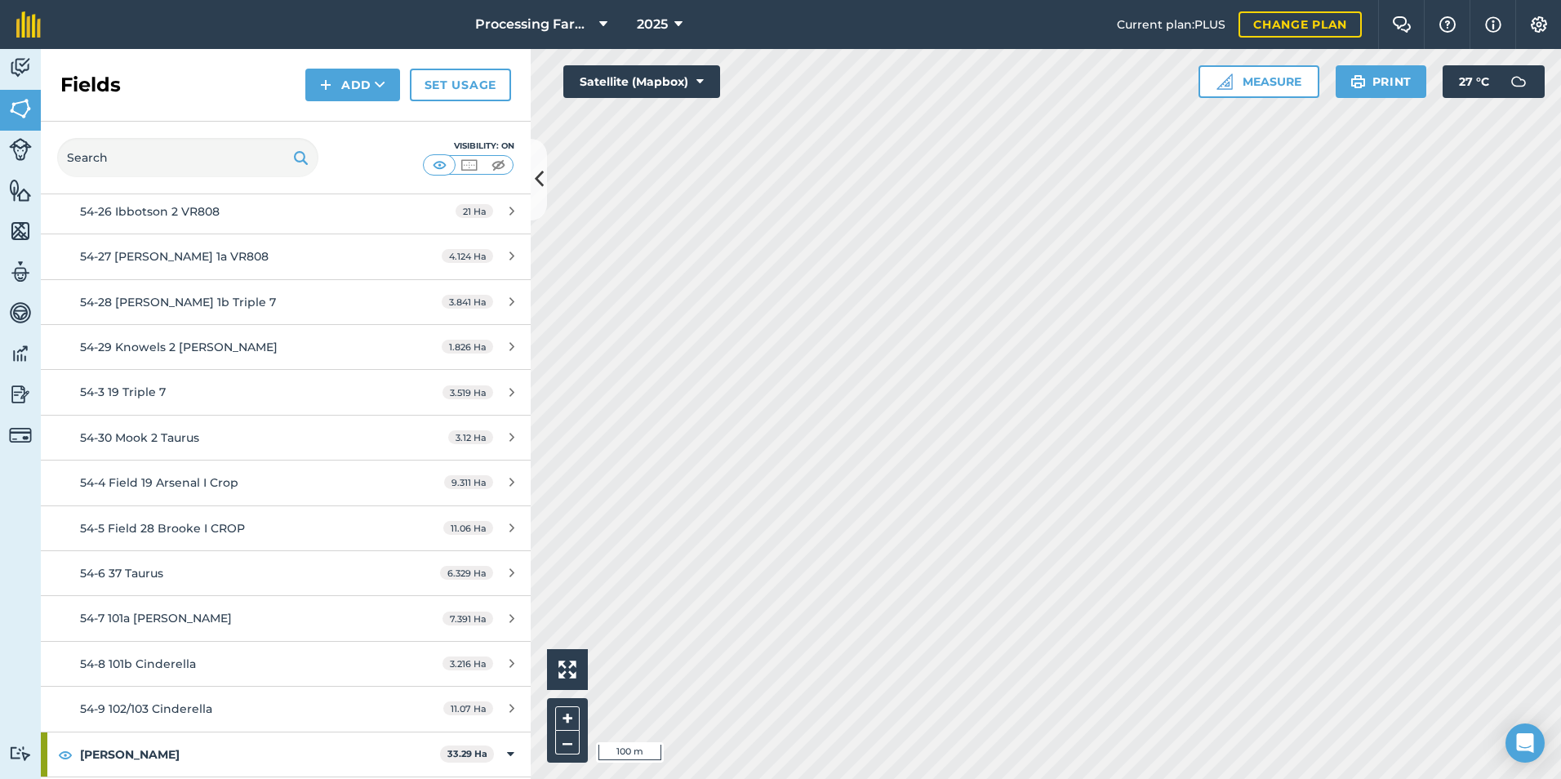
scroll to position [8084, 0]
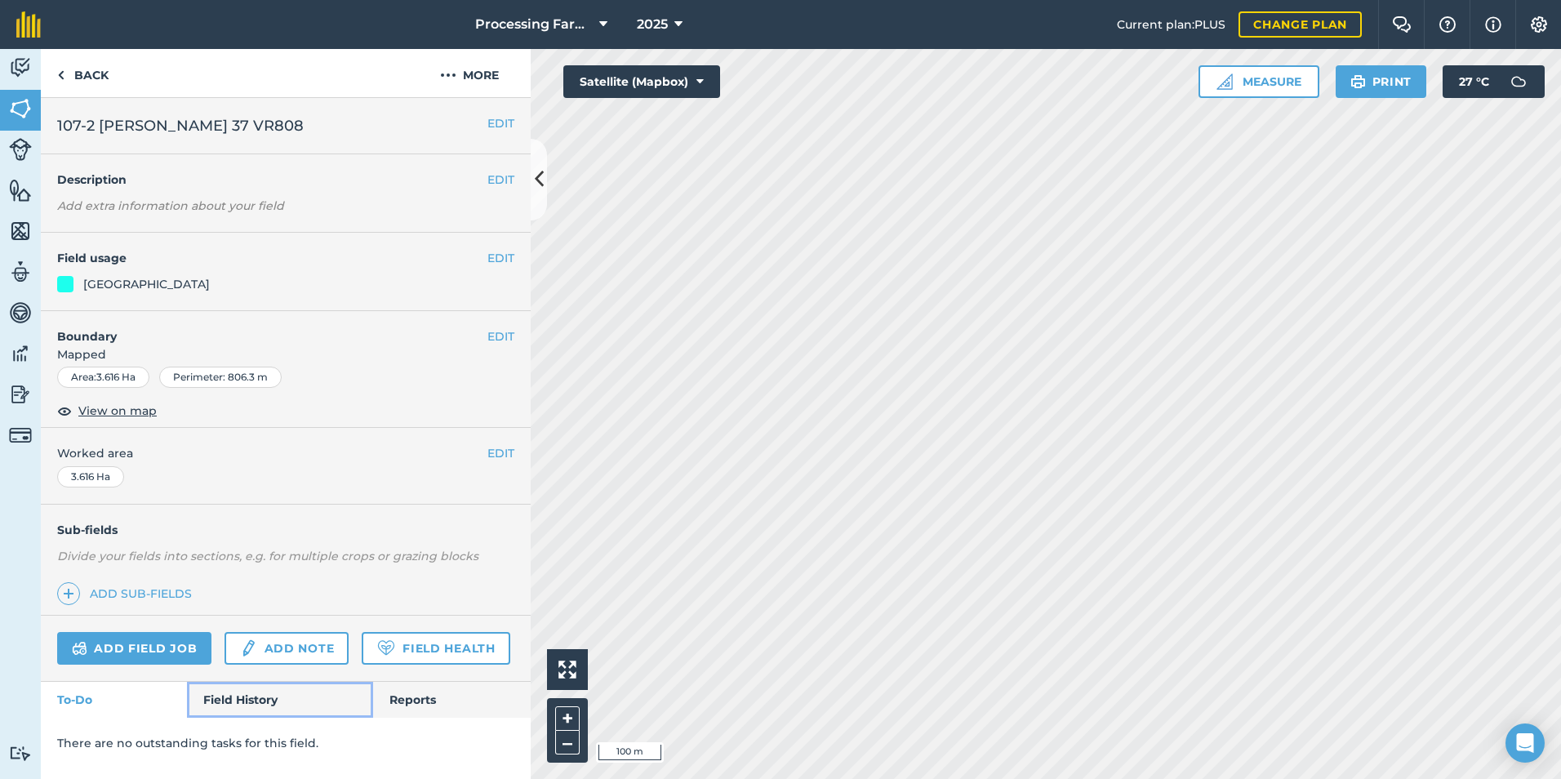
click at [248, 692] on link "Field History" at bounding box center [279, 700] width 185 height 36
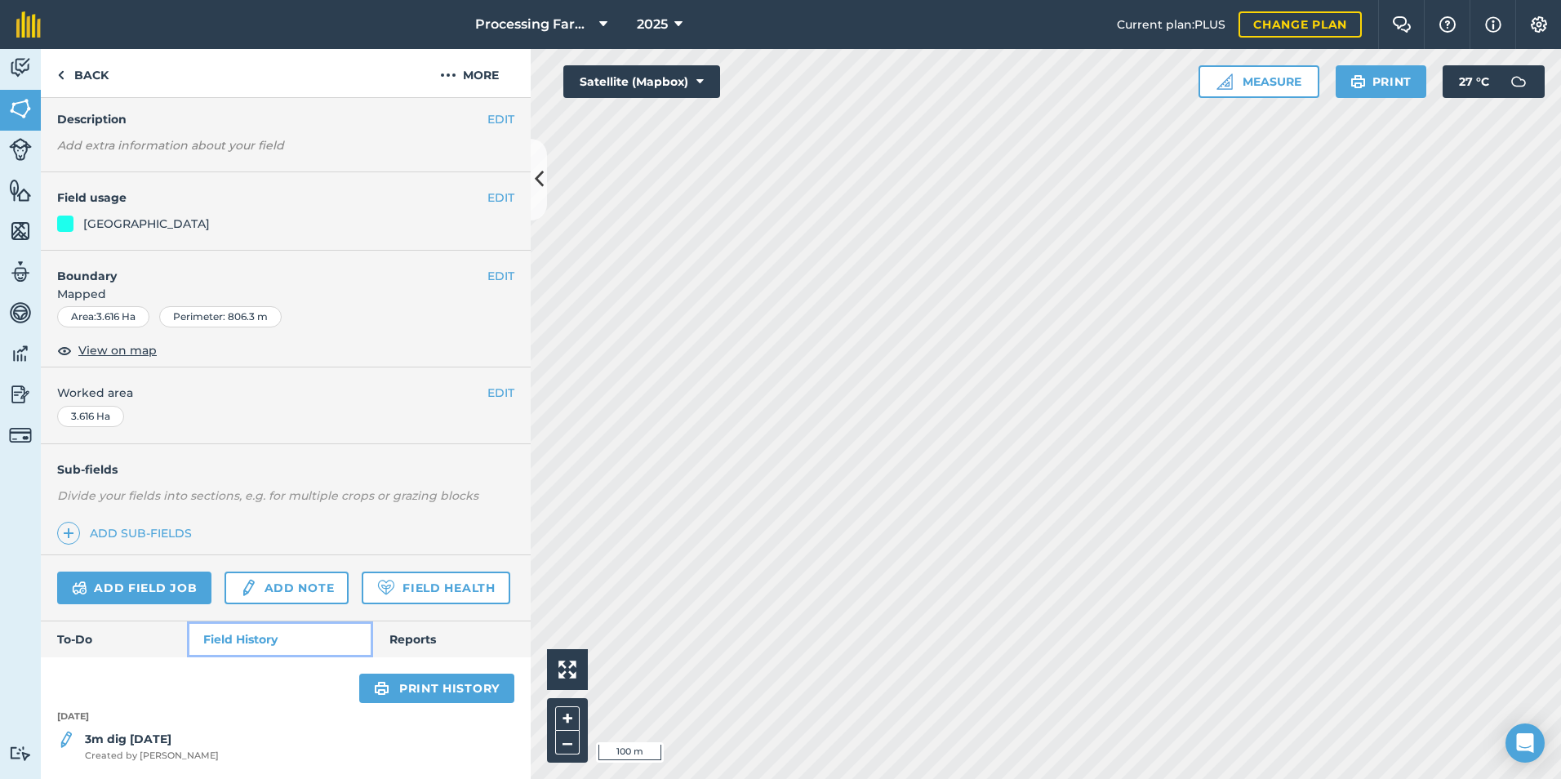
scroll to position [106, 0]
click at [149, 737] on strong "3m dig 12/08/25" at bounding box center [128, 739] width 87 height 15
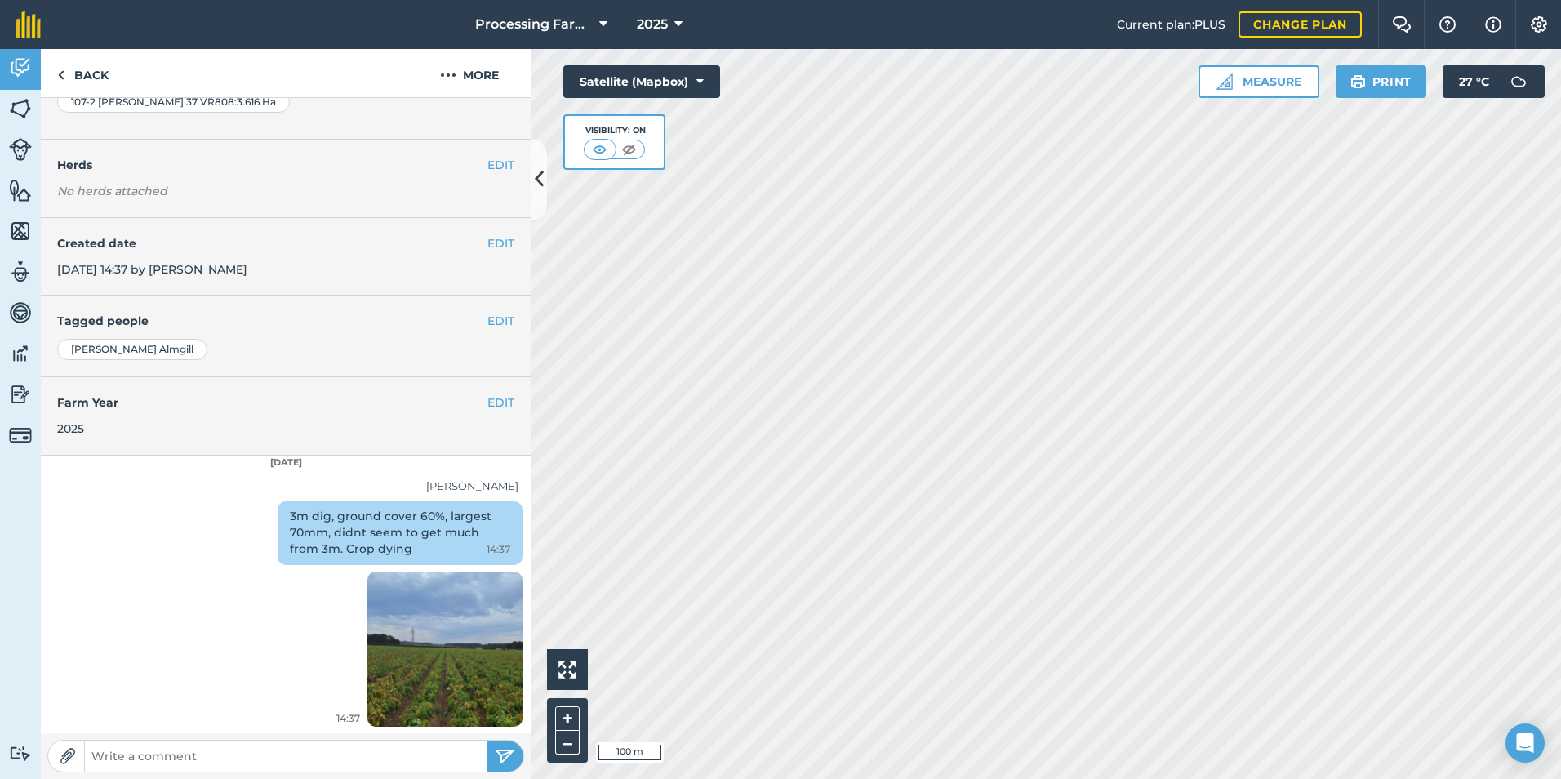
scroll to position [490, 0]
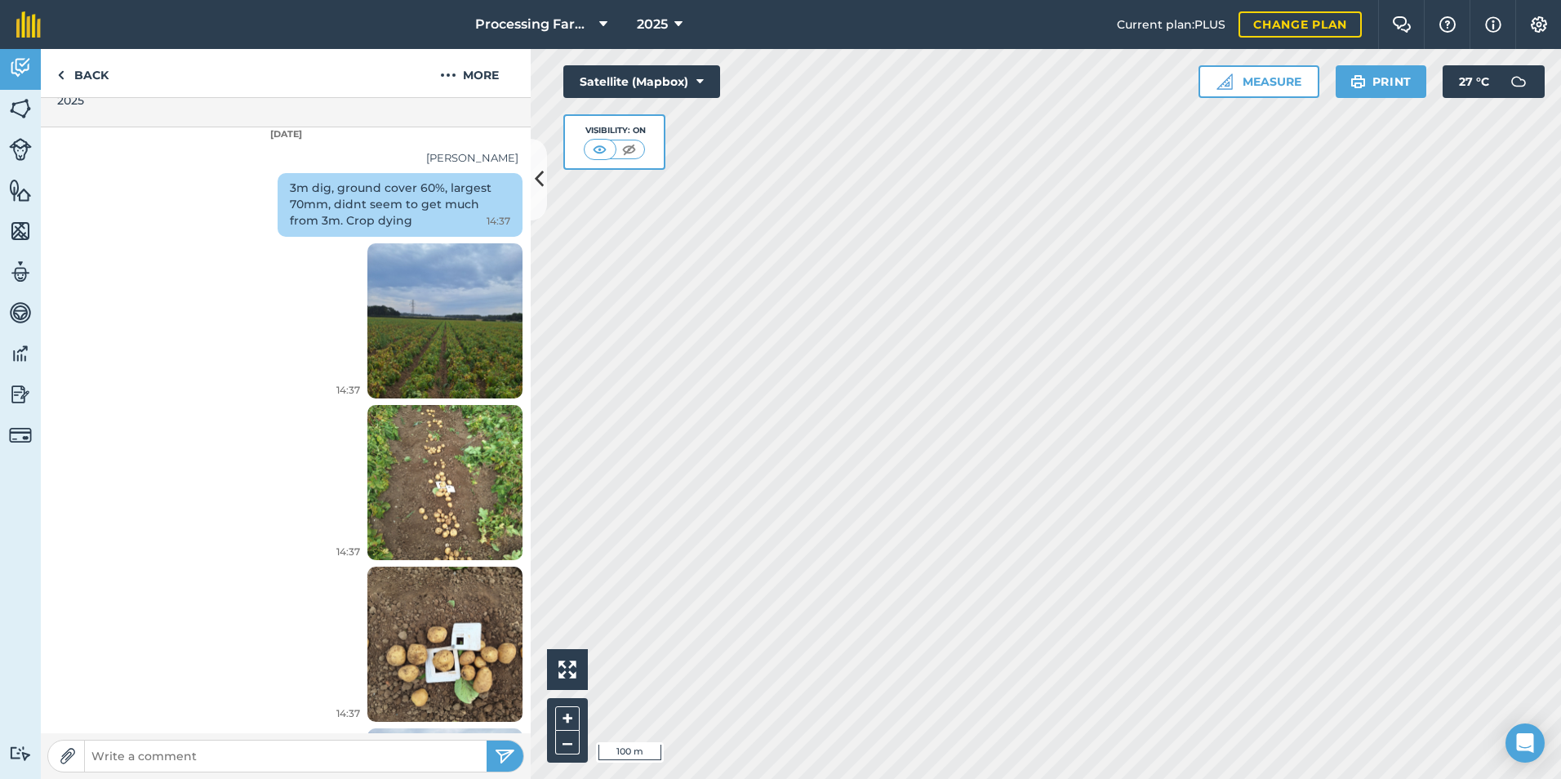
click at [449, 367] on img at bounding box center [444, 320] width 155 height 207
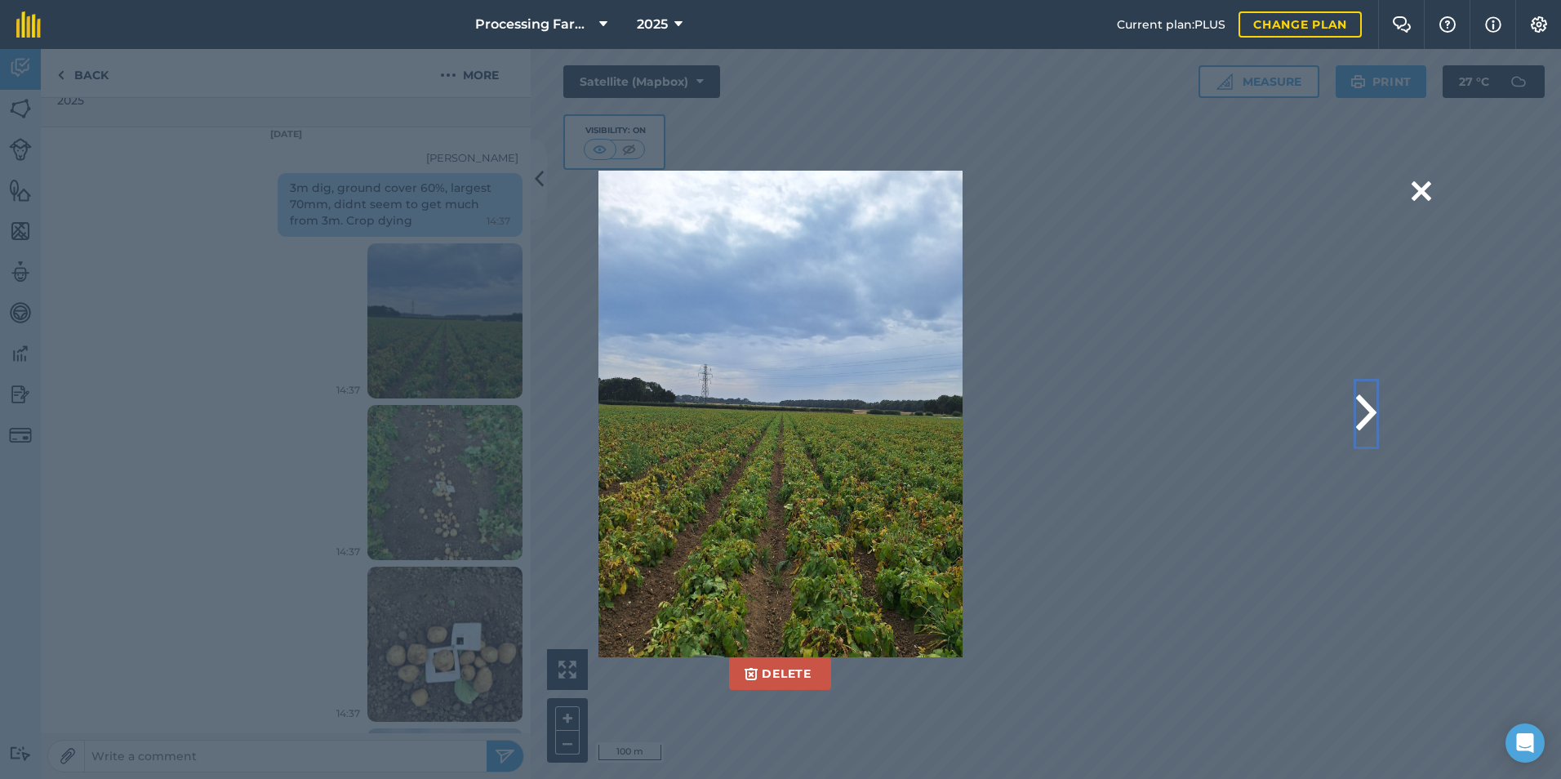
click at [1360, 408] on button at bounding box center [1366, 413] width 20 height 65
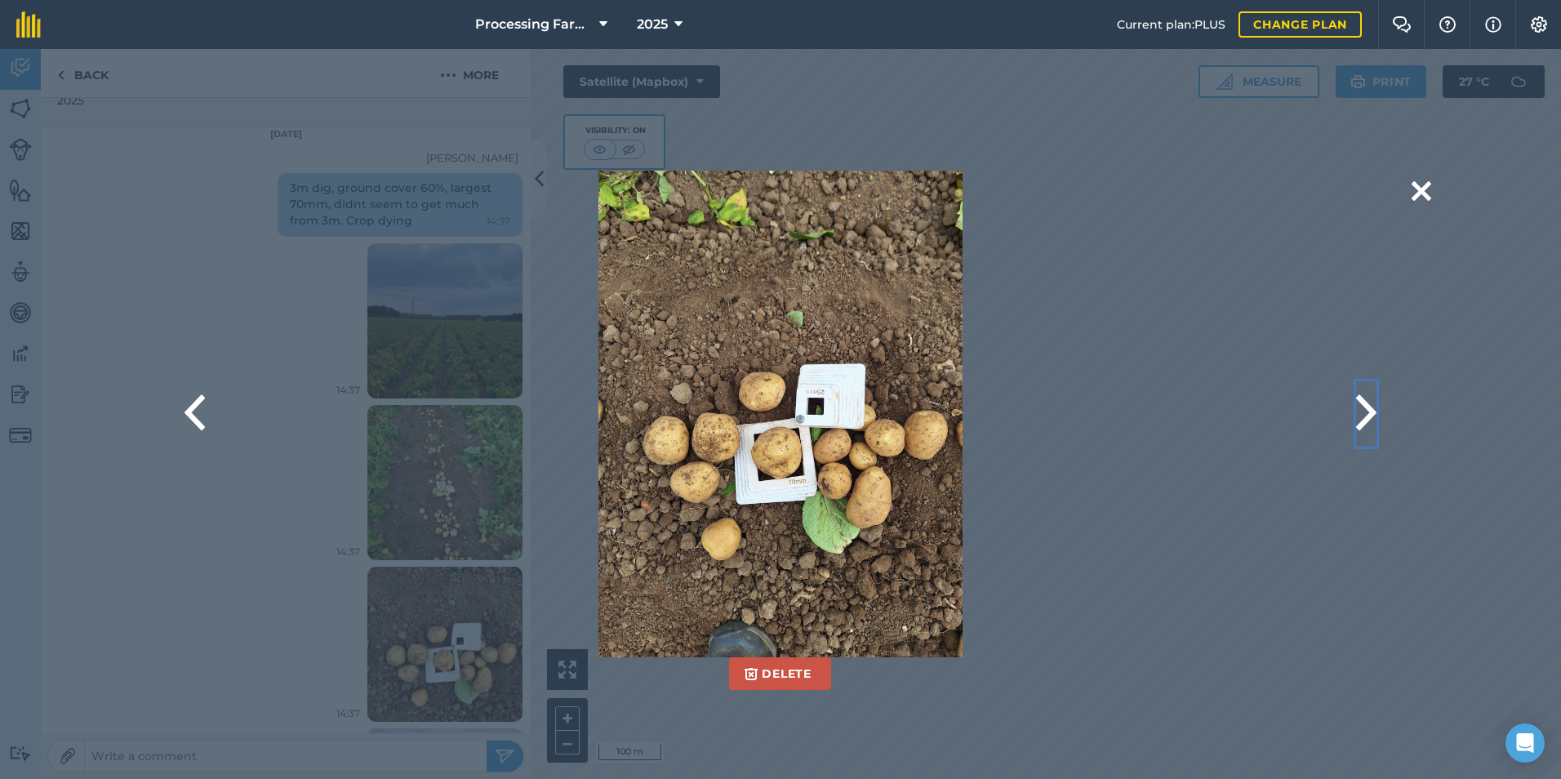
click at [1364, 408] on button at bounding box center [1366, 413] width 20 height 65
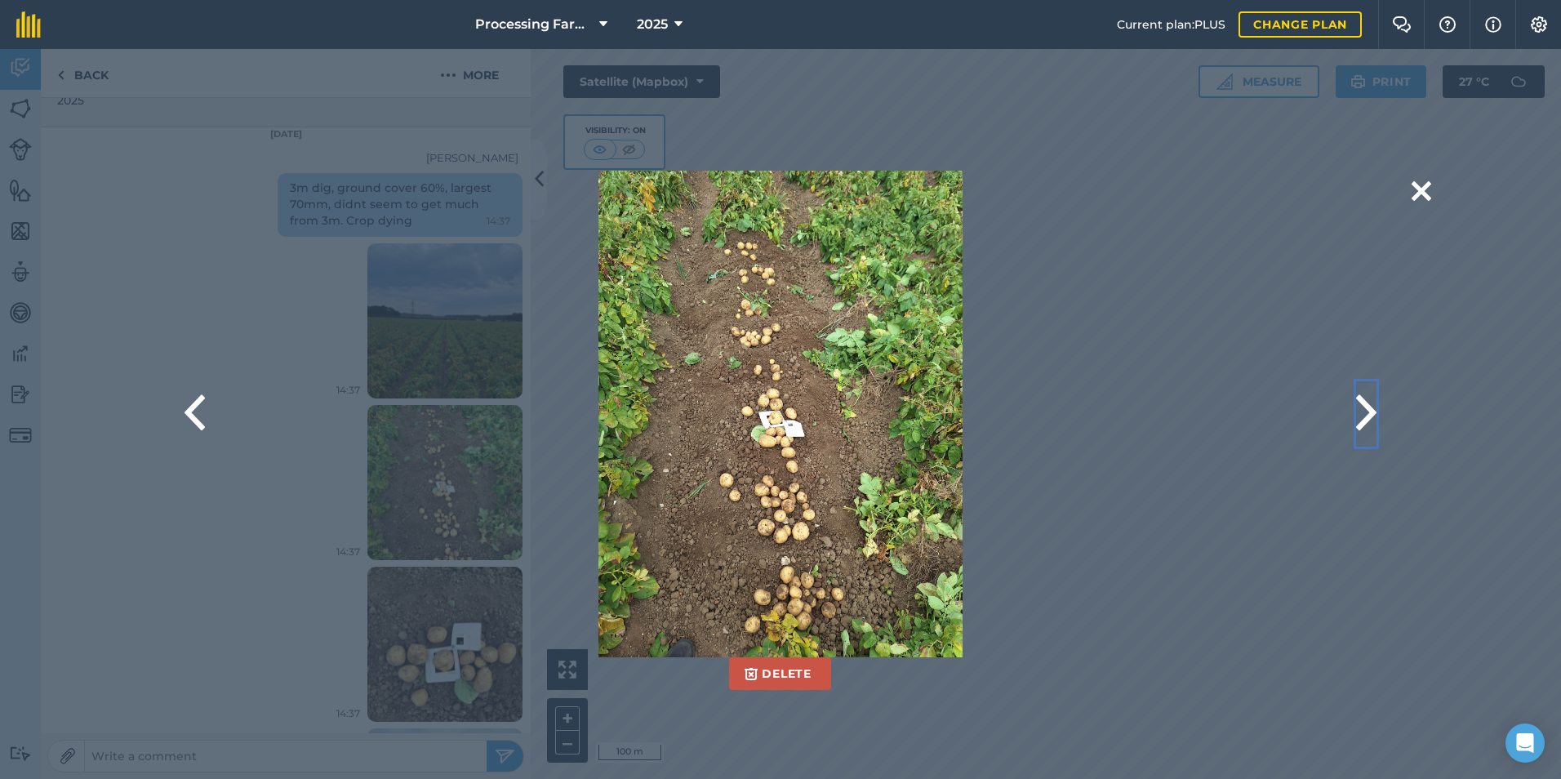
click at [1364, 408] on button at bounding box center [1366, 413] width 20 height 65
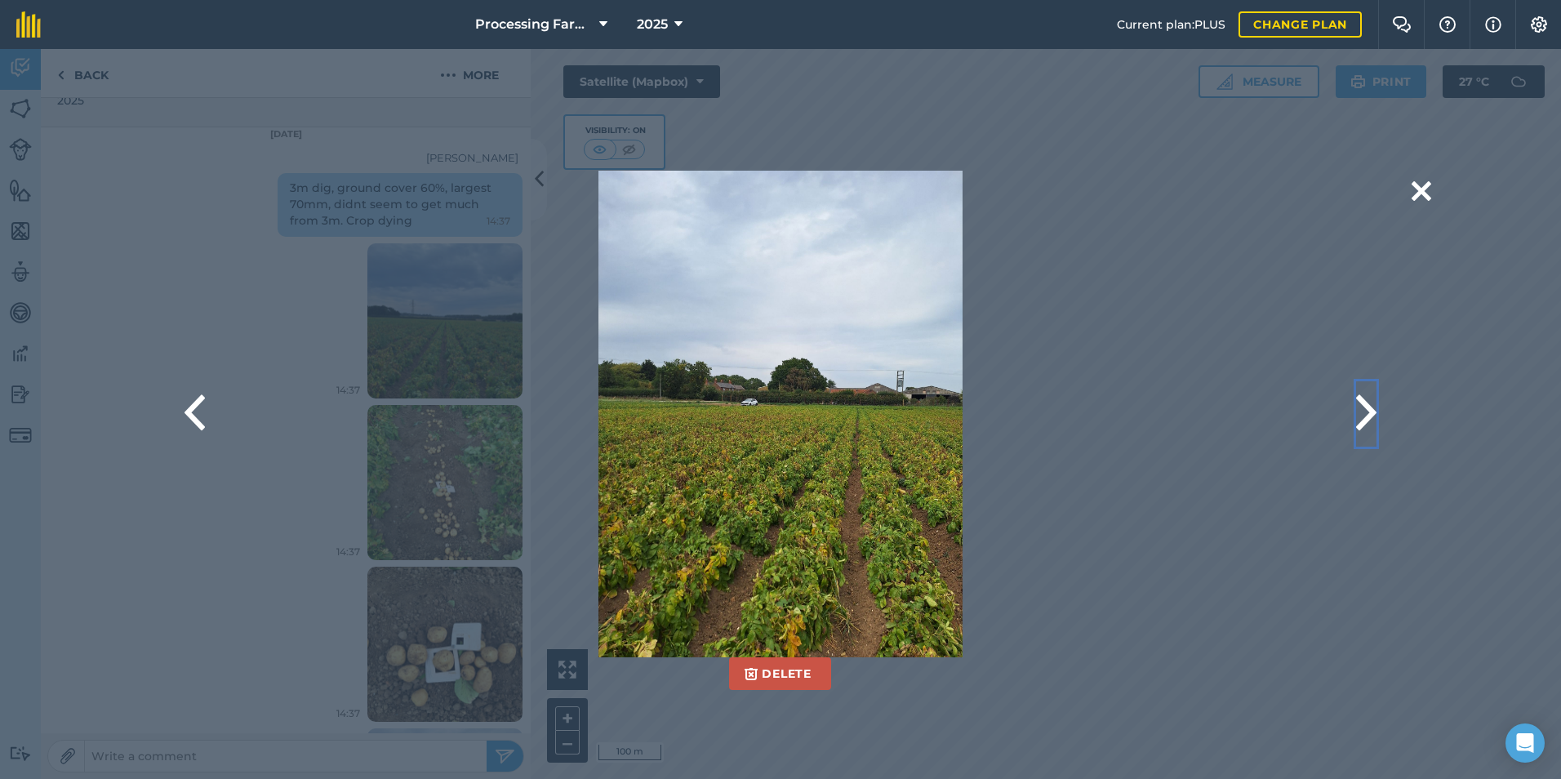
click at [1360, 408] on button at bounding box center [1366, 413] width 20 height 65
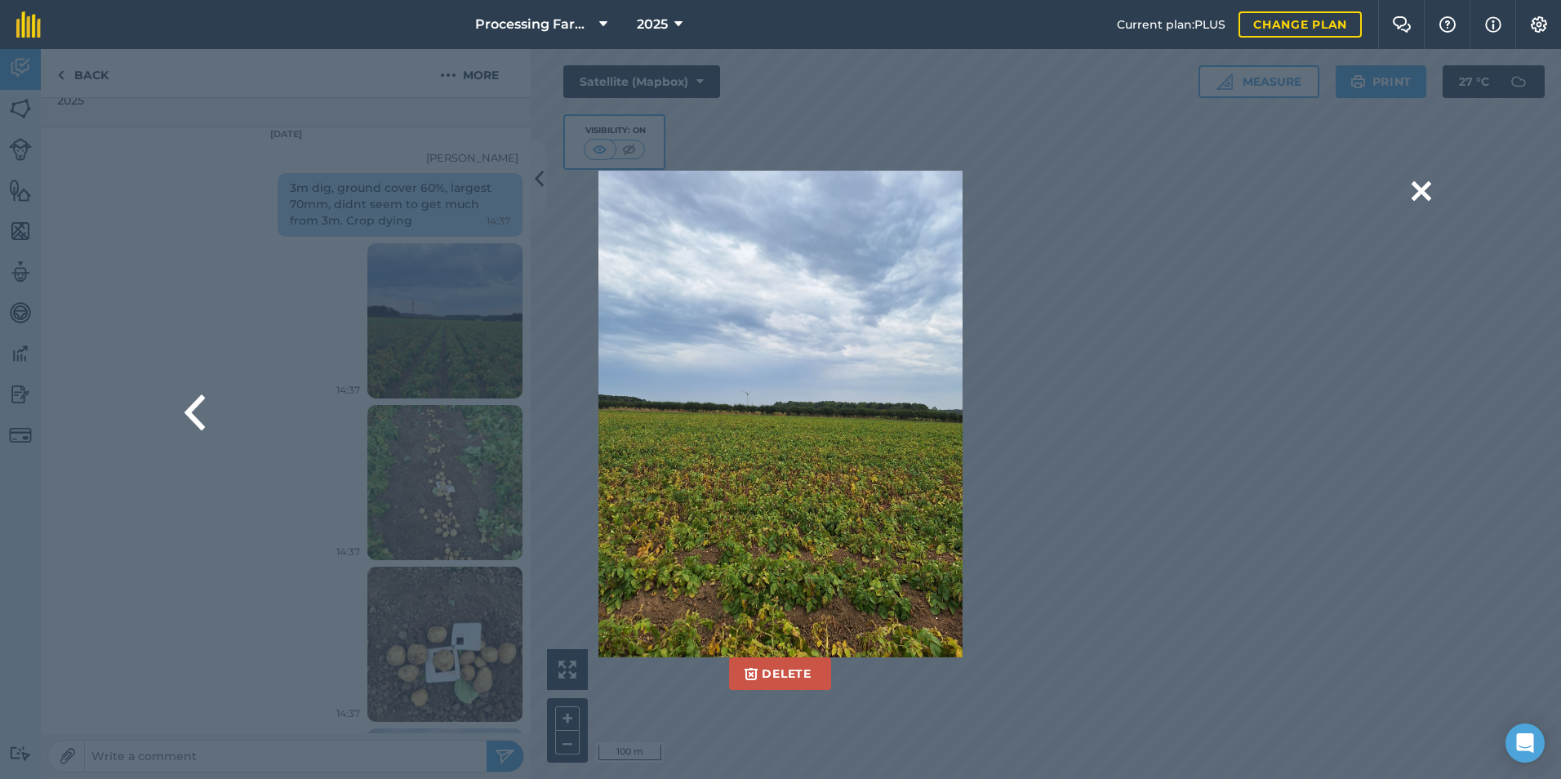
click at [1360, 408] on div "Delete Are you sure you would like to delete this image? Delete" at bounding box center [780, 414] width 1301 height 487
click at [194, 404] on button at bounding box center [195, 413] width 20 height 65
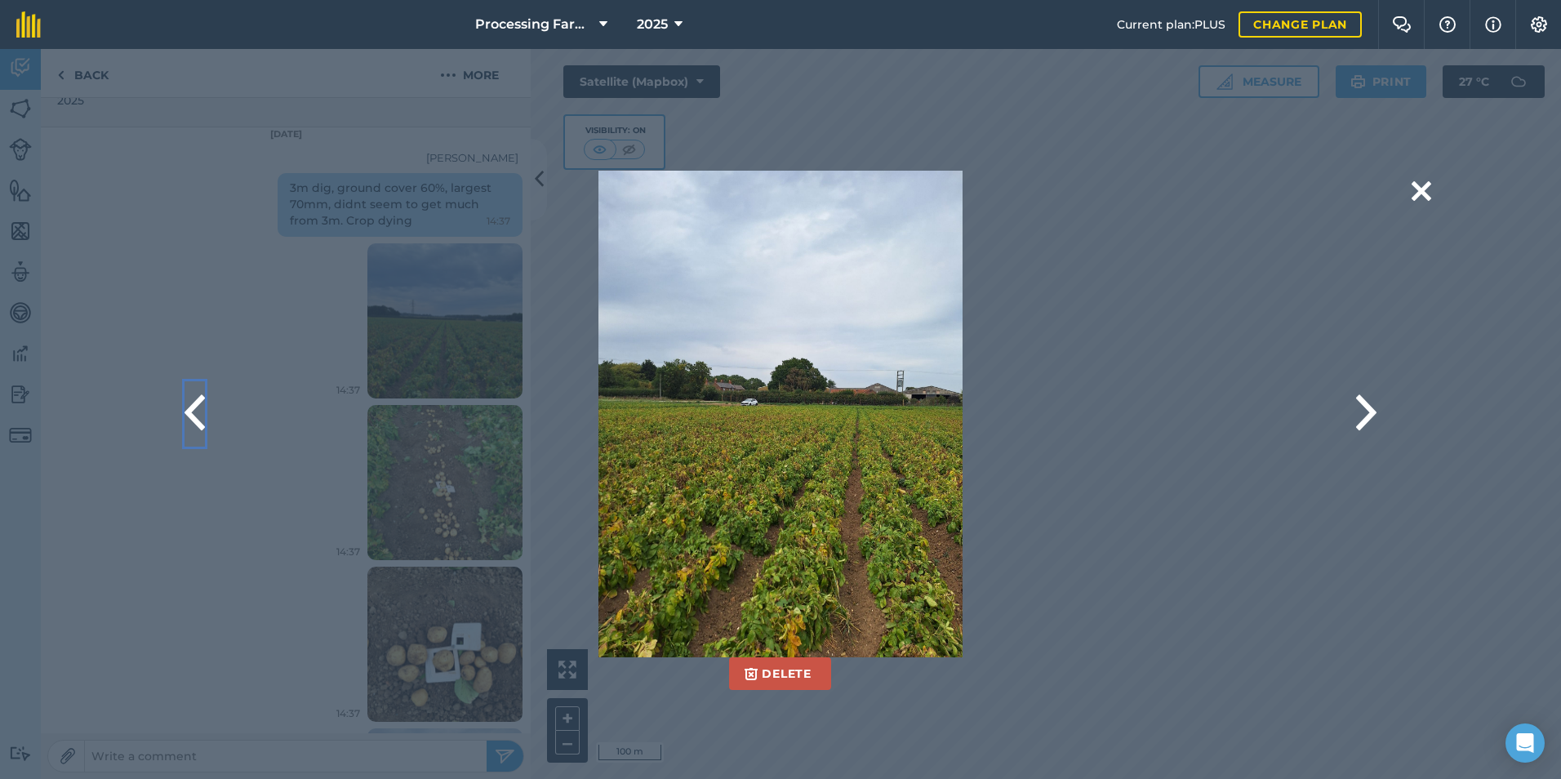
click at [194, 404] on button at bounding box center [195, 413] width 20 height 65
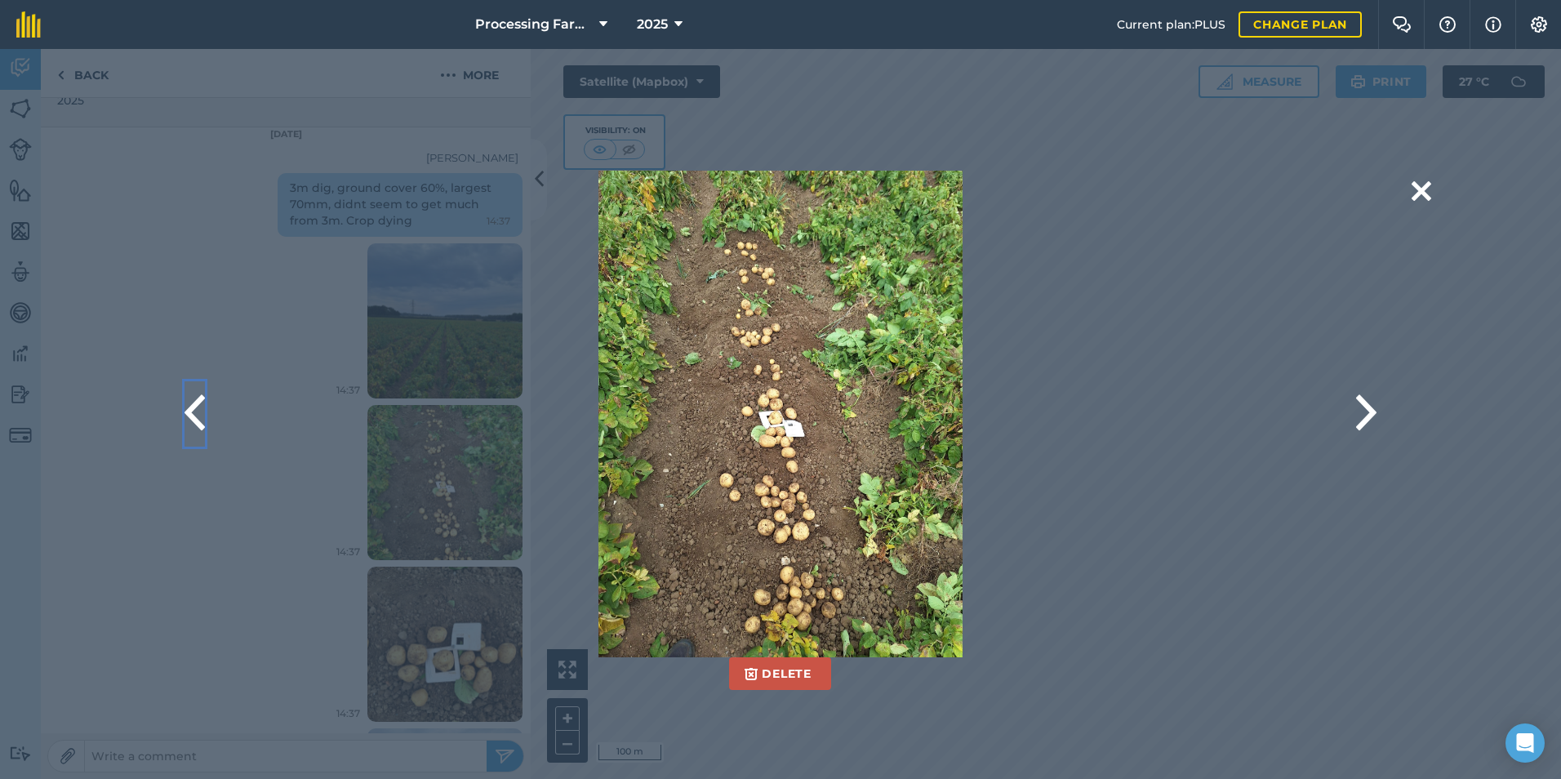
click at [194, 404] on button at bounding box center [195, 413] width 20 height 65
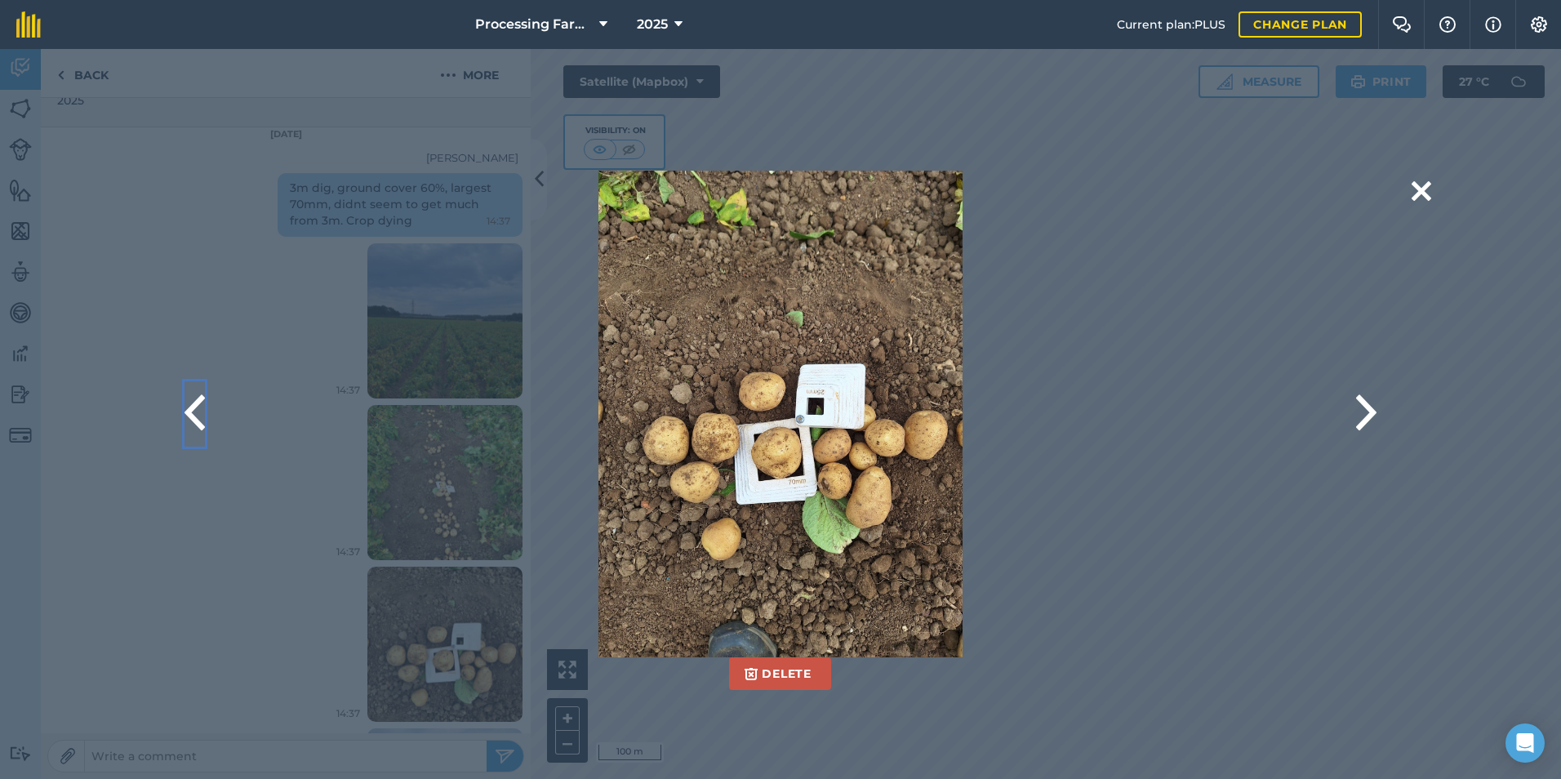
click at [194, 404] on button at bounding box center [195, 413] width 20 height 65
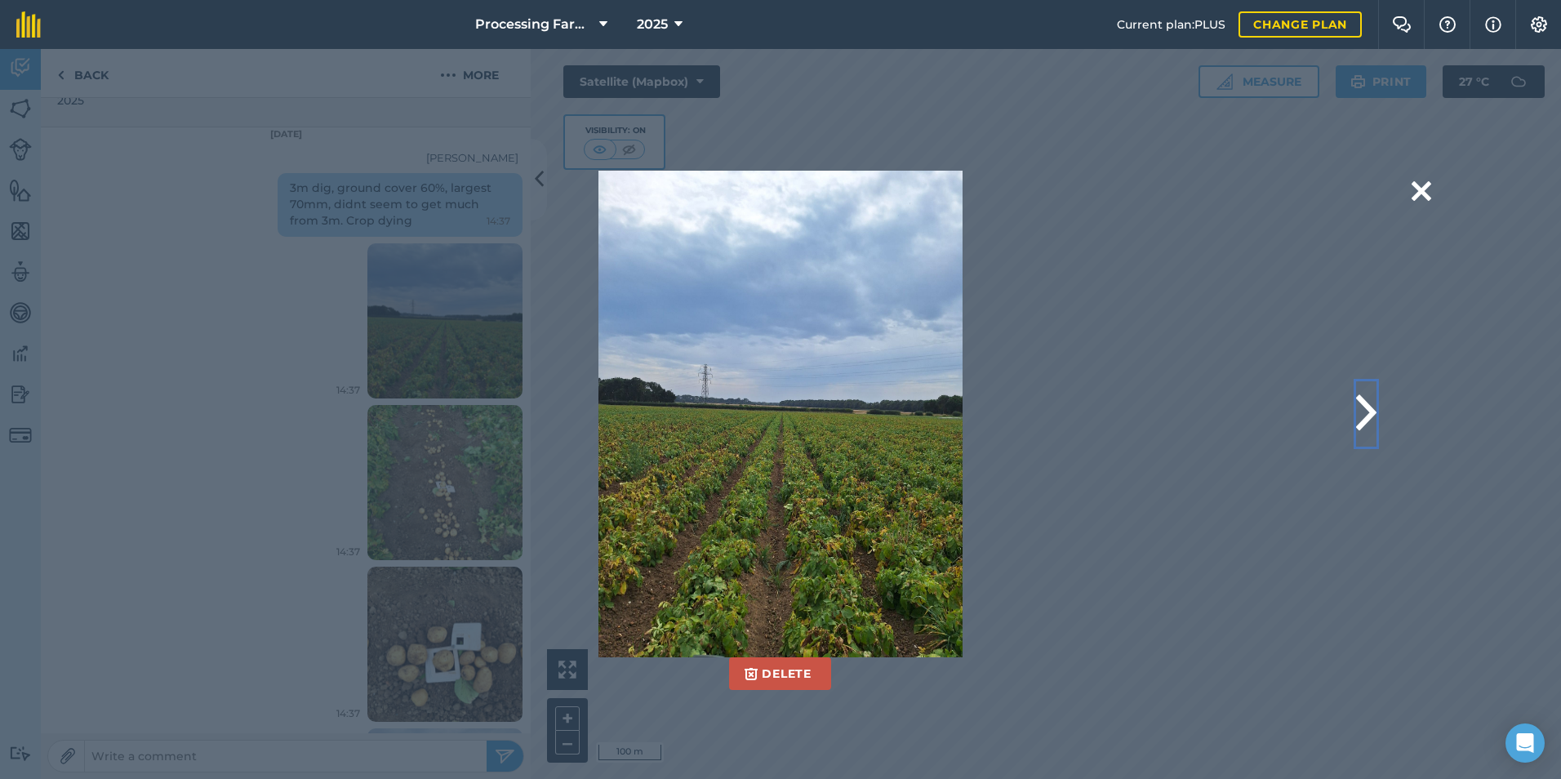
click at [1369, 413] on button at bounding box center [1366, 413] width 20 height 65
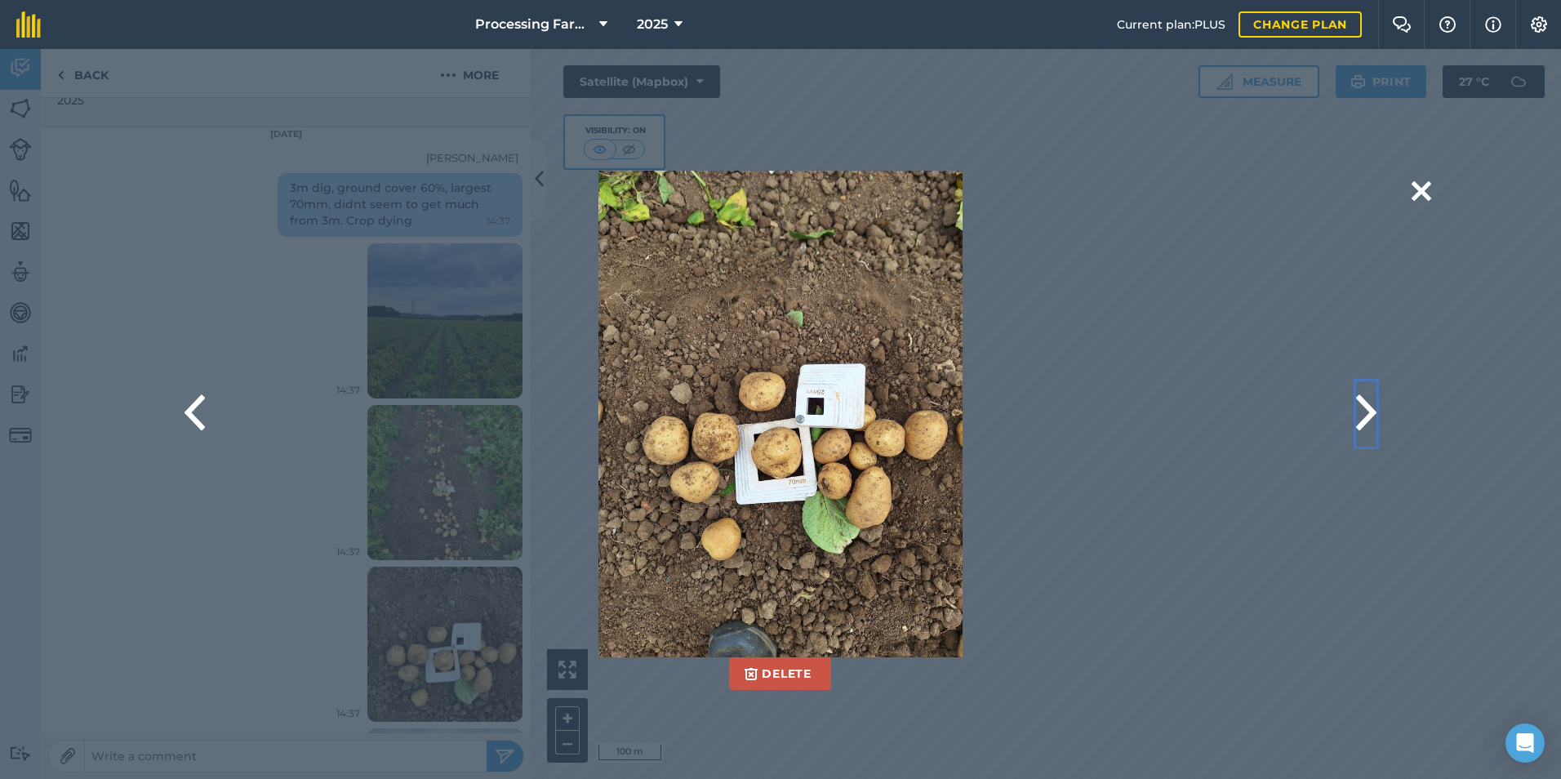
click at [1369, 413] on button at bounding box center [1366, 413] width 20 height 65
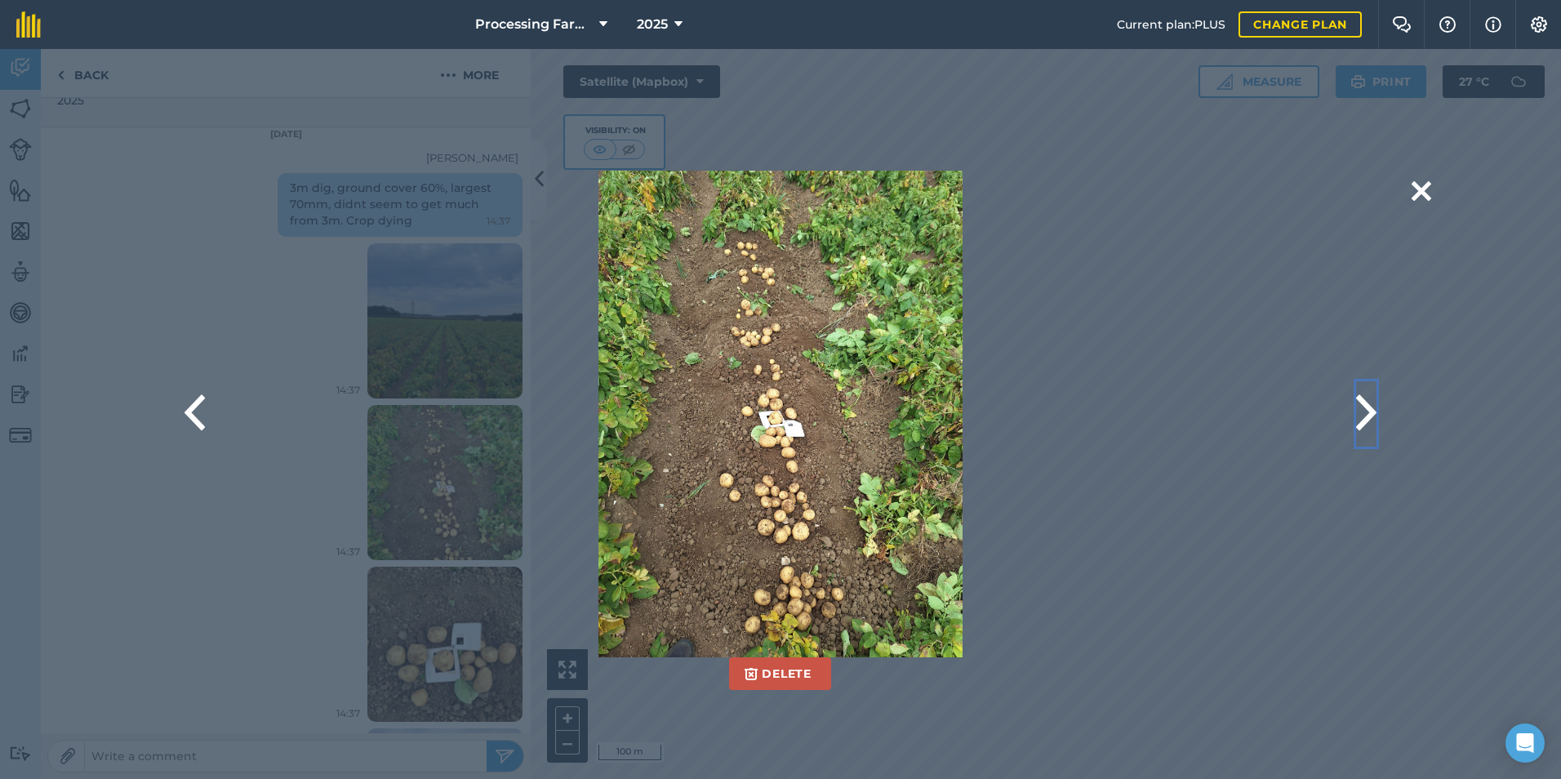
click at [1369, 413] on button at bounding box center [1366, 413] width 20 height 65
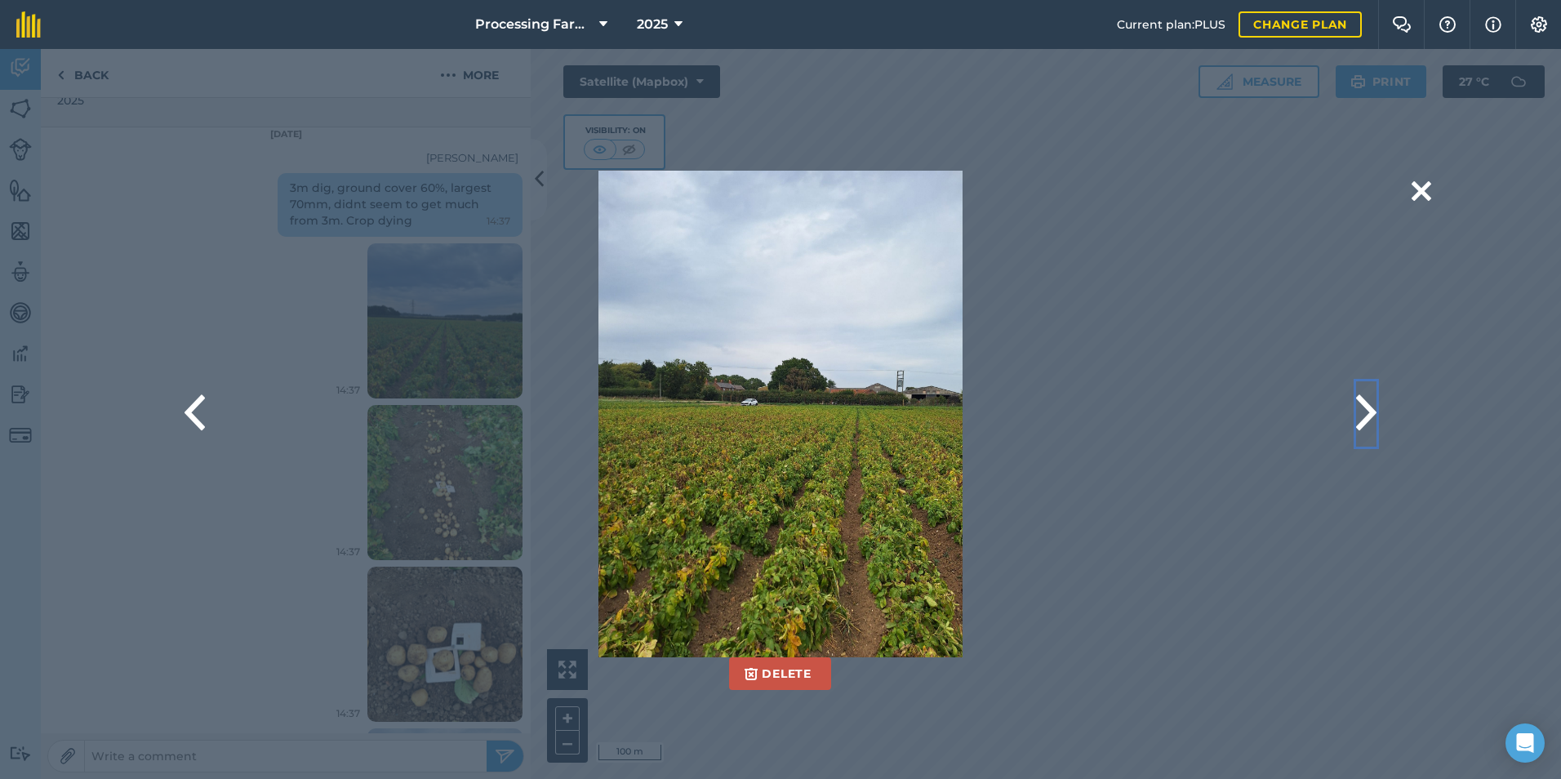
click at [1369, 413] on button at bounding box center [1366, 413] width 20 height 65
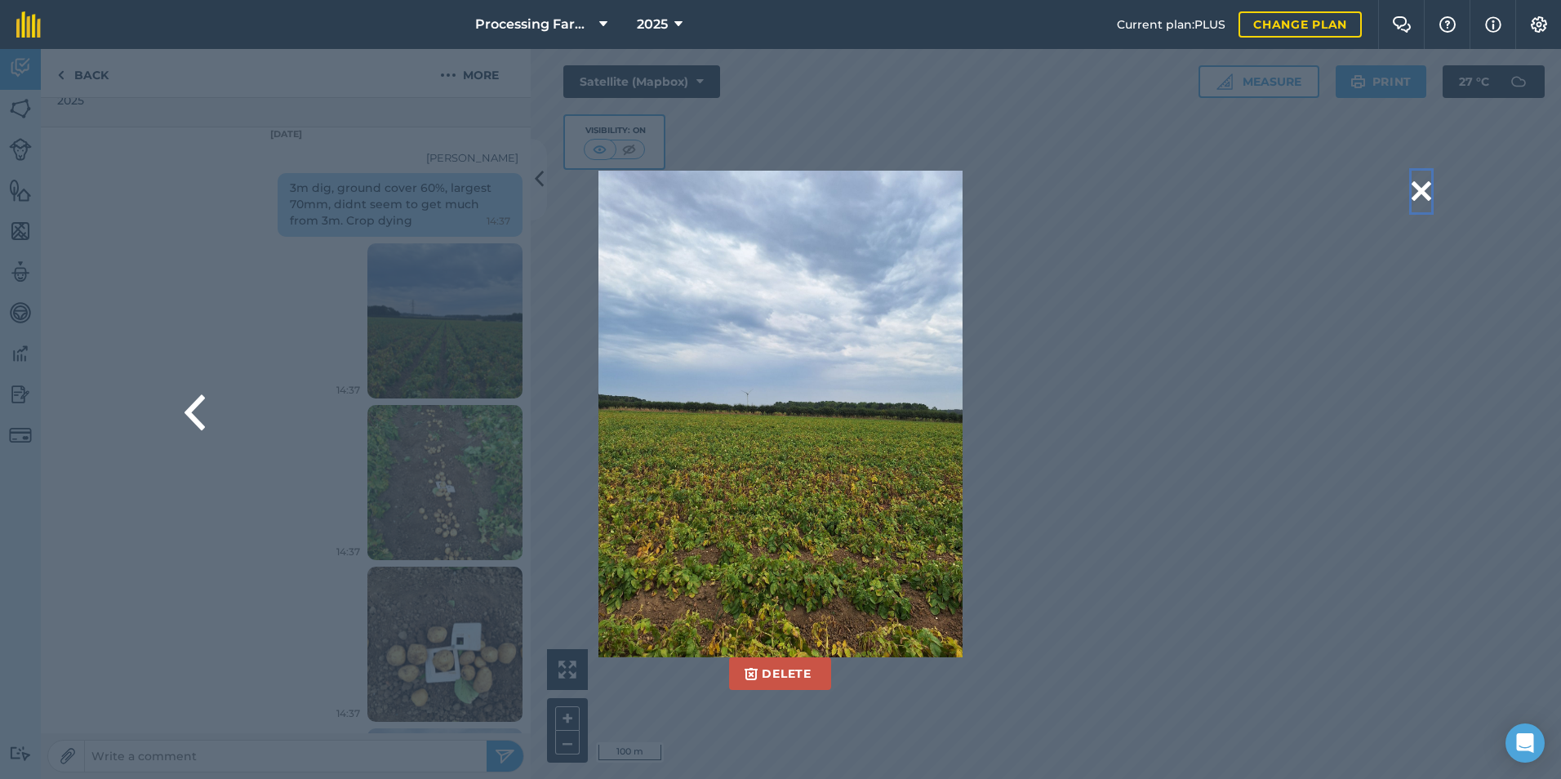
click at [1430, 186] on button at bounding box center [1422, 192] width 20 height 42
